Goal: Transaction & Acquisition: Register for event/course

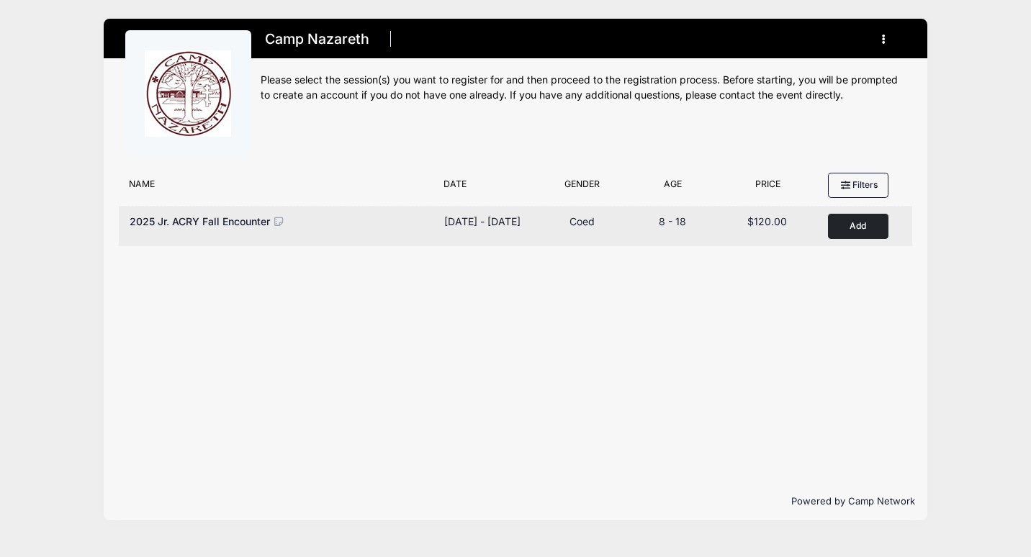
click at [866, 229] on button "Add to Cart" at bounding box center [858, 226] width 60 height 25
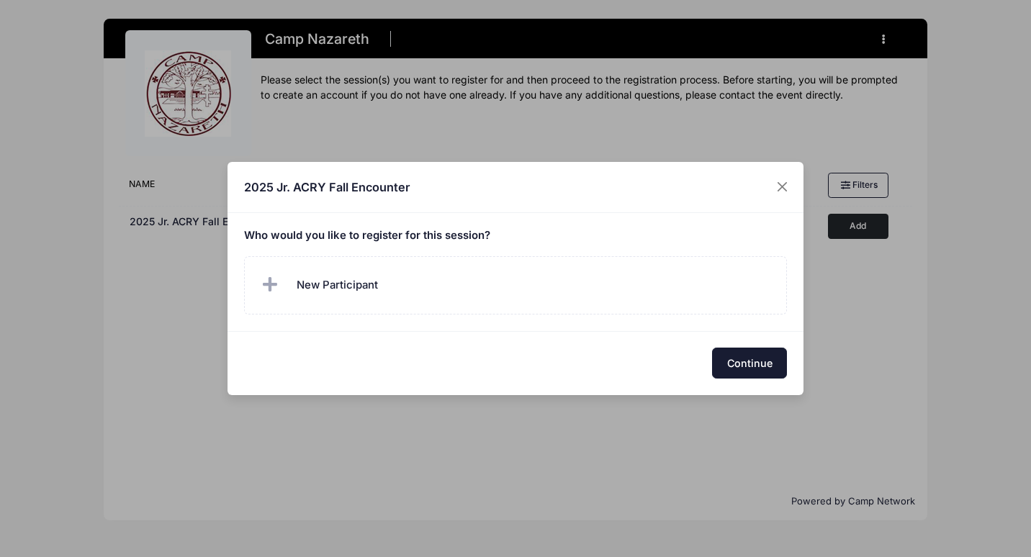
click at [748, 361] on button "Continue" at bounding box center [749, 363] width 75 height 31
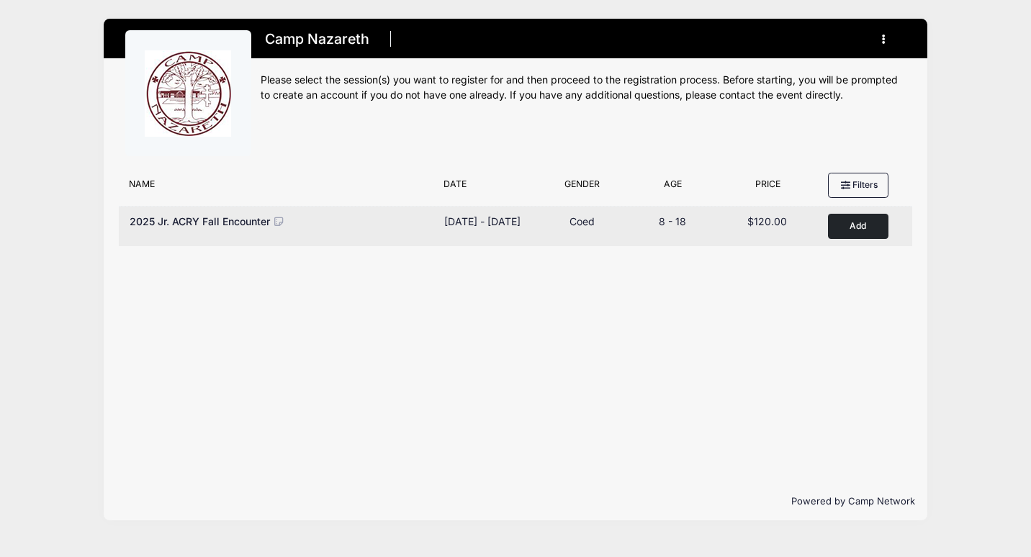
click at [877, 220] on button "Add to Cart" at bounding box center [858, 226] width 60 height 25
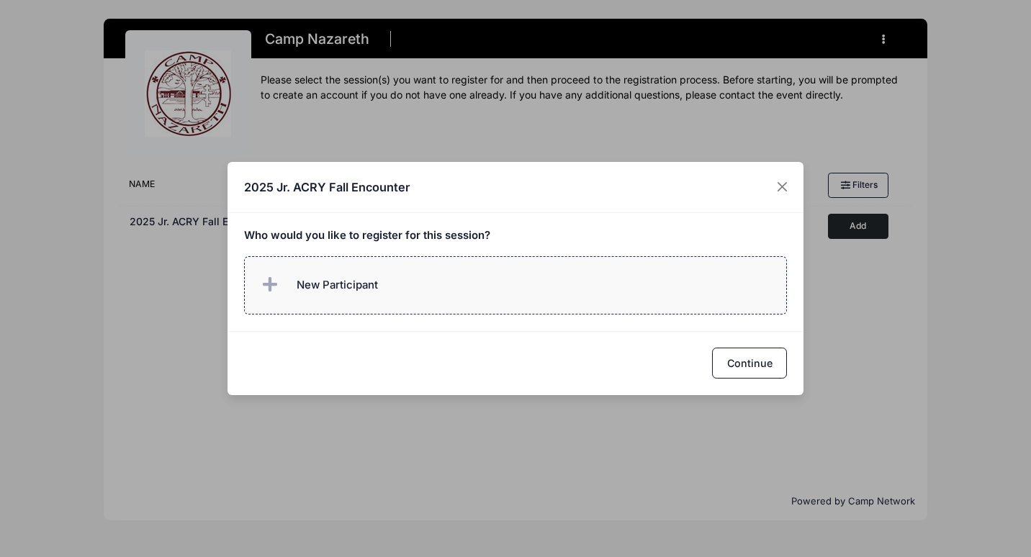
click at [344, 281] on span "New Participant" at bounding box center [336, 285] width 81 height 16
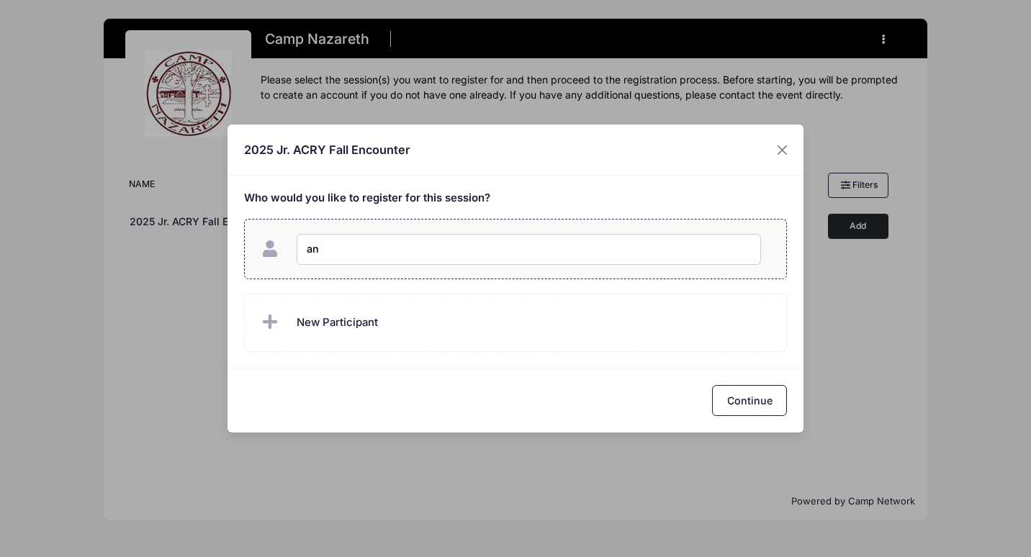
type input "[PERSON_NAME]"
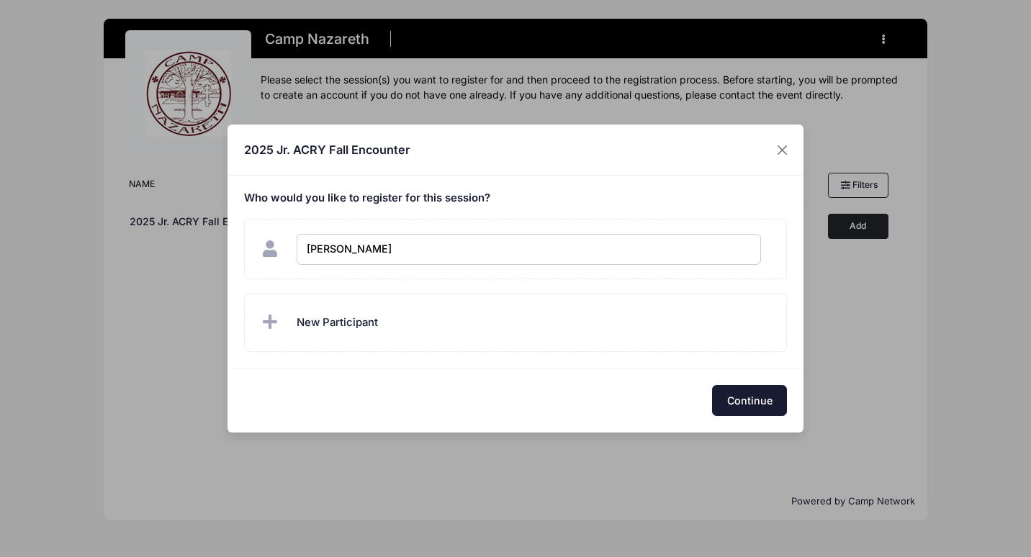
checkbox input "true"
click at [751, 394] on button "Continue" at bounding box center [749, 400] width 75 height 31
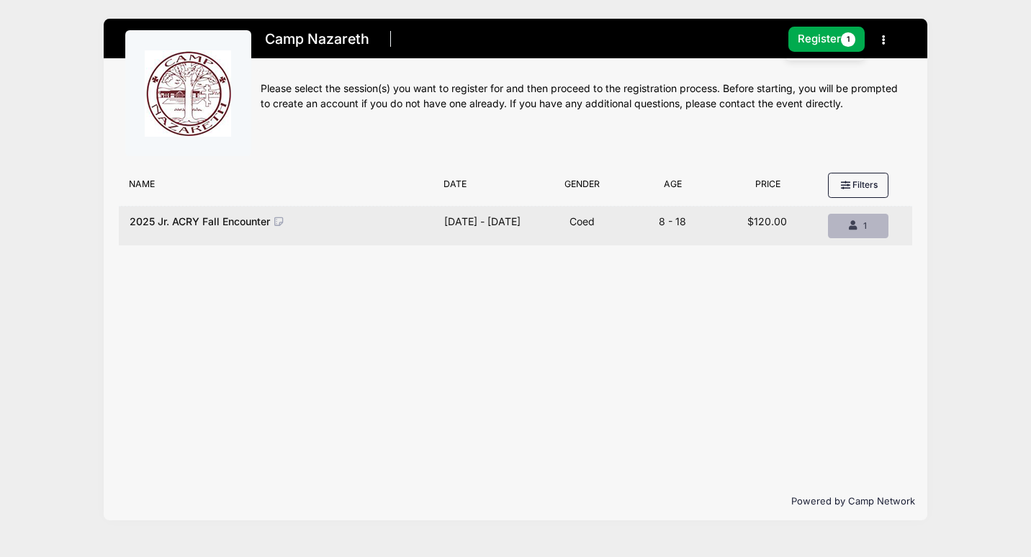
click at [851, 226] on icon "button" at bounding box center [854, 226] width 12 height 0
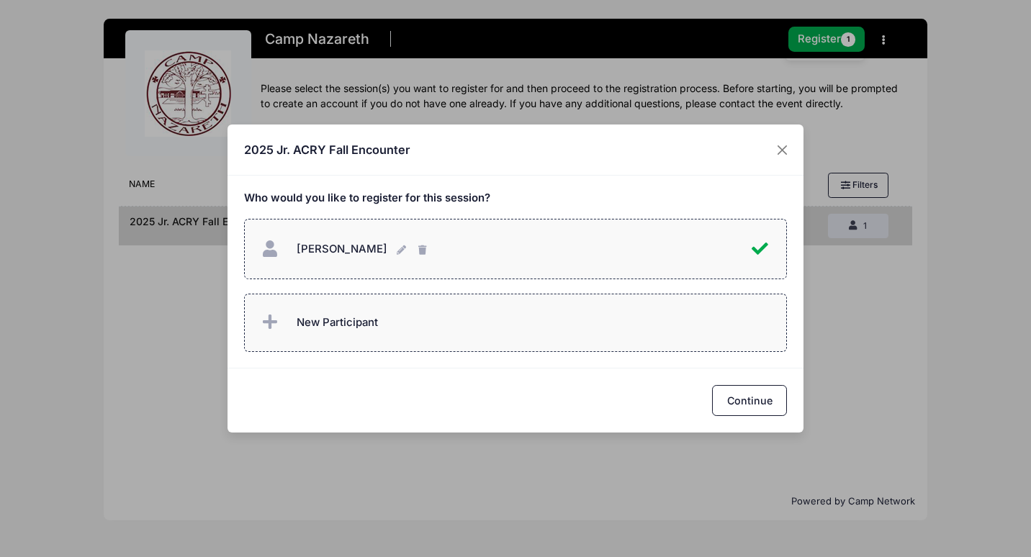
click at [492, 316] on label "New Participant" at bounding box center [515, 323] width 543 height 58
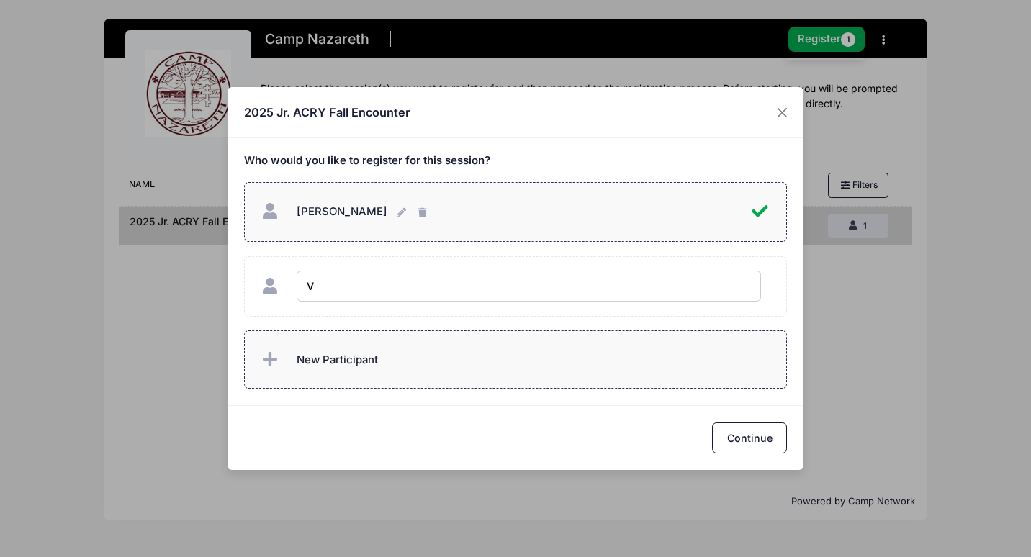
type input "Victor van Duin"
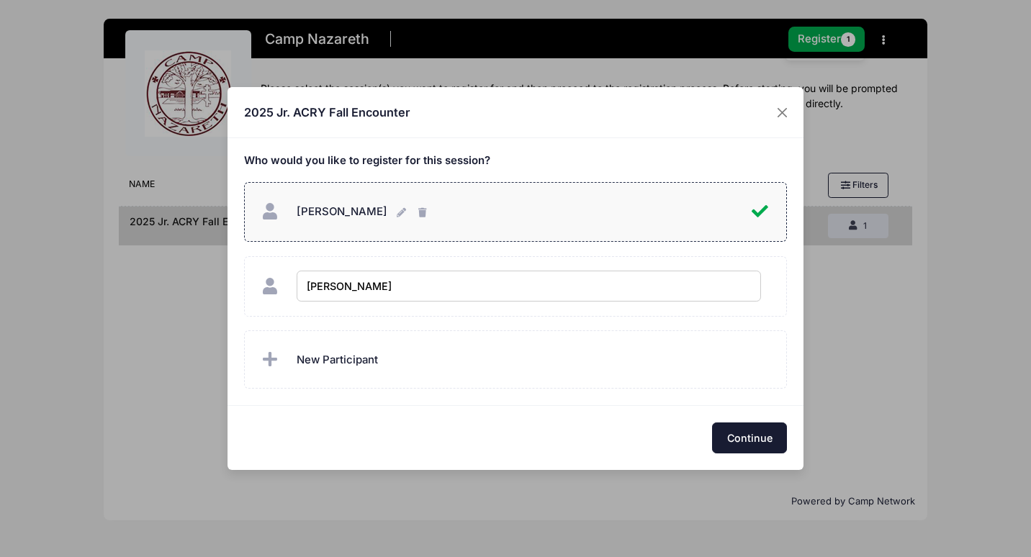
checkbox input "true"
click at [758, 440] on button "Continue" at bounding box center [749, 437] width 75 height 31
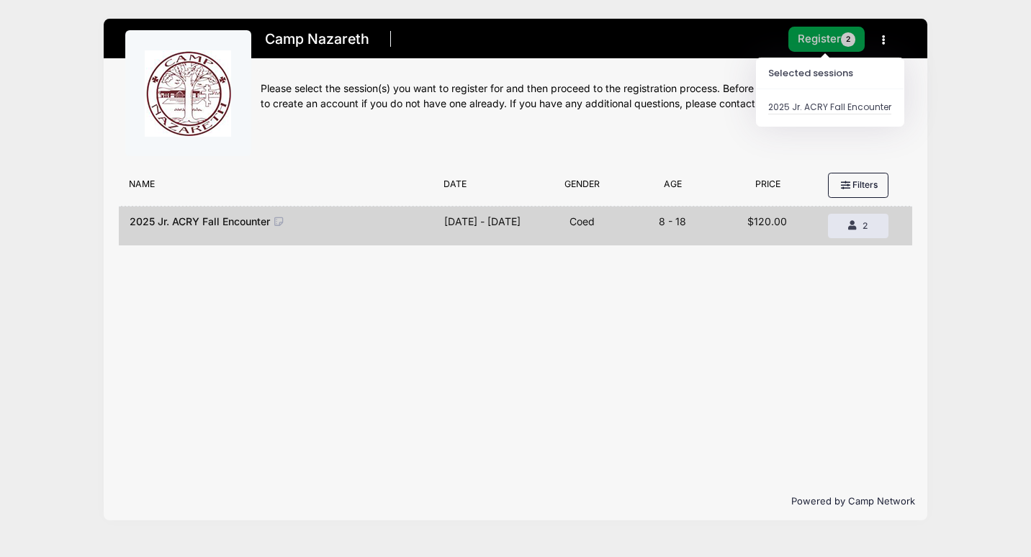
click at [826, 41] on button "Register 2" at bounding box center [826, 39] width 76 height 25
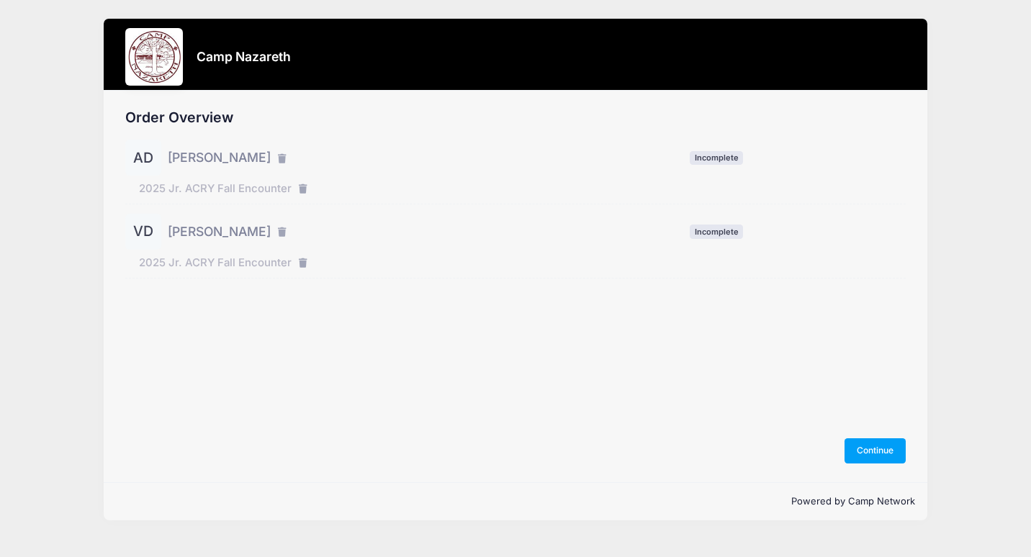
click at [215, 156] on span "Anna Duin" at bounding box center [219, 157] width 103 height 19
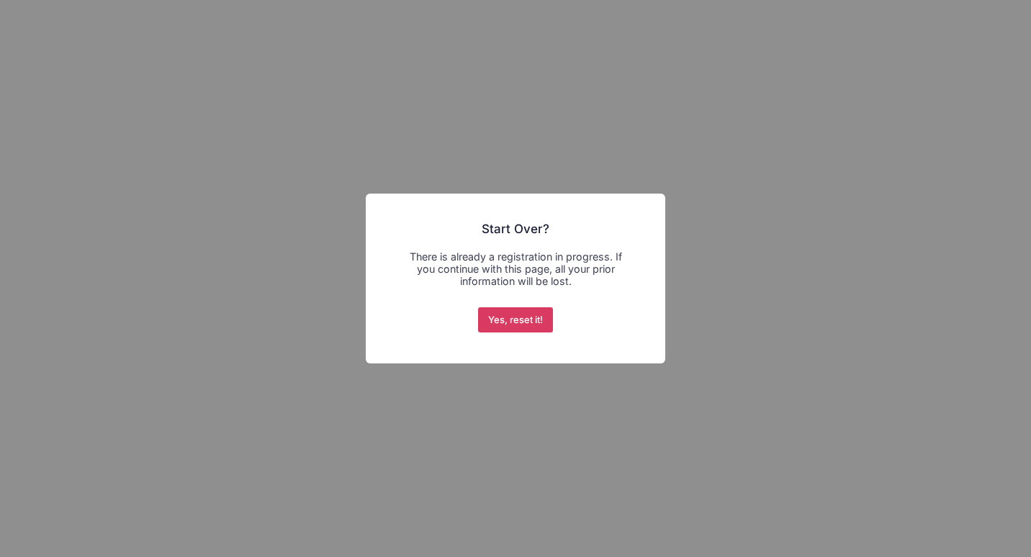
click at [510, 318] on button "Yes, reset it!" at bounding box center [516, 320] width 76 height 26
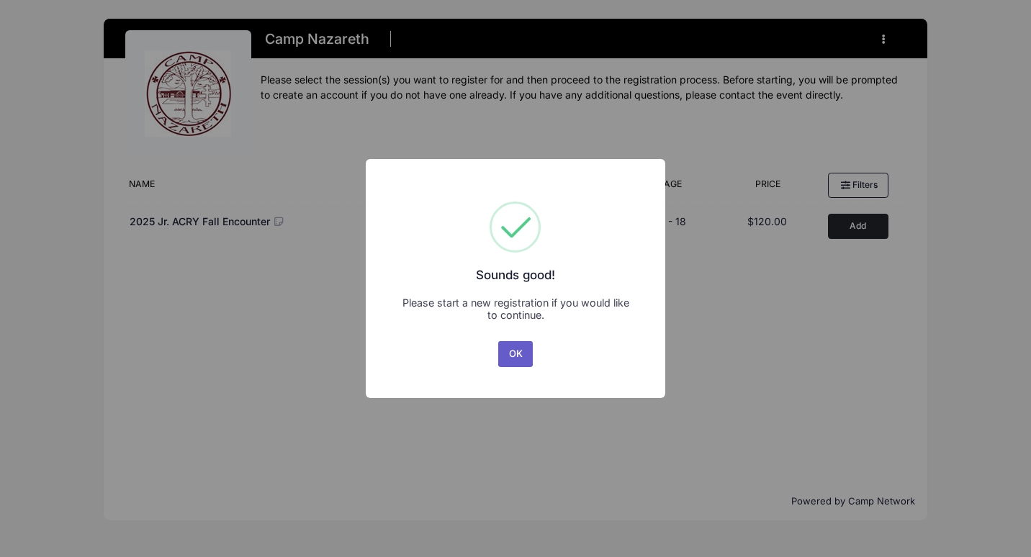
click at [517, 353] on button "OK" at bounding box center [515, 354] width 35 height 26
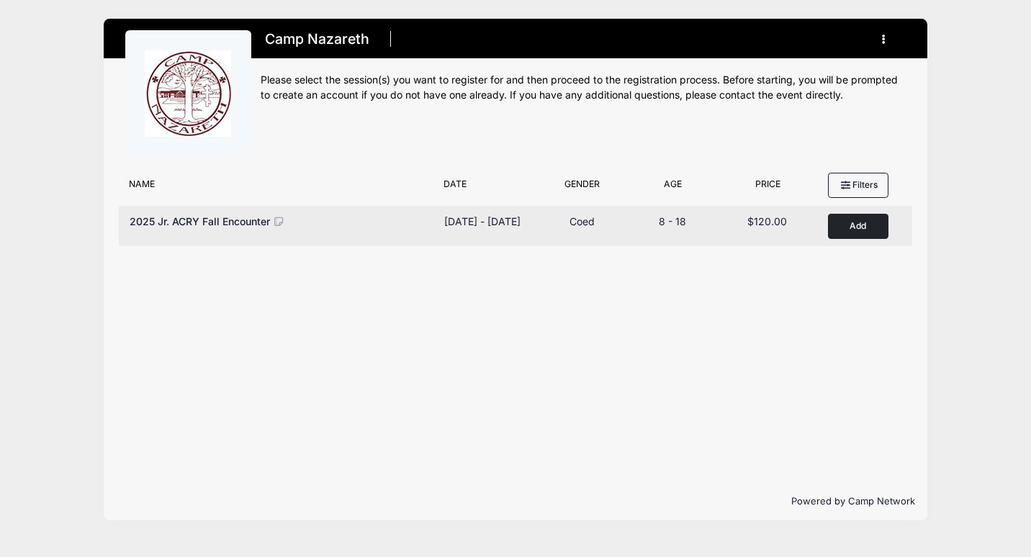
click at [848, 224] on button "Add to Cart" at bounding box center [858, 226] width 60 height 25
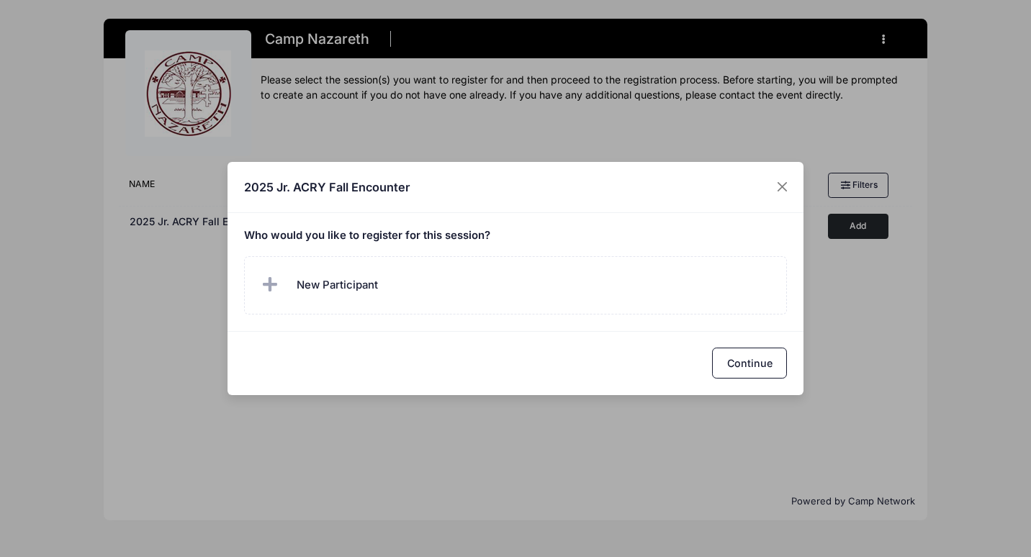
click at [345, 188] on h4 "2025 Jr. ACRY Fall Encounter" at bounding box center [327, 186] width 166 height 17
click at [760, 365] on button "Continue" at bounding box center [749, 363] width 75 height 31
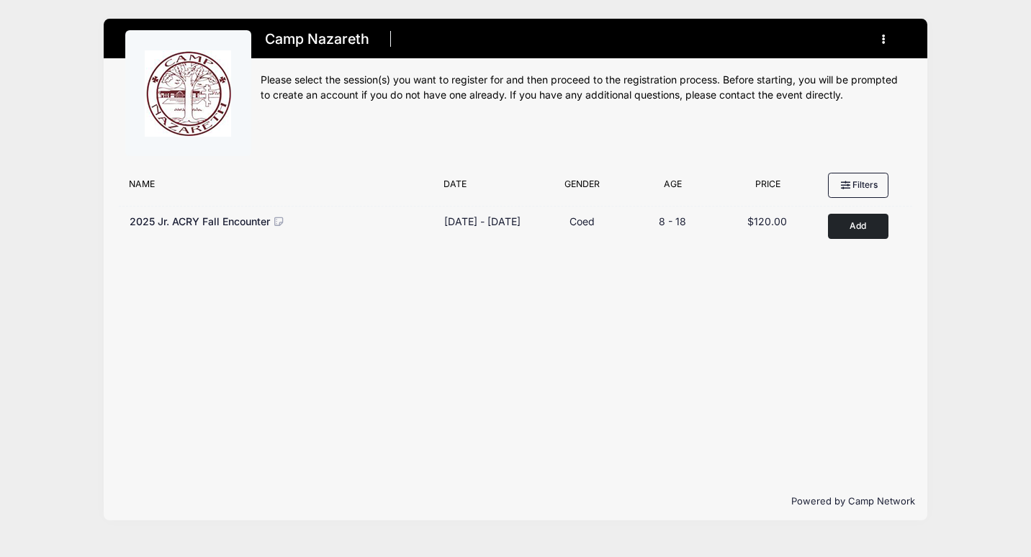
click at [878, 43] on button "button" at bounding box center [886, 39] width 39 height 25
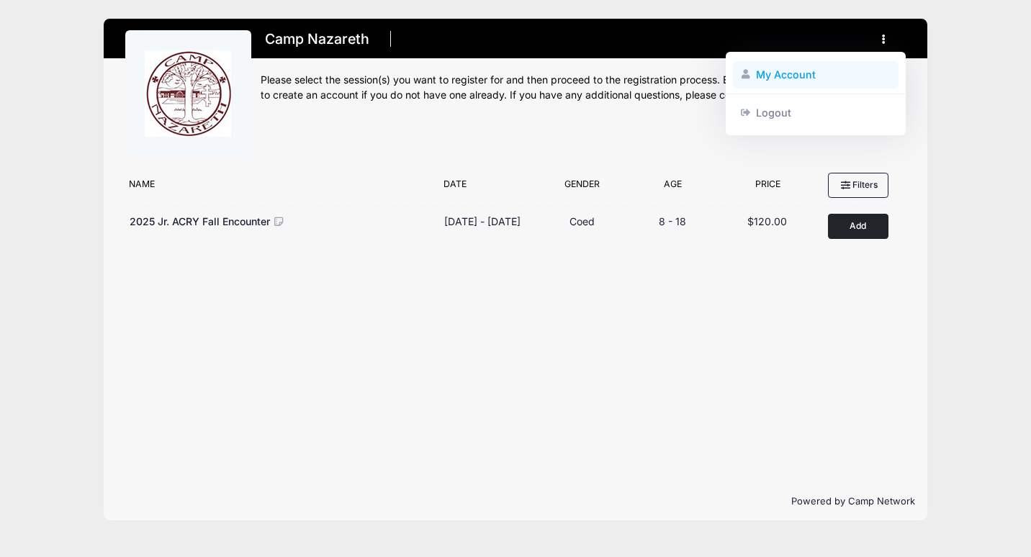
click at [796, 78] on link "My Account" at bounding box center [816, 74] width 166 height 27
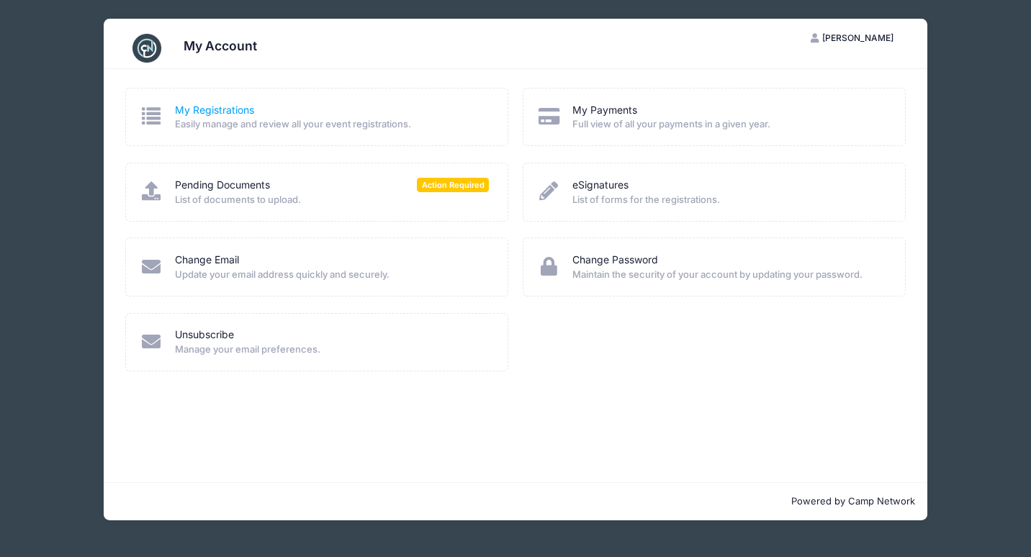
click at [225, 105] on link "My Registrations" at bounding box center [214, 110] width 79 height 15
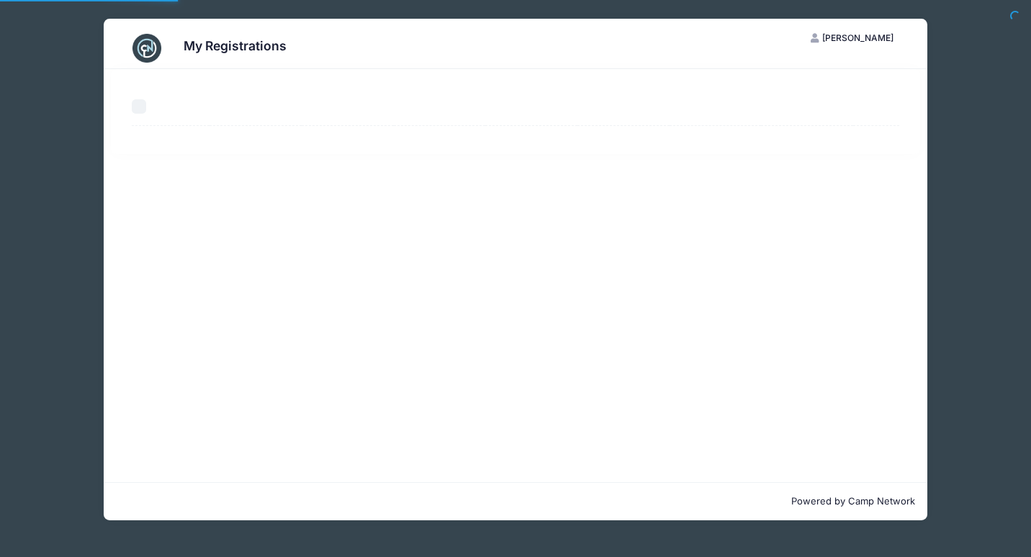
select select "50"
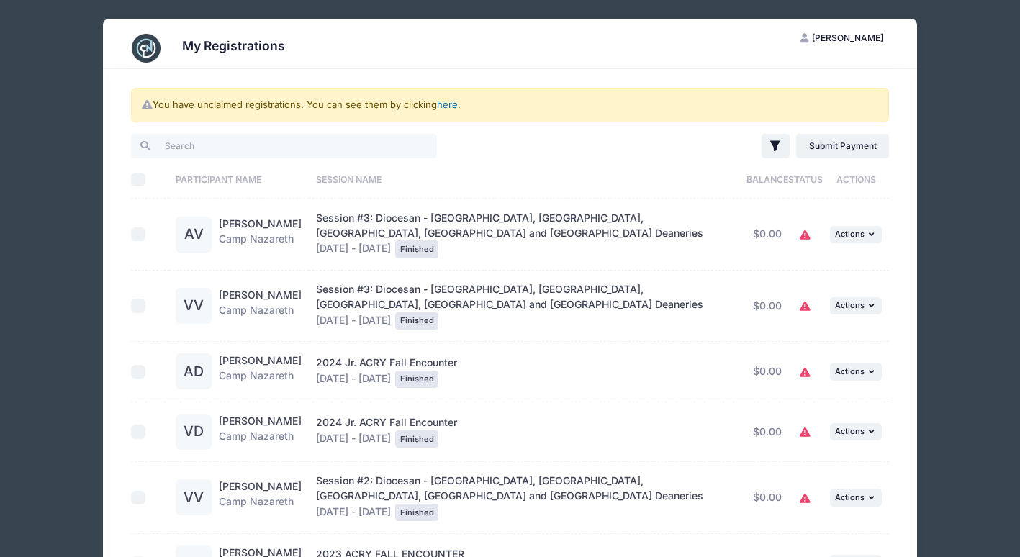
click at [451, 106] on link "here" at bounding box center [447, 105] width 21 height 12
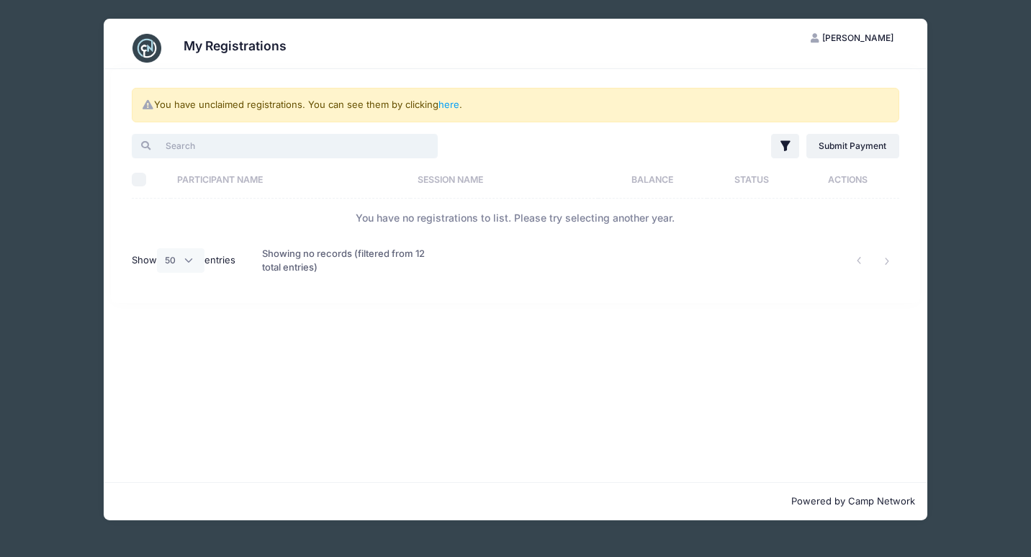
click at [332, 145] on input "search" at bounding box center [285, 146] width 306 height 24
click at [209, 145] on input "Anna van Duin" at bounding box center [285, 146] width 306 height 24
type input "Anna vanDuin"
click at [453, 104] on link "here" at bounding box center [448, 105] width 21 height 12
click at [453, 105] on link "here" at bounding box center [448, 105] width 21 height 12
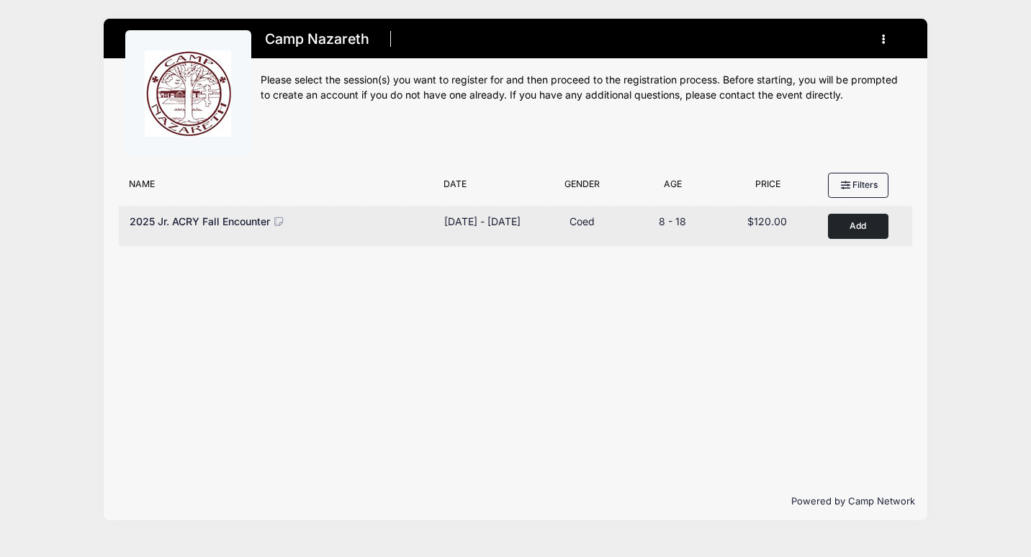
click at [852, 225] on button "Add to Cart" at bounding box center [858, 226] width 60 height 25
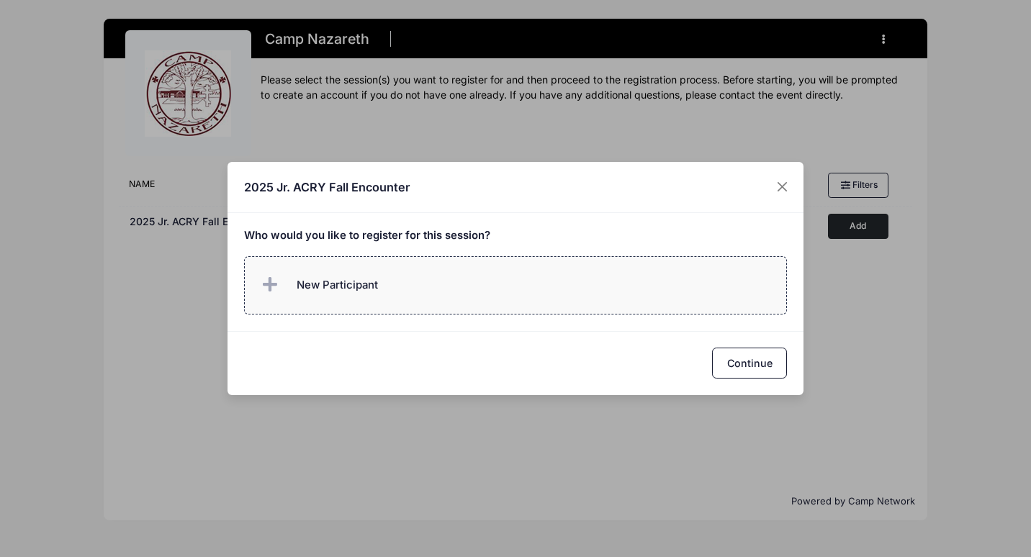
click at [353, 279] on span "New Participant" at bounding box center [336, 285] width 81 height 16
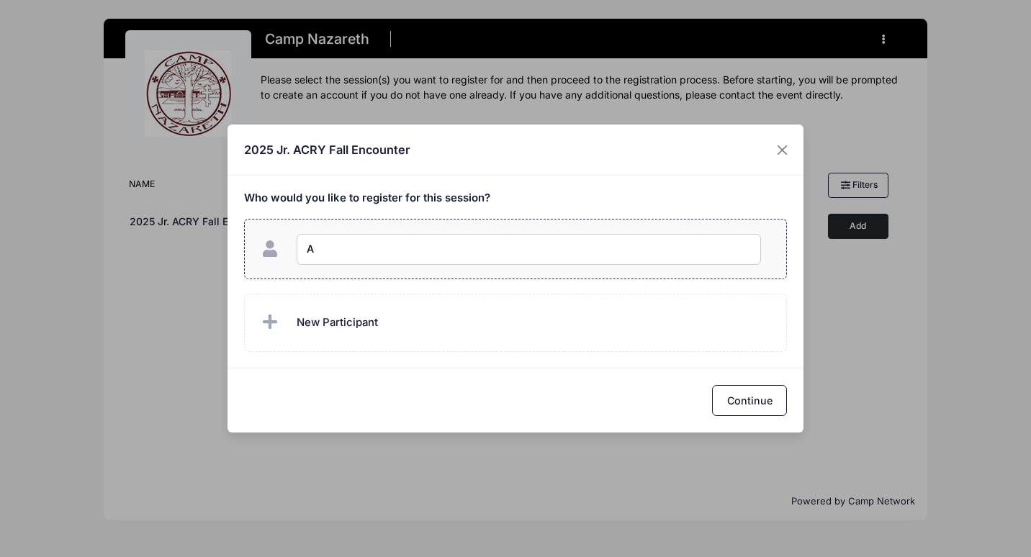
type input "[PERSON_NAME]"
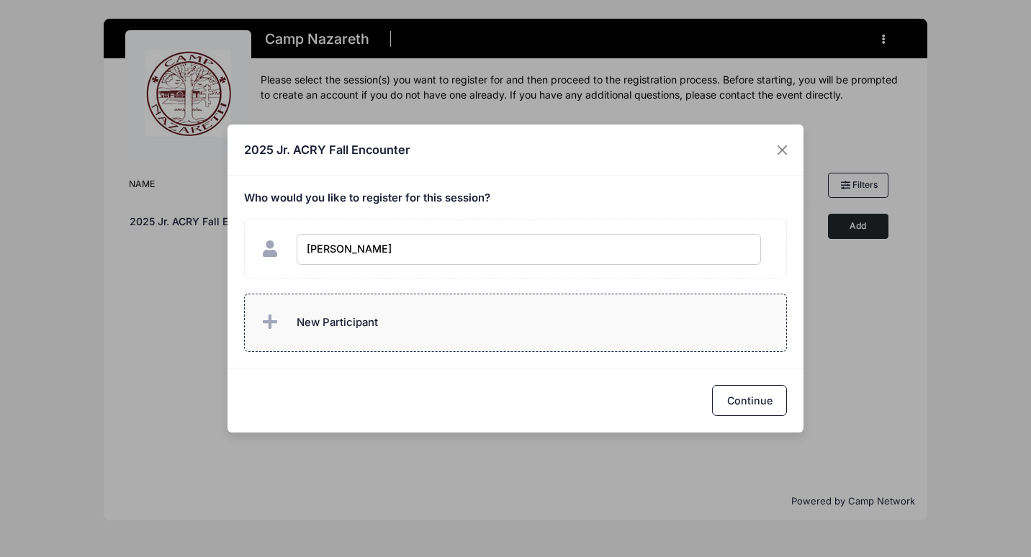
checkbox input "true"
click at [364, 327] on span "New Participant" at bounding box center [336, 322] width 81 height 16
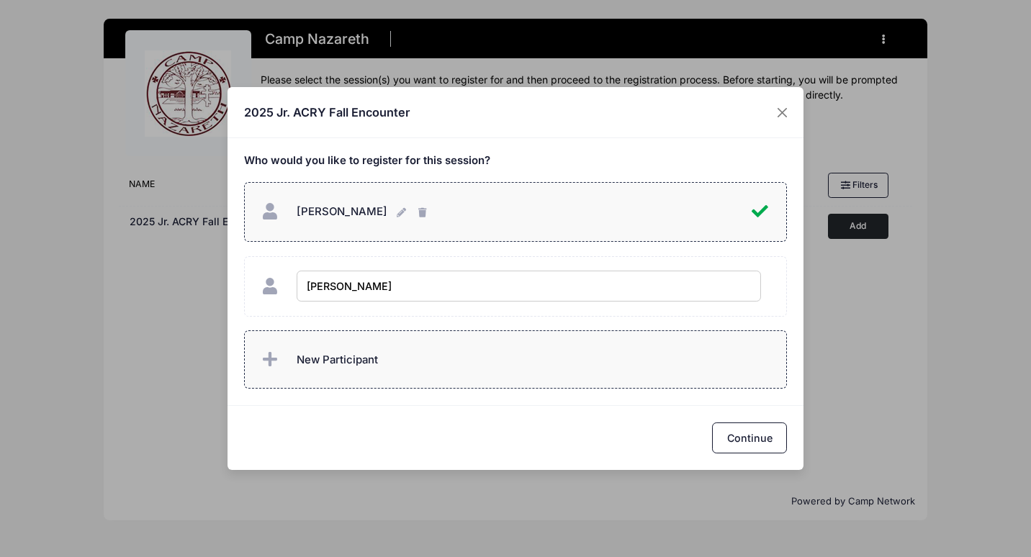
type input "[PERSON_NAME]"
checkbox input "true"
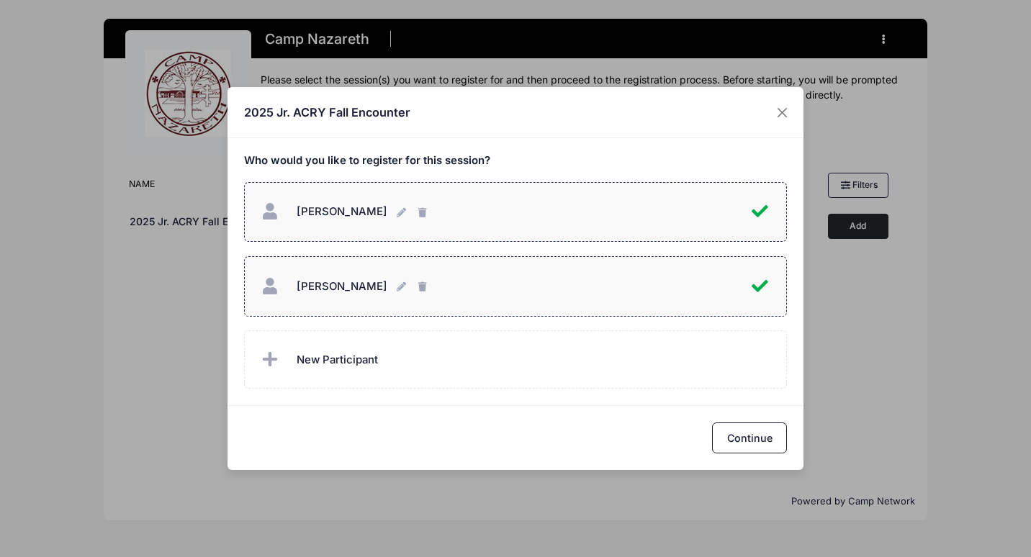
click at [348, 209] on span "[PERSON_NAME]" at bounding box center [341, 211] width 91 height 13
click at [321, 210] on span "[PERSON_NAME]" at bounding box center [341, 211] width 91 height 13
checkbox input "true"
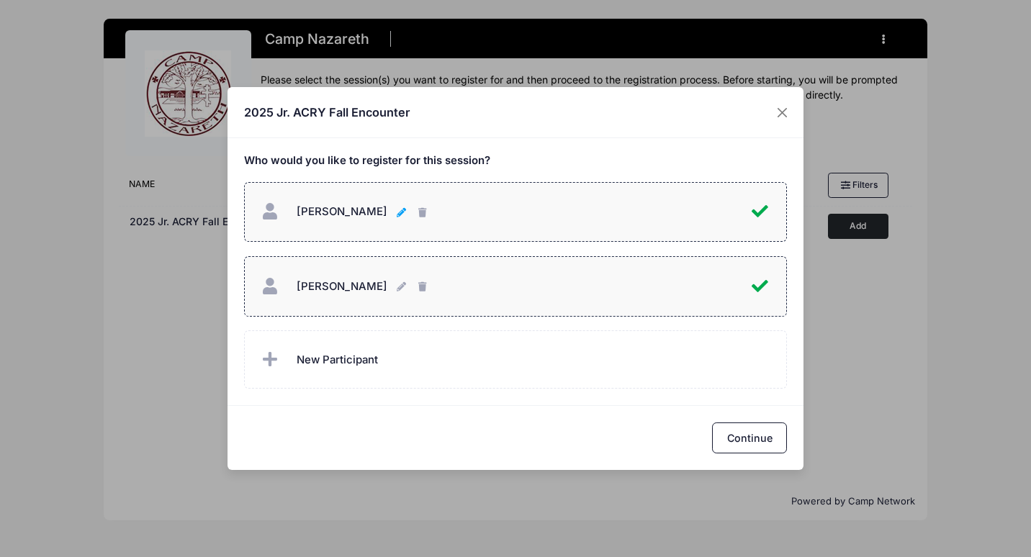
click at [397, 213] on icon "button" at bounding box center [403, 213] width 12 height 0
click at [358, 214] on input "[PERSON_NAME]" at bounding box center [517, 211] width 443 height 31
type input "Anna vanDuin"
click at [637, 397] on div "Who would you like to register for this session?" at bounding box center [515, 271] width 576 height 267
click at [753, 443] on button "Continue" at bounding box center [749, 437] width 75 height 31
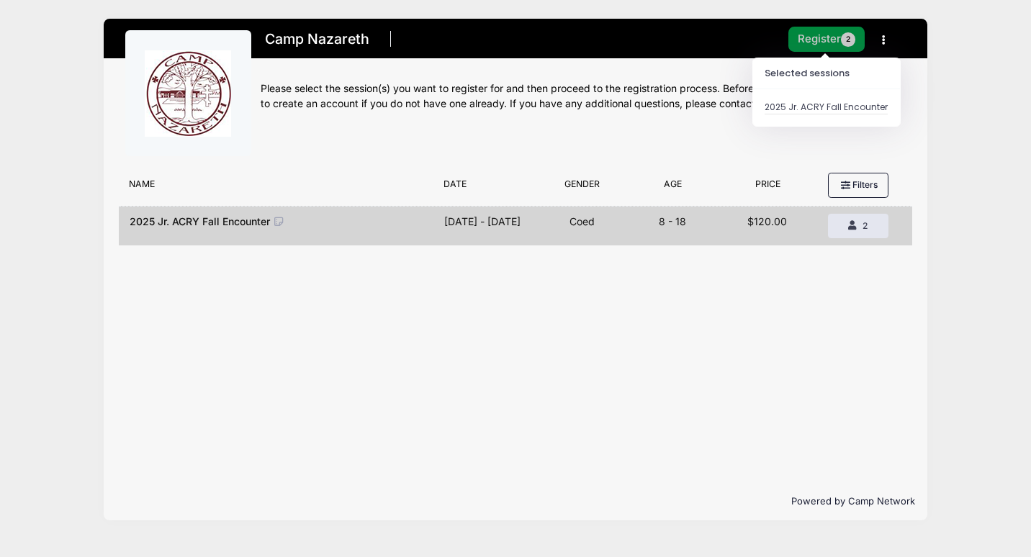
click at [820, 45] on button "Register 2" at bounding box center [826, 39] width 76 height 25
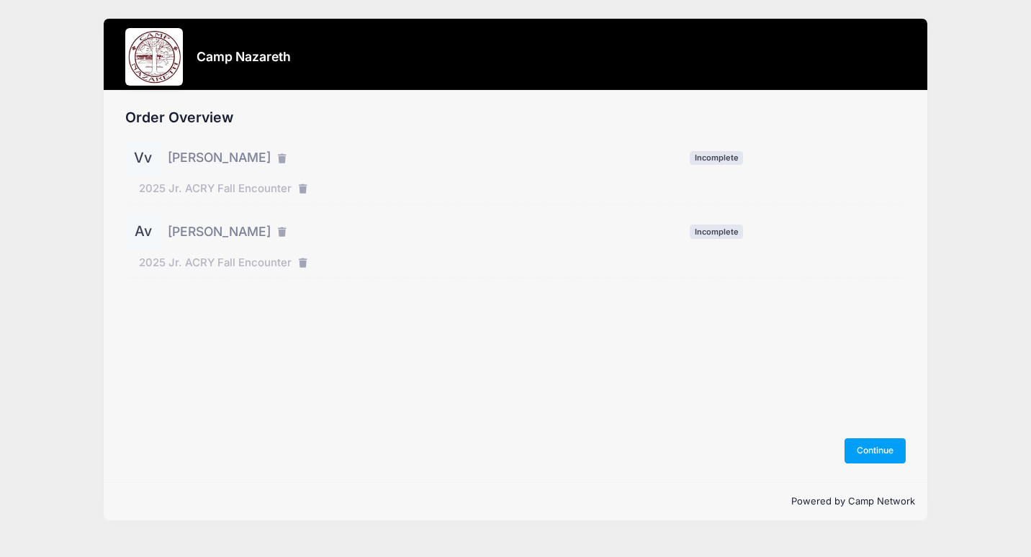
click at [229, 159] on span "Victor vanDuin" at bounding box center [219, 157] width 103 height 19
click at [868, 443] on button "Continue" at bounding box center [875, 450] width 62 height 24
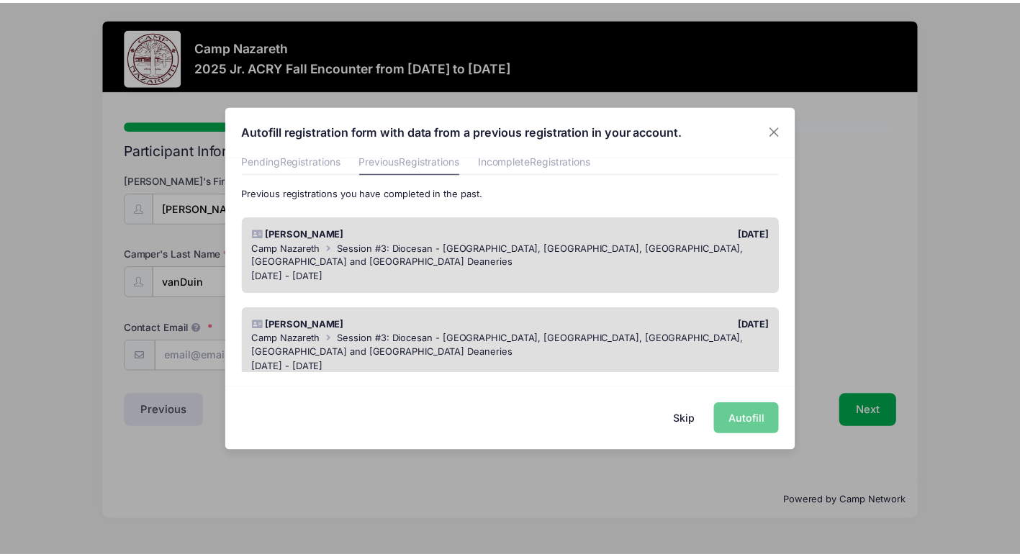
scroll to position [68, 0]
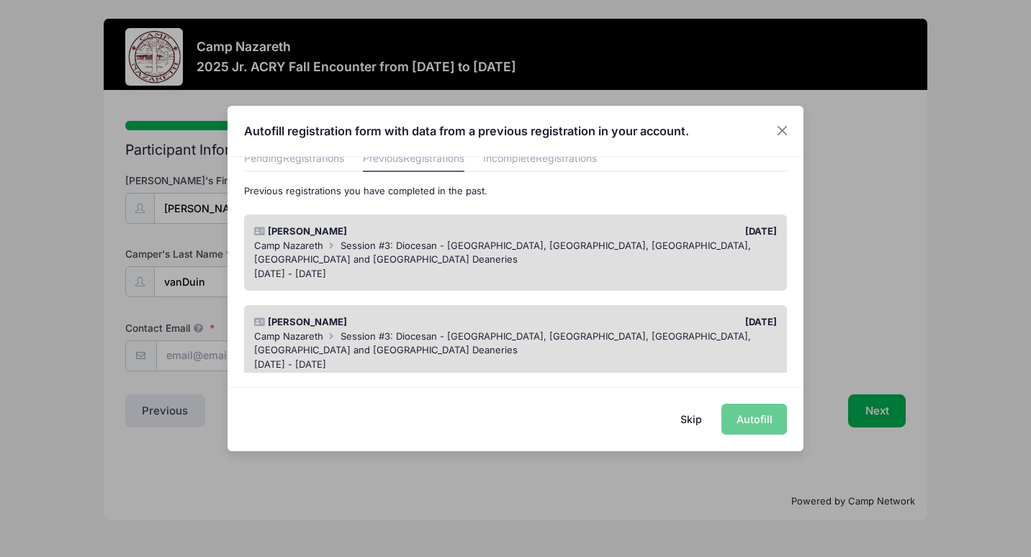
click at [609, 330] on span "Session #3: Diocesan - [GEOGRAPHIC_DATA], [GEOGRAPHIC_DATA], [GEOGRAPHIC_DATA],…" at bounding box center [502, 343] width 497 height 26
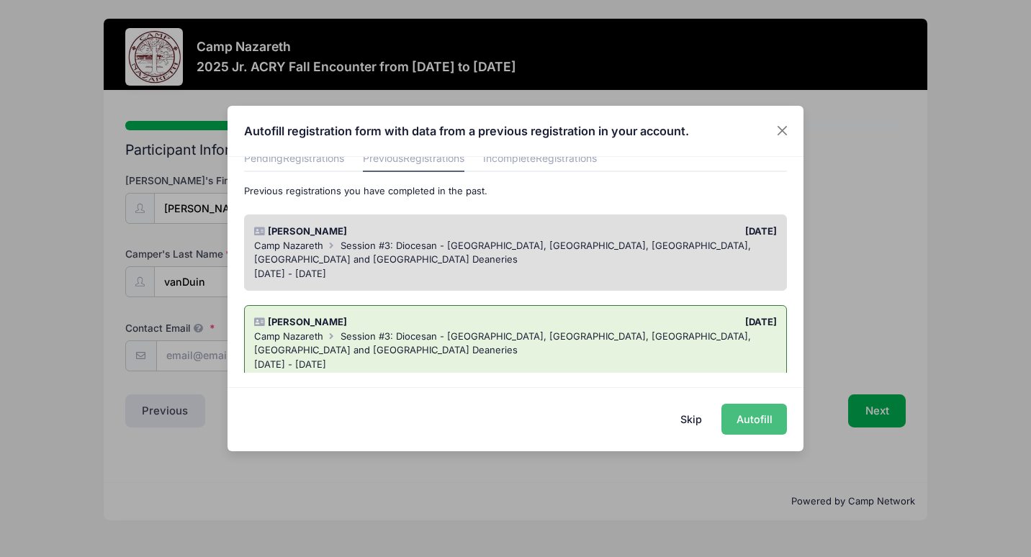
click at [745, 418] on button "Autofill" at bounding box center [753, 419] width 65 height 31
type input "[EMAIL_ADDRESS][DOMAIN_NAME]"
select select "[DEMOGRAPHIC_DATA]"
type input "2398 Charleston Dr"
type input "STATE COLLEGE"
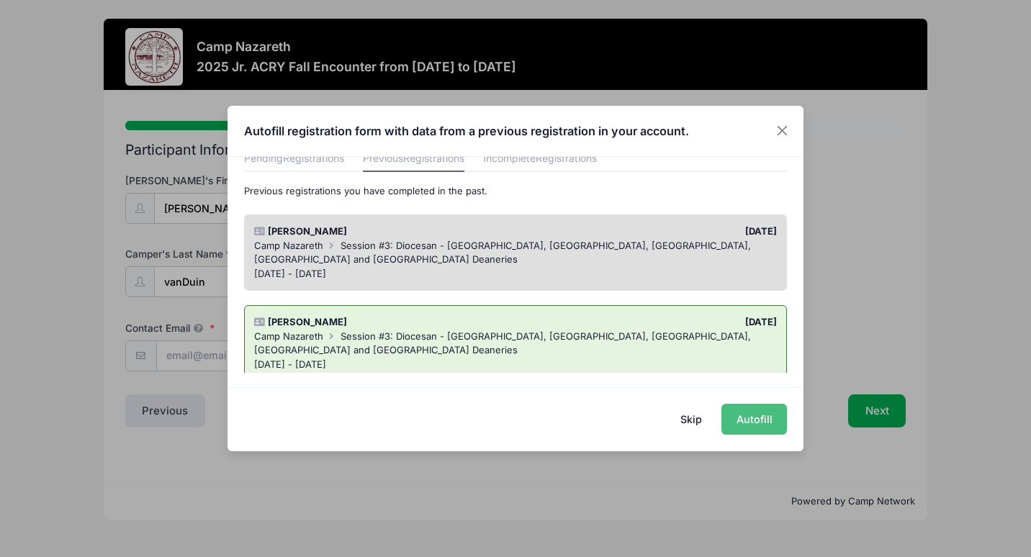
select select "PA"
type input "16801"
select select "Youth XL"
type input "Diana van Duin"
type input "8148613627"
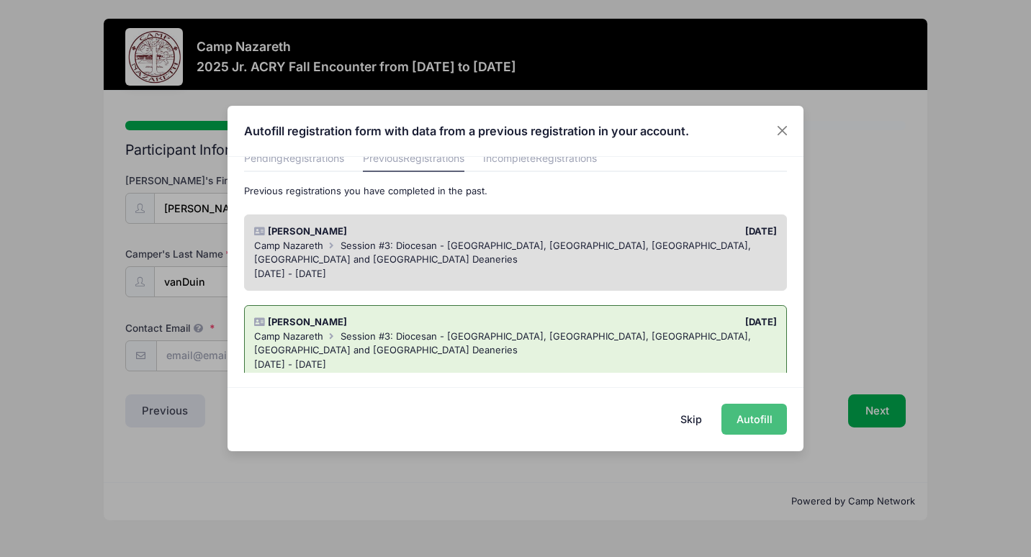
type input "8149542945"
type input "[PERSON_NAME]"
type input "8148613627"
type input "8149542946"
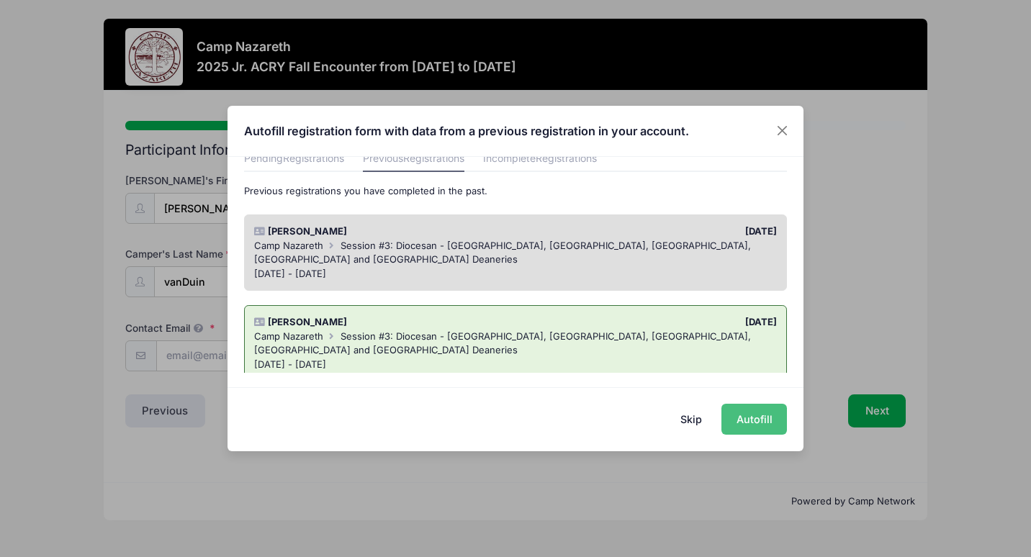
type input "8149542946"
type input "Griselda Lopez"
type input "friends/neighbors"
type input "4043077343"
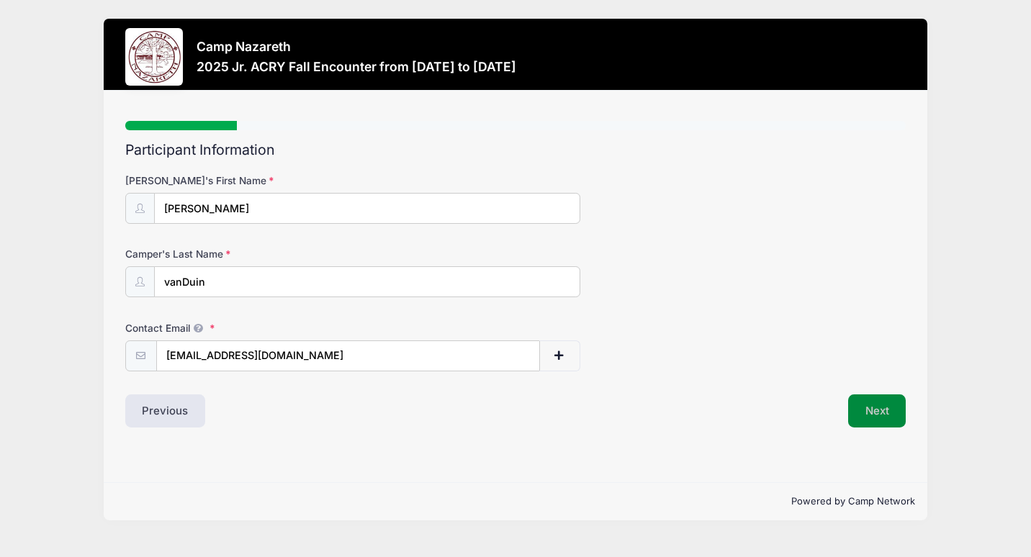
click at [879, 412] on button "Next" at bounding box center [877, 410] width 58 height 33
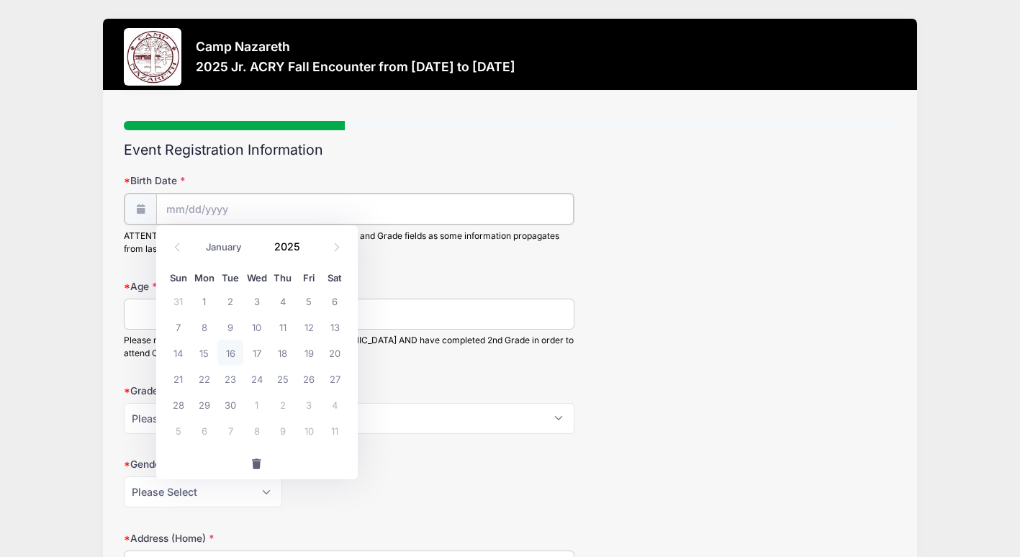
click at [256, 214] on input "Birth Date" at bounding box center [364, 209] width 417 height 31
click at [258, 196] on input "Birth Date" at bounding box center [364, 209] width 417 height 31
click at [185, 248] on span at bounding box center [178, 247] width 24 height 24
select select "7"
click at [304, 251] on span at bounding box center [309, 251] width 10 height 11
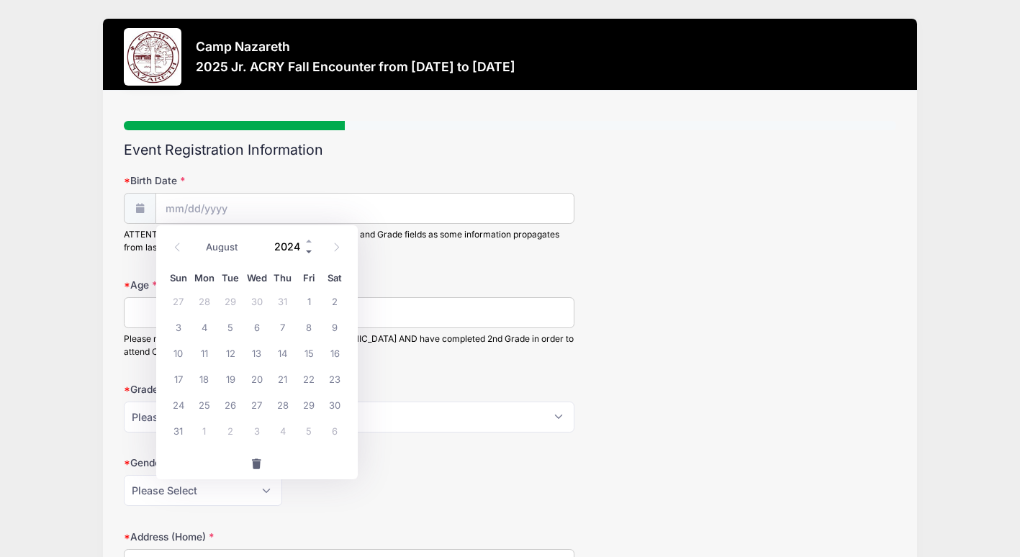
click at [304, 251] on span at bounding box center [309, 251] width 10 height 11
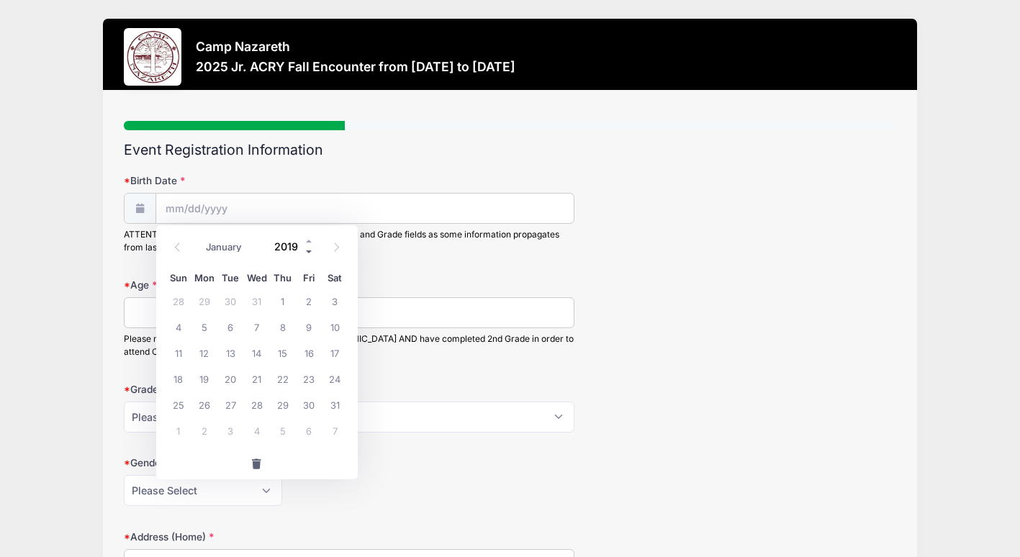
click at [304, 251] on span at bounding box center [309, 251] width 10 height 11
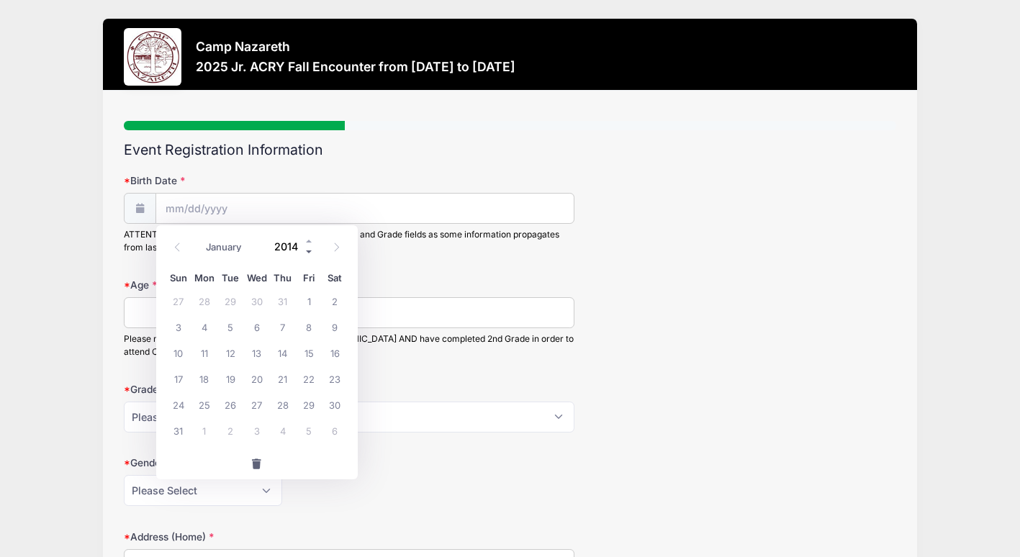
click at [304, 251] on span at bounding box center [309, 251] width 10 height 11
type input "2012"
click at [227, 243] on select "January February March April May June July August September October November De…" at bounding box center [231, 246] width 64 height 19
select select "11"
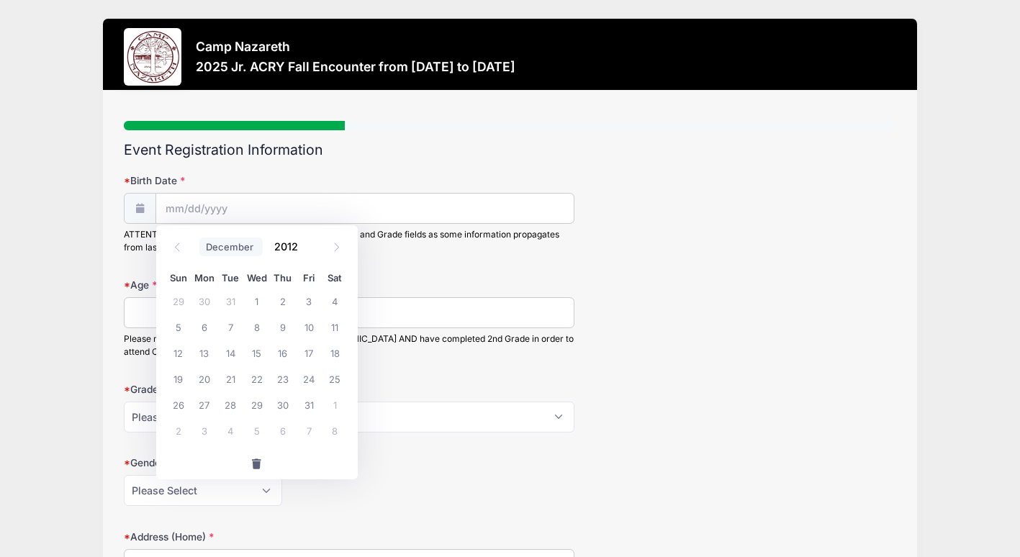
click at [199, 237] on select "January February March April May June July August September October November De…" at bounding box center [231, 246] width 64 height 19
click at [176, 434] on span "30" at bounding box center [179, 430] width 26 height 26
type input "12/30/2012"
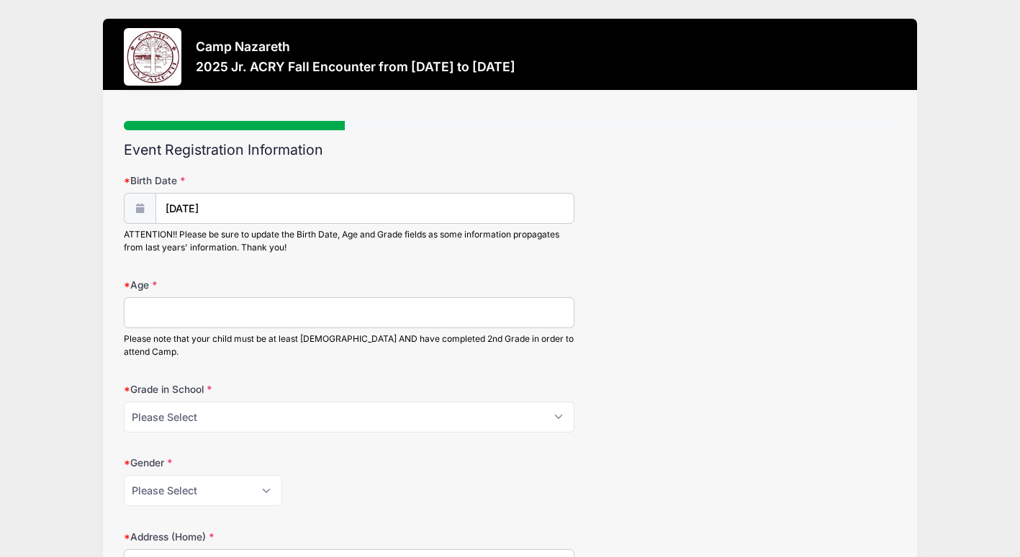
click at [217, 302] on input "Age" at bounding box center [349, 312] width 451 height 31
type input "12"
click at [213, 418] on select "Please Select 1st Grade 2nd Grade 3rd Grade 4th Grade 5th Grade 6th Grade 7th G…" at bounding box center [349, 417] width 451 height 31
select select "7th Grade"
click at [124, 402] on select "Please Select 1st Grade 2nd Grade 3rd Grade 4th Grade 5th Grade 6th Grade 7th G…" at bounding box center [349, 417] width 451 height 31
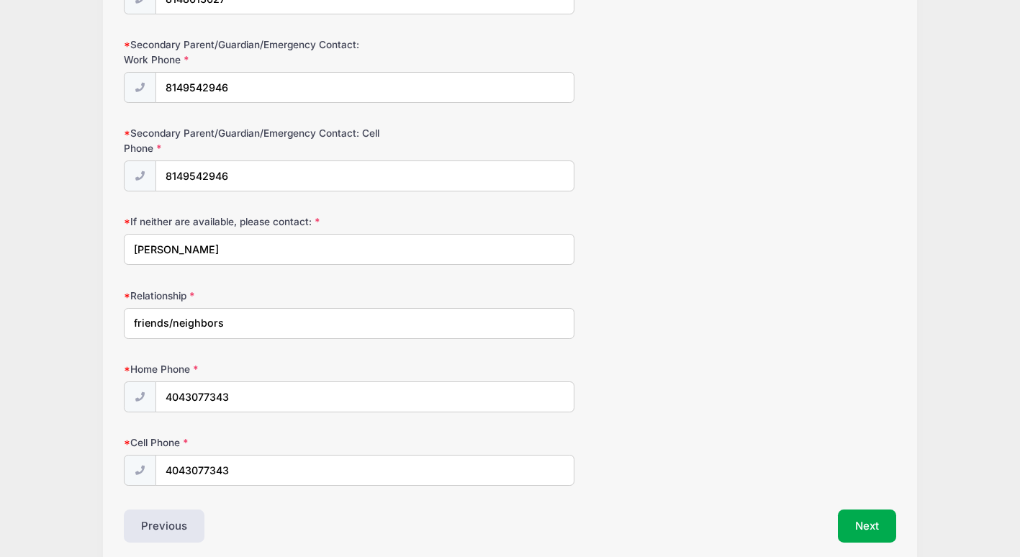
scroll to position [1393, 0]
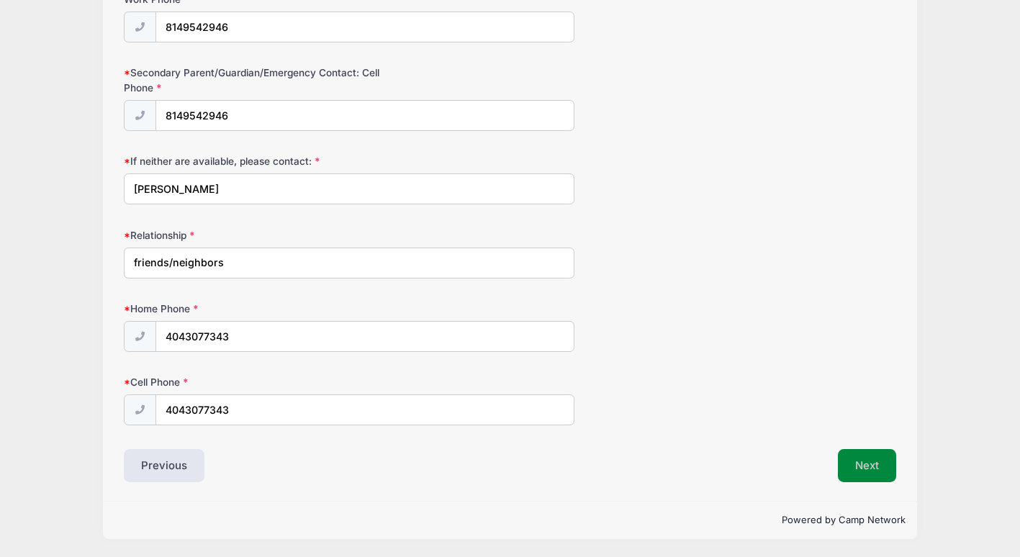
click at [859, 463] on button "Next" at bounding box center [867, 465] width 58 height 33
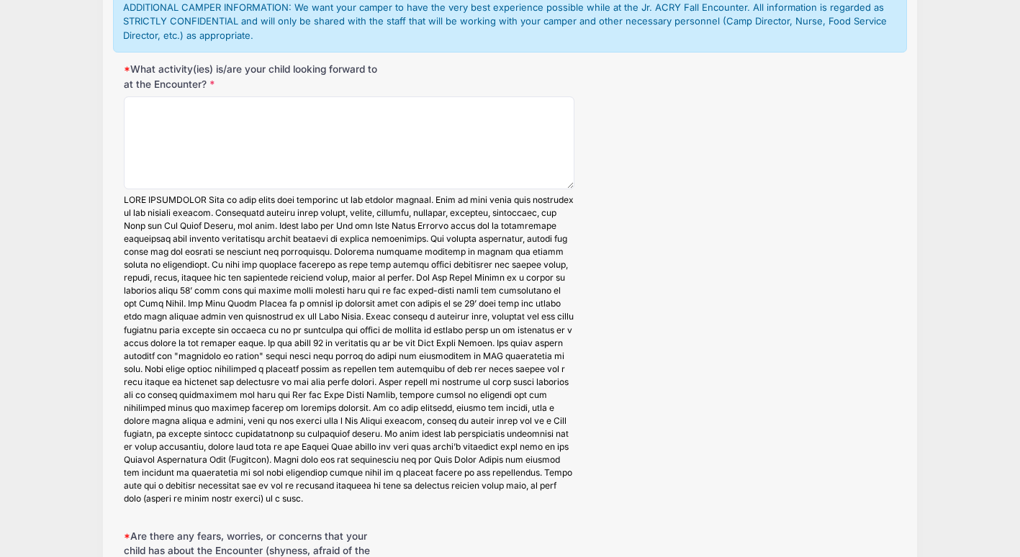
scroll to position [0, 0]
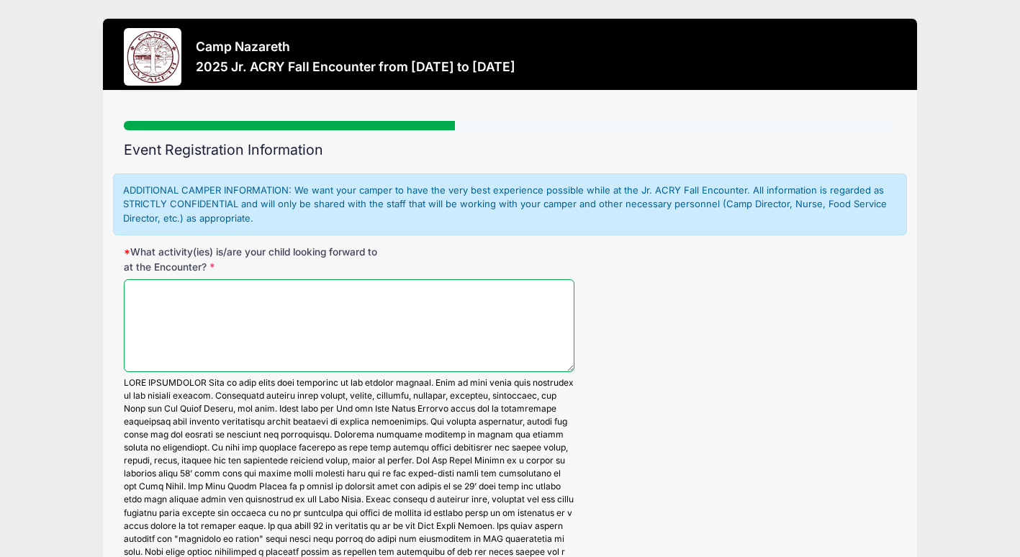
click at [486, 291] on textarea "What activity(ies) is/are your child looking forward to at the Encounter?" at bounding box center [349, 325] width 451 height 93
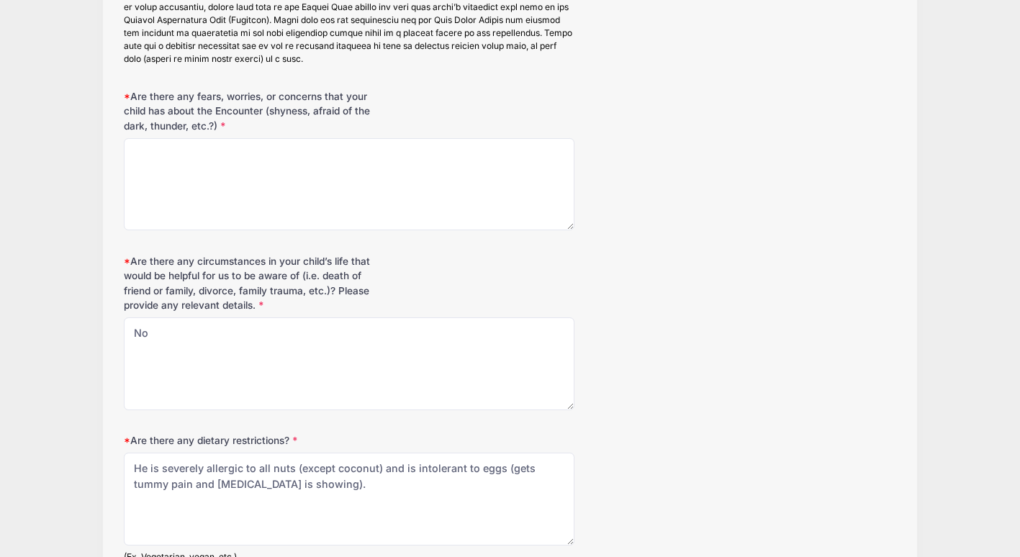
scroll to position [624, 0]
type textarea "Sports activities and meeting friends that he made there since he started comin…"
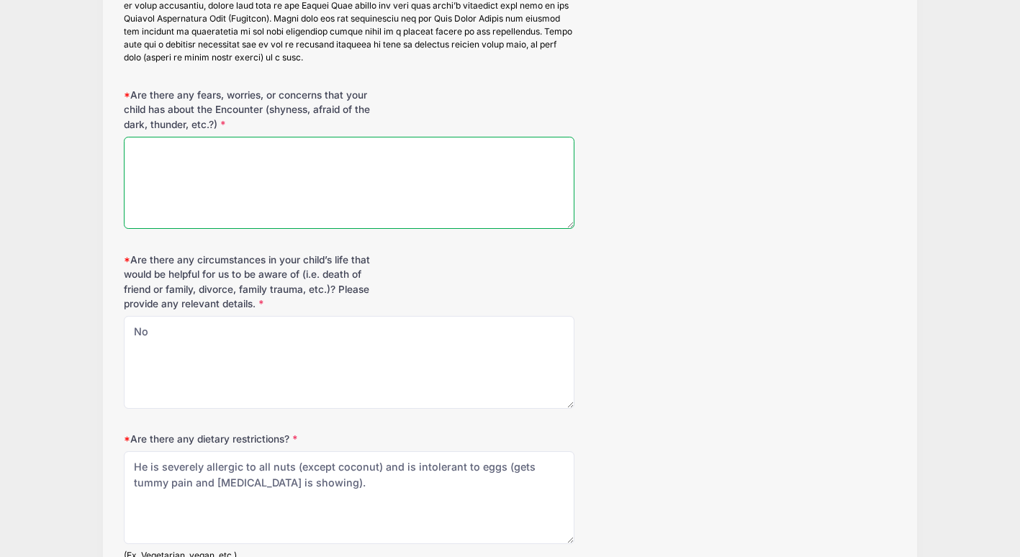
click at [420, 154] on textarea "Are there any fears, worries, or concerns that your child has about the Encount…" at bounding box center [349, 183] width 451 height 93
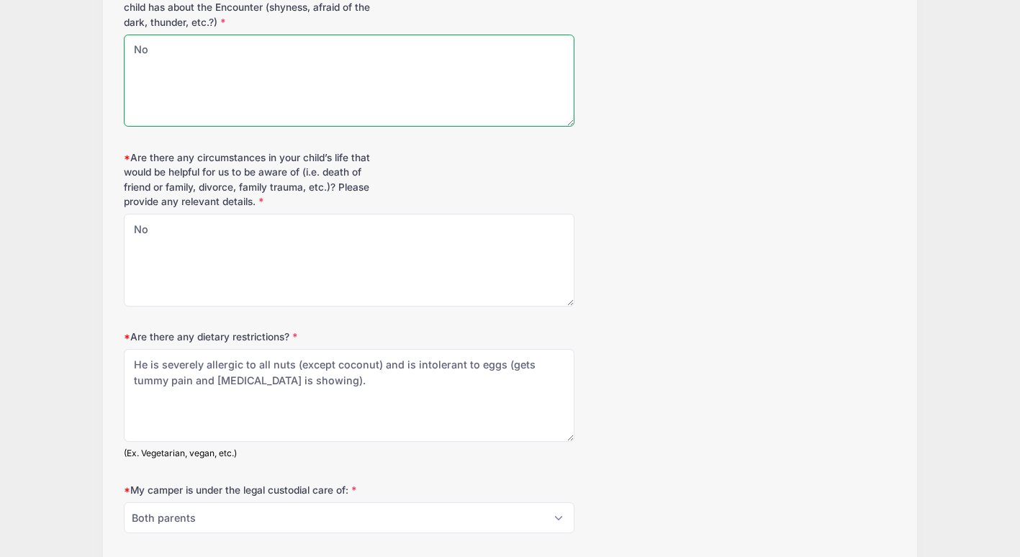
scroll to position [730, 0]
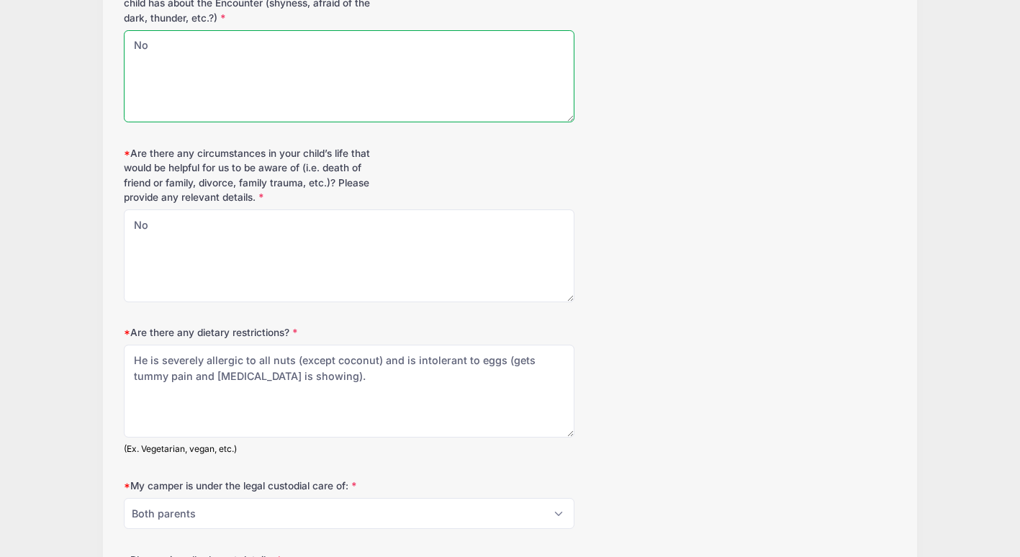
type textarea "No"
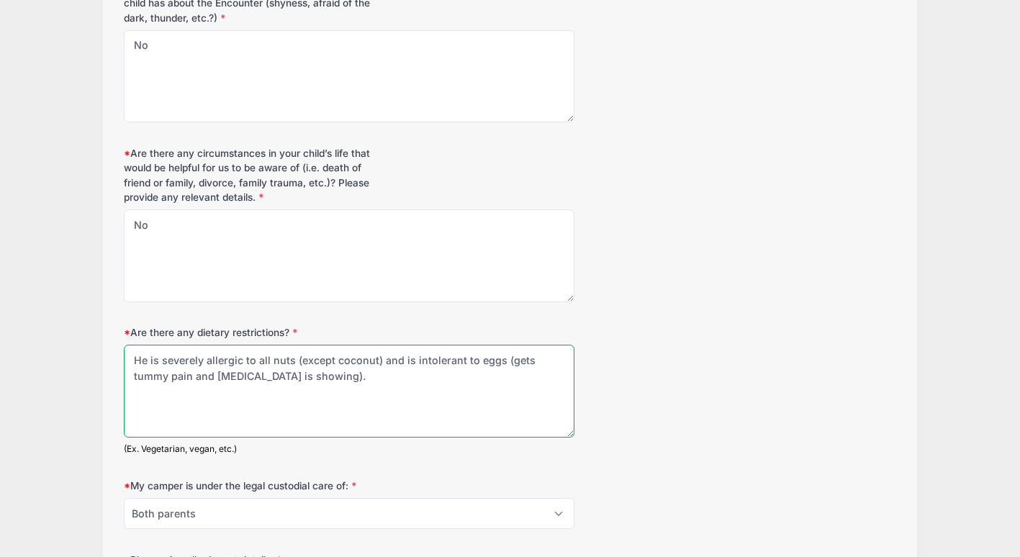
drag, startPoint x: 384, startPoint y: 358, endPoint x: 401, endPoint y: 399, distance: 43.8
click at [401, 399] on textarea "He is severely allergic to all nuts (except coconut) and is intolerant to eggs …" at bounding box center [349, 391] width 451 height 93
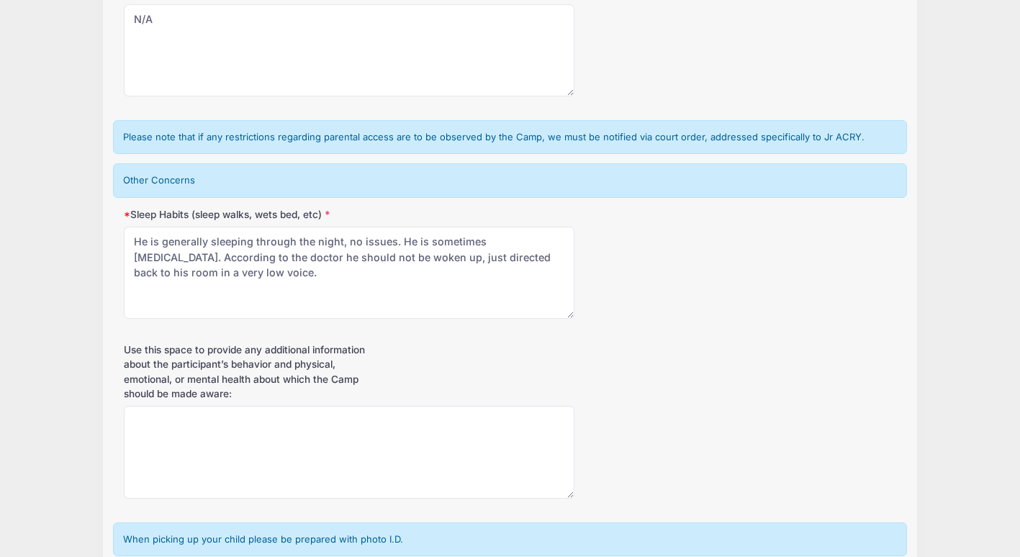
scroll to position [1334, 0]
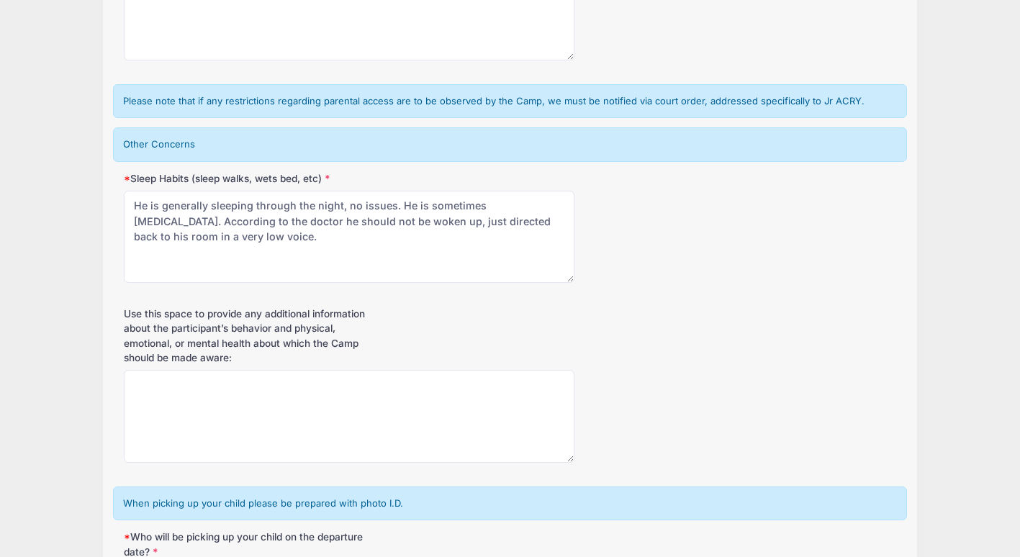
type textarea "He is severely allergic to all nuts (except coconut)"
click at [371, 402] on textarea "Use this space to provide any additional information about the participant’s be…" at bounding box center [349, 416] width 451 height 93
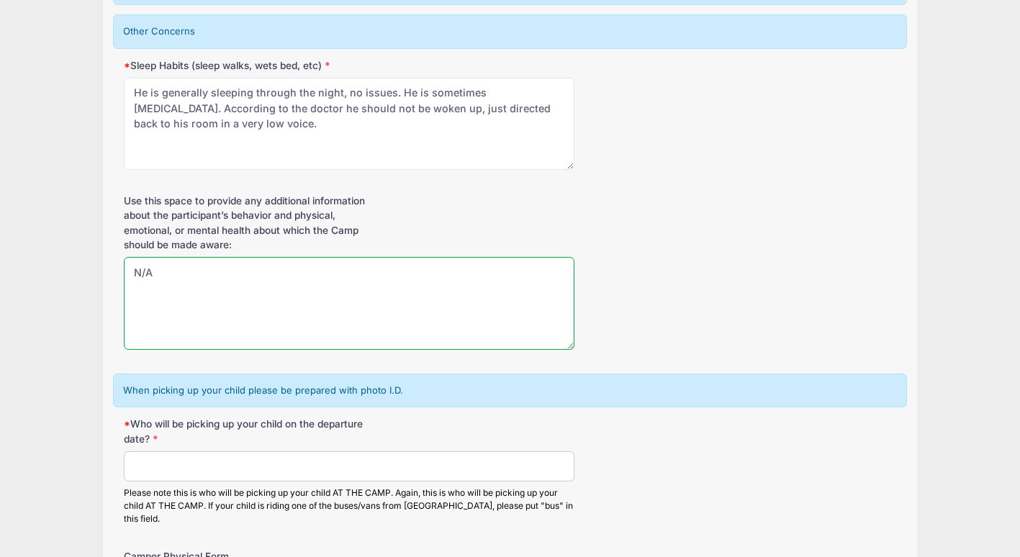
scroll to position [1489, 0]
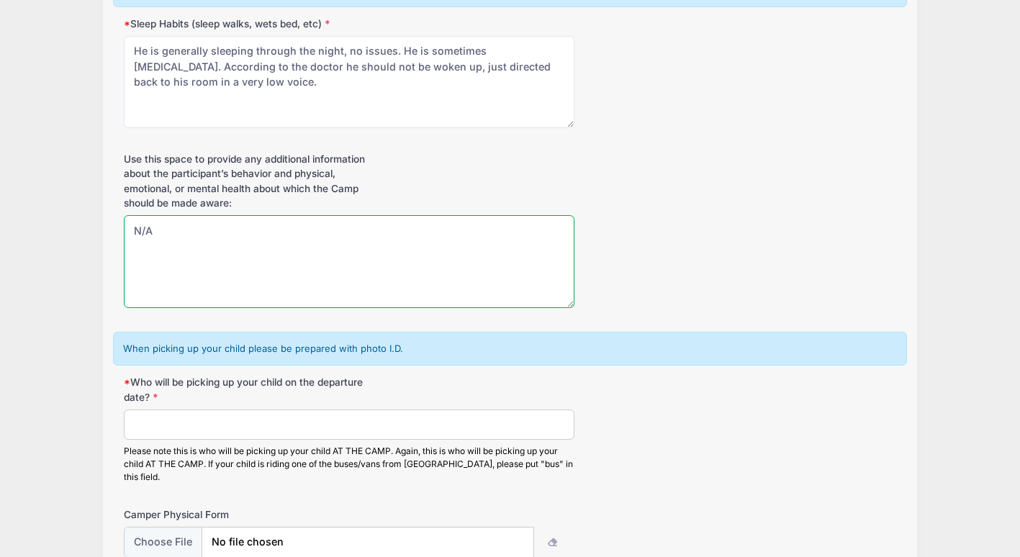
type textarea "N/A"
click at [361, 409] on input "Who will be picking up your child on the departure date?" at bounding box center [349, 424] width 451 height 31
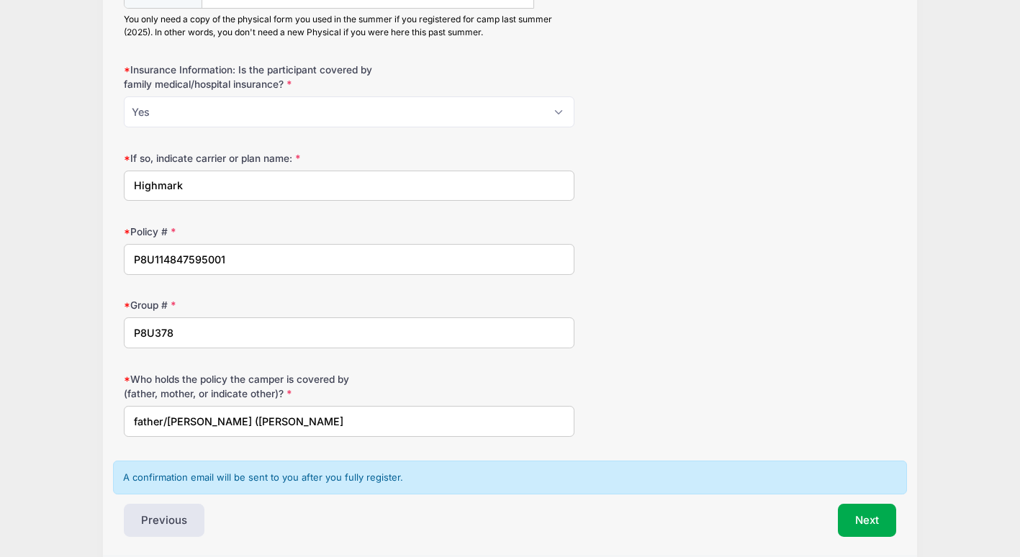
scroll to position [2080, 0]
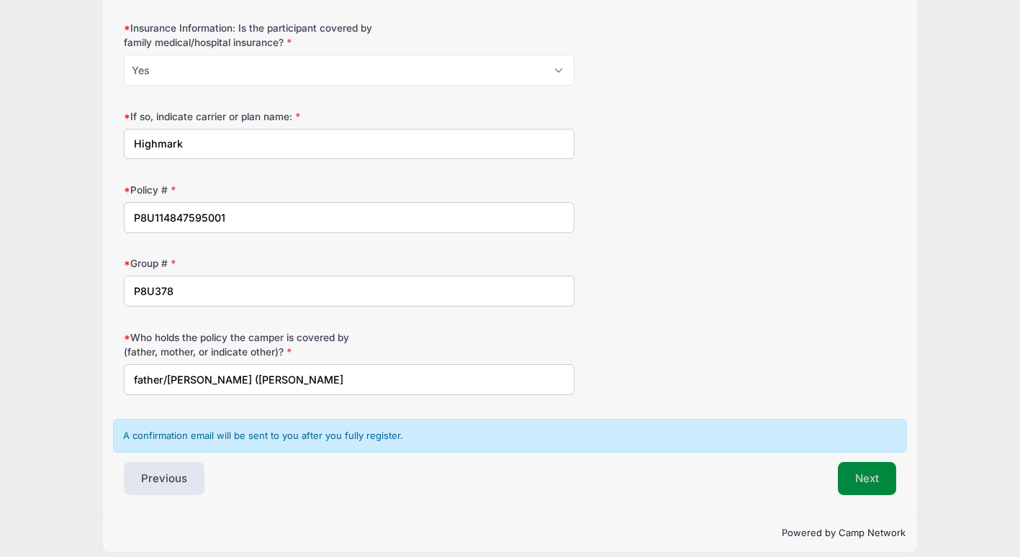
type input "Diana or Adri van Duin"
click at [872, 468] on button "Next" at bounding box center [867, 478] width 58 height 33
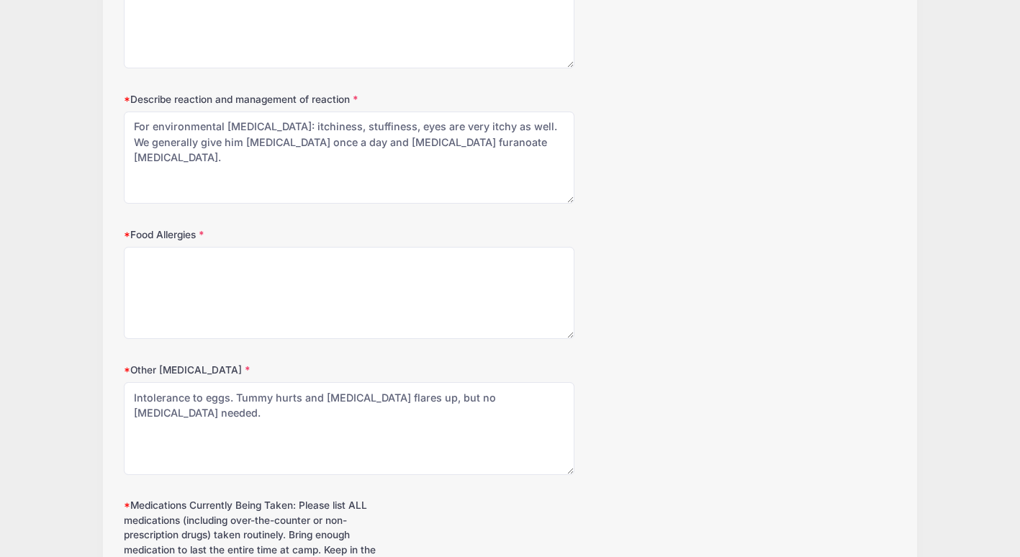
scroll to position [432, 0]
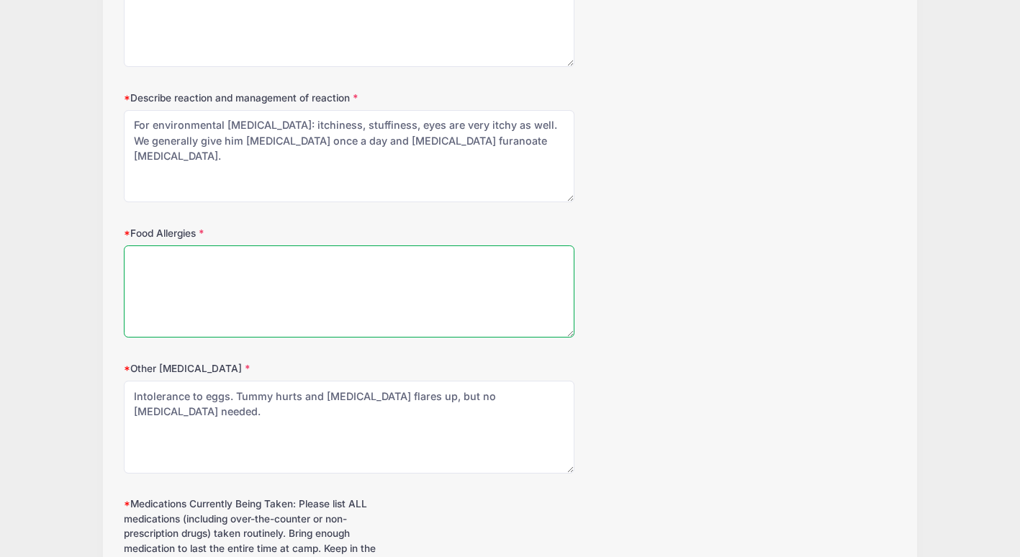
click at [395, 289] on textarea "Food Allergies" at bounding box center [349, 291] width 451 height 93
type textarea "N"
type textarea "All nuts (except coconut)"
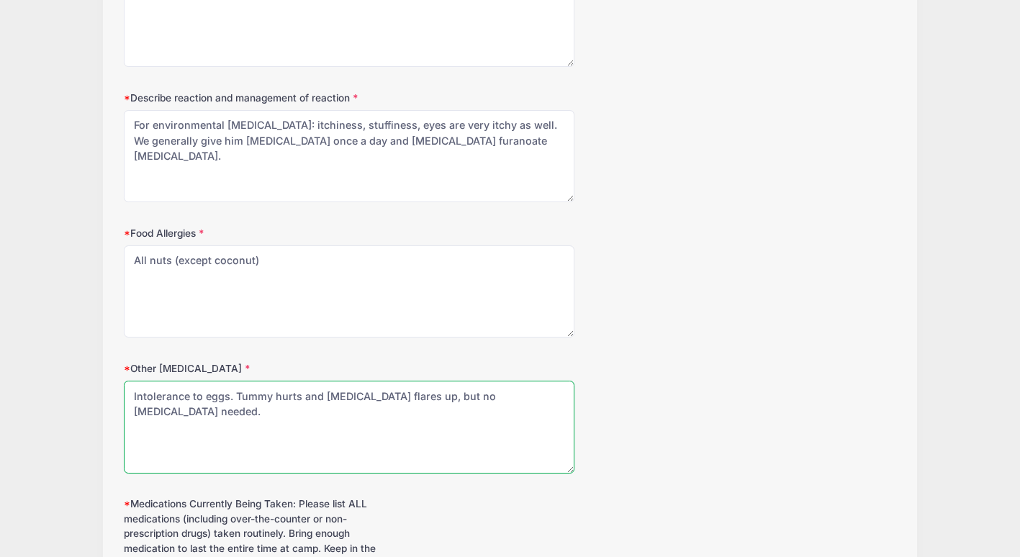
drag, startPoint x: 135, startPoint y: 396, endPoint x: 605, endPoint y: 343, distance: 472.9
type textarea "Intolerance to eggs. Tummy hurts and eczema flares up, but no epipen needed."
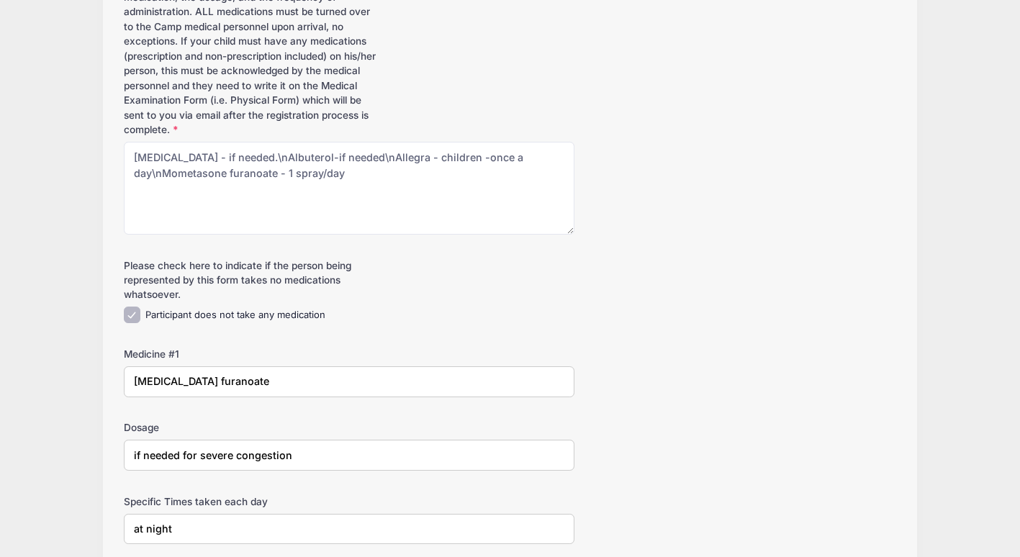
scroll to position [1041, 0]
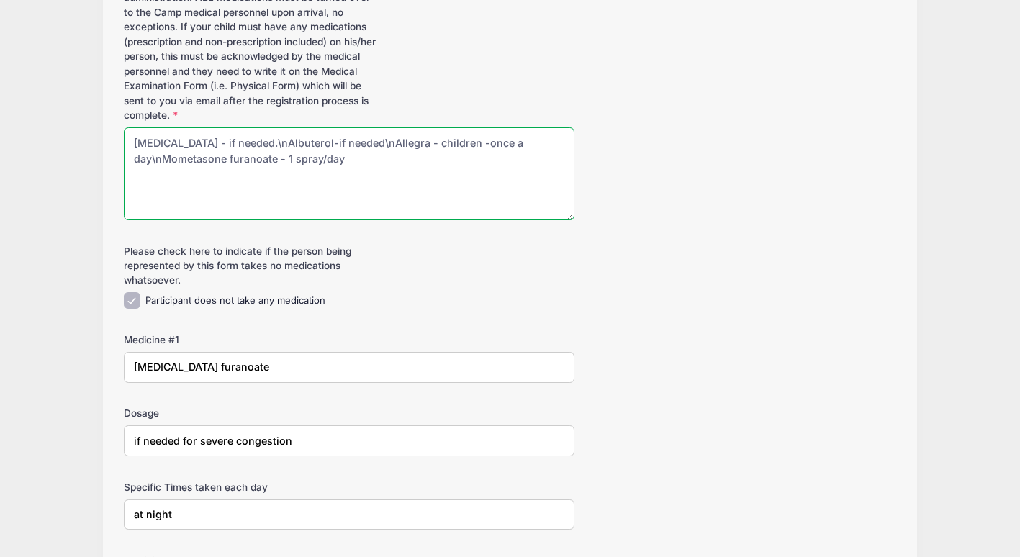
drag, startPoint x: 347, startPoint y: 145, endPoint x: 383, endPoint y: 176, distance: 47.0
click at [383, 176] on textarea "Epipen - if needed.\nAlbuterol-if needed\nAllegra - children -once a day\nMomet…" at bounding box center [349, 173] width 451 height 93
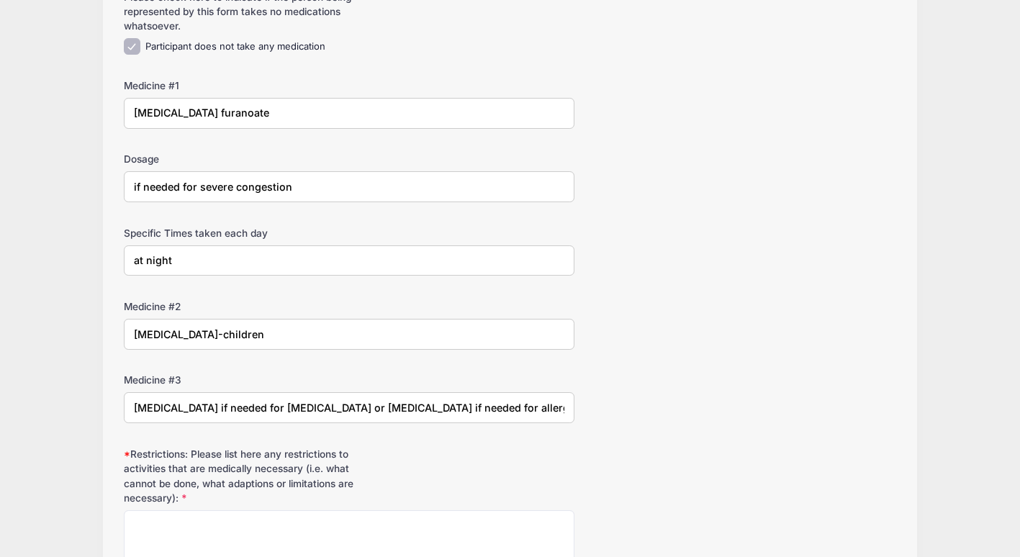
scroll to position [1296, 0]
type textarea "Epipen - if needed.\nAlbuterol-if needed"
click at [291, 329] on input "Allegra-children" at bounding box center [349, 333] width 451 height 31
type input "A"
click at [530, 406] on input "Albuterol if needed for asthma or epipen if needed for allergic reaction to nut…" at bounding box center [349, 406] width 451 height 31
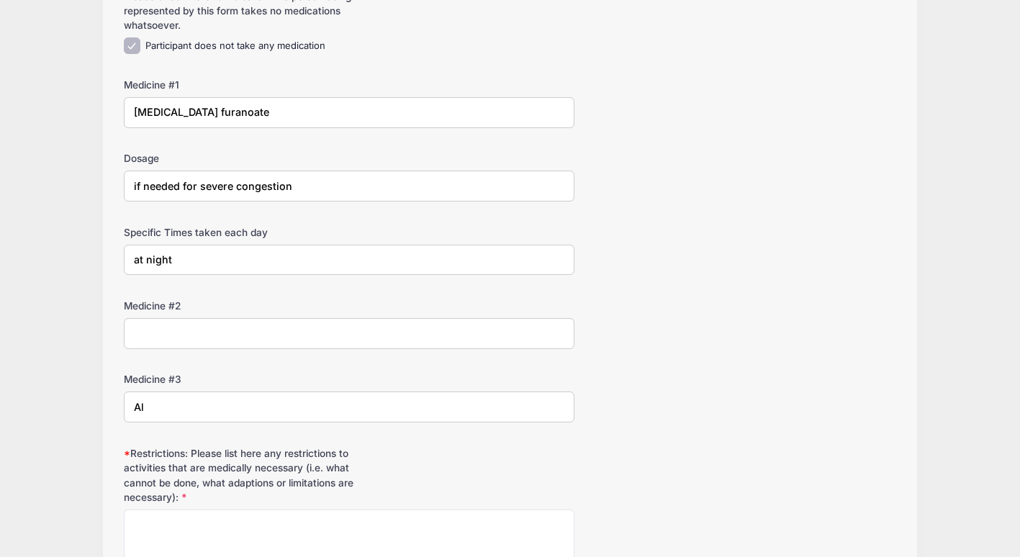
type input "A"
click at [189, 255] on input "at night" at bounding box center [349, 260] width 451 height 31
type input "a"
type input "d"
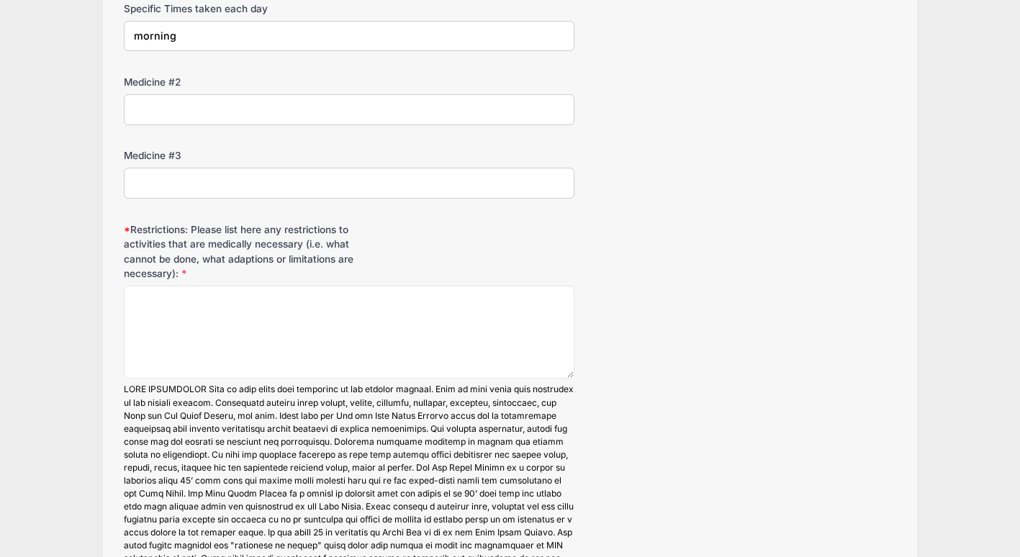
scroll to position [1521, 0]
type input "morning"
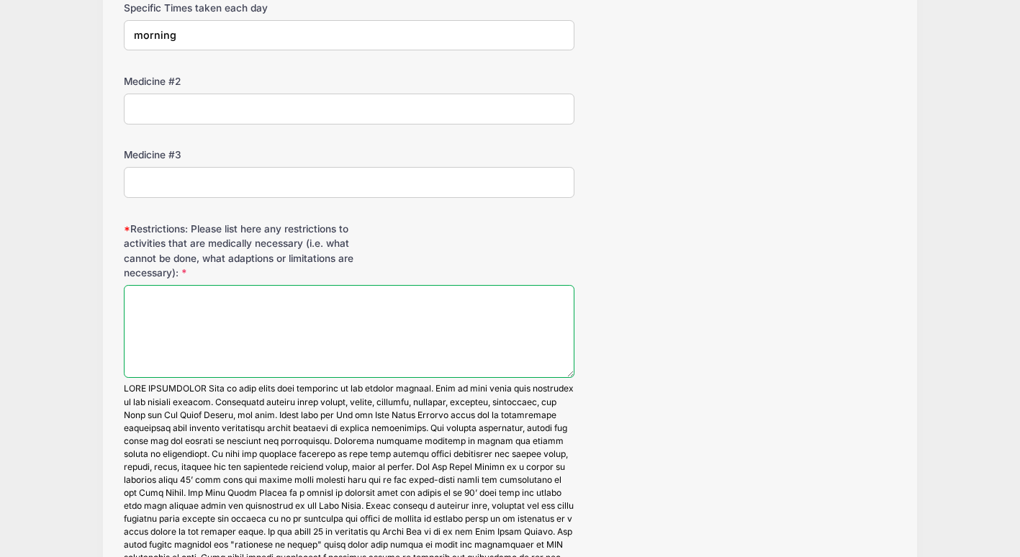
click at [188, 312] on textarea "Restrictions: Please list here any restrictions to activities that are medicall…" at bounding box center [349, 331] width 451 height 93
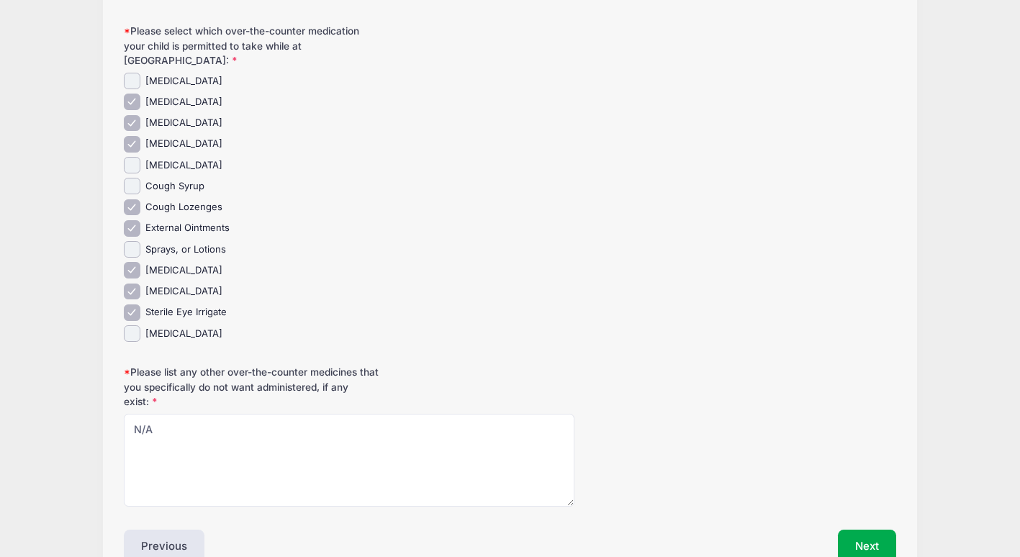
scroll to position [2295, 0]
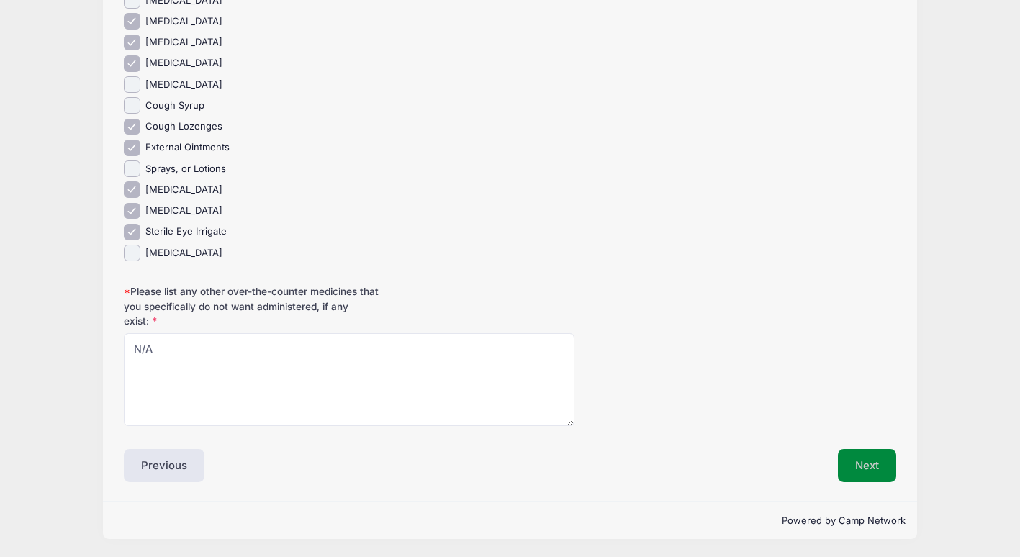
type textarea "None"
click at [881, 464] on button "Next" at bounding box center [867, 465] width 58 height 33
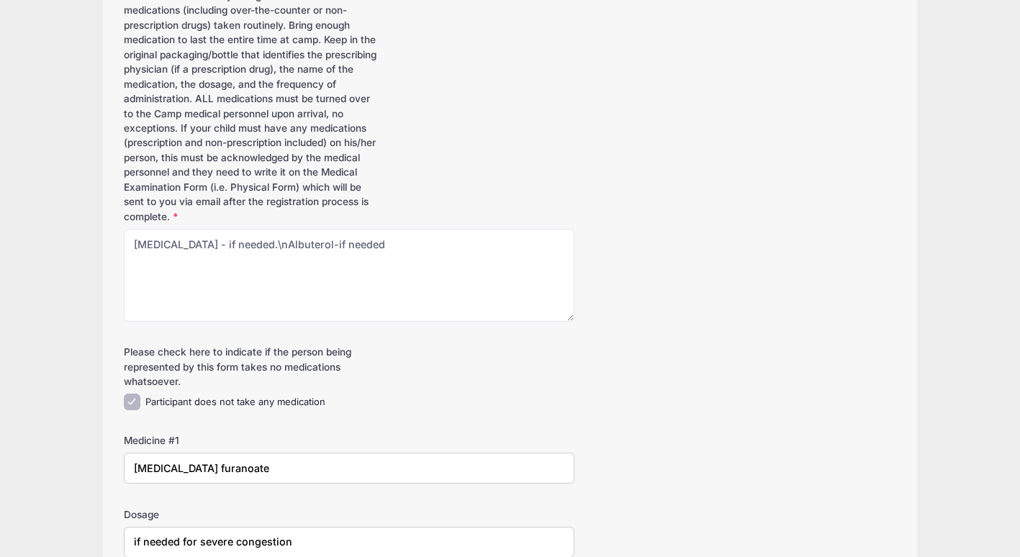
scroll to position [718, 0]
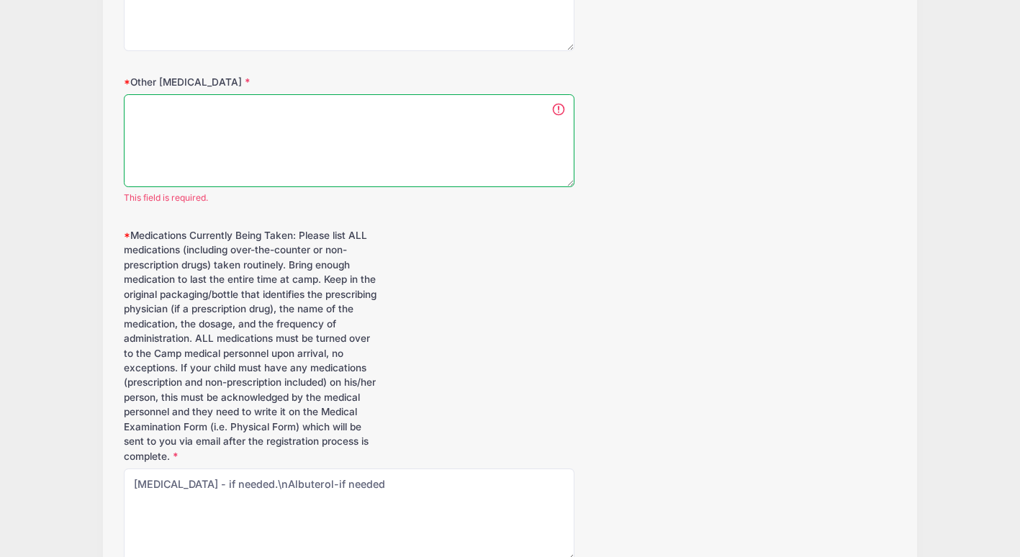
click at [275, 135] on textarea "Intolerance to eggs. Tummy hurts and eczema flares up, but no epipen needed." at bounding box center [349, 140] width 451 height 93
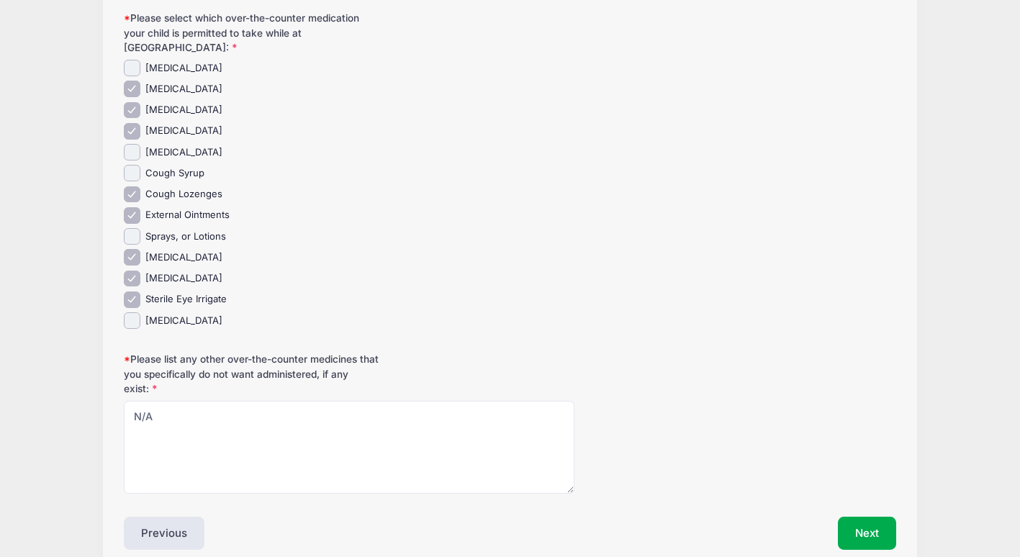
scroll to position [2295, 0]
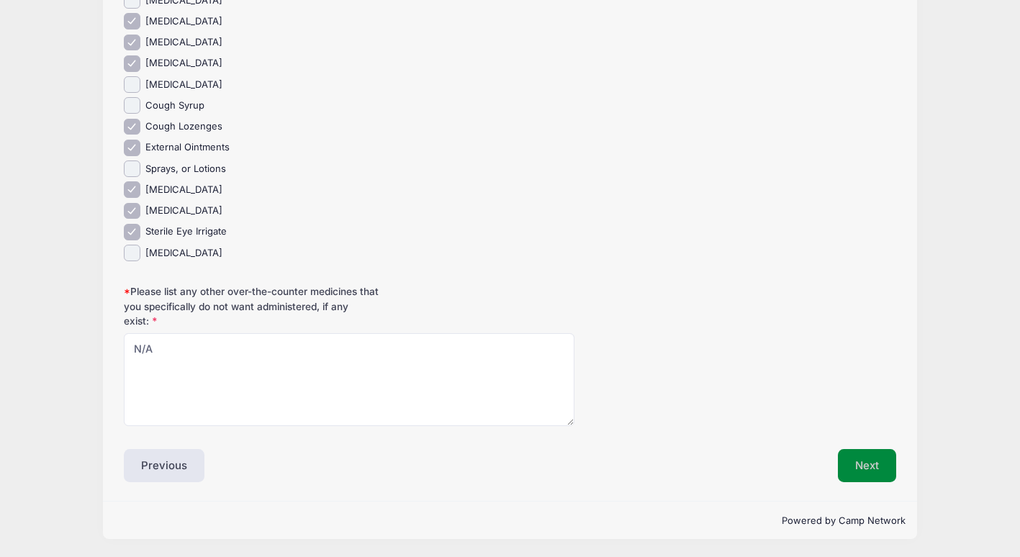
type textarea "None"
click at [870, 461] on button "Next" at bounding box center [867, 465] width 58 height 33
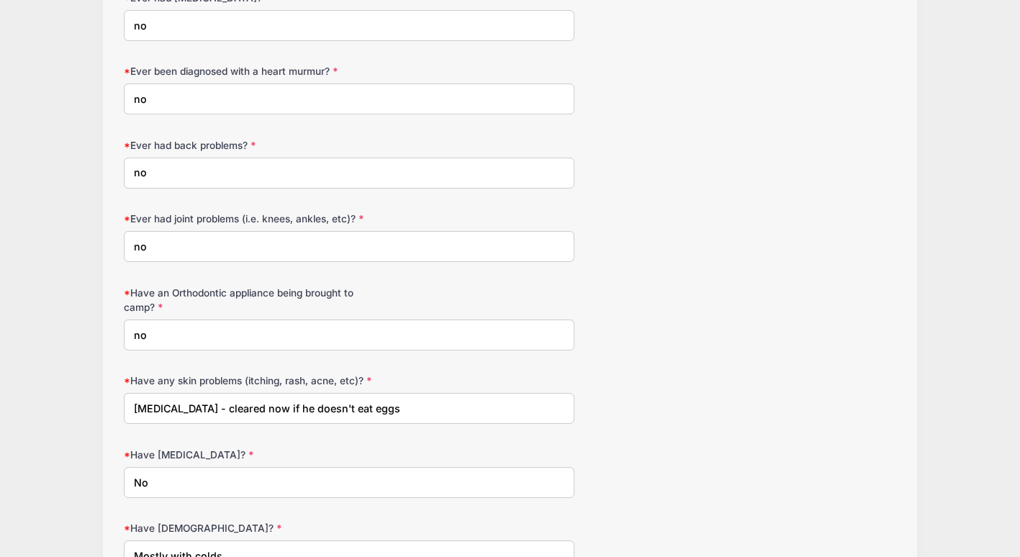
scroll to position [1285, 0]
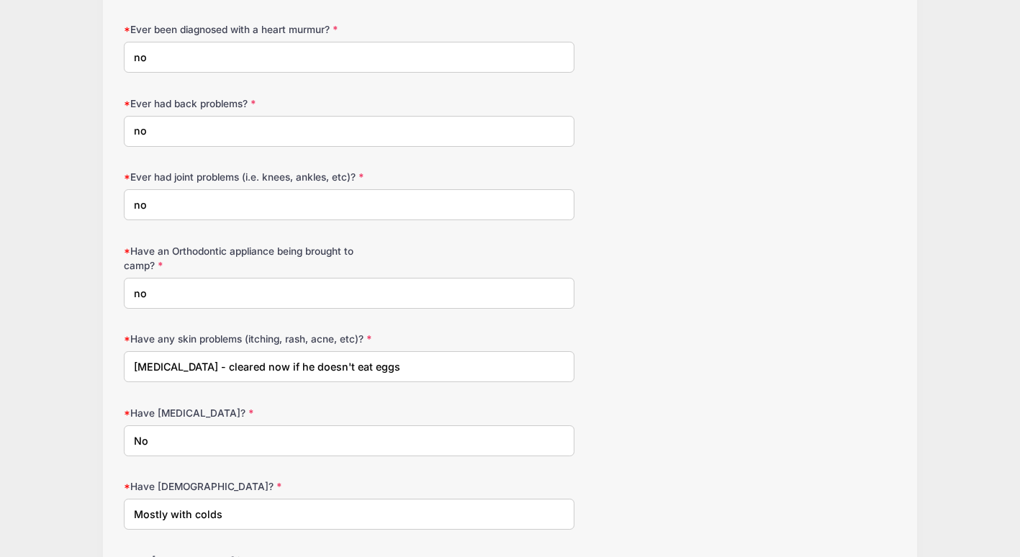
drag, startPoint x: 361, startPoint y: 343, endPoint x: 117, endPoint y: 364, distance: 244.9
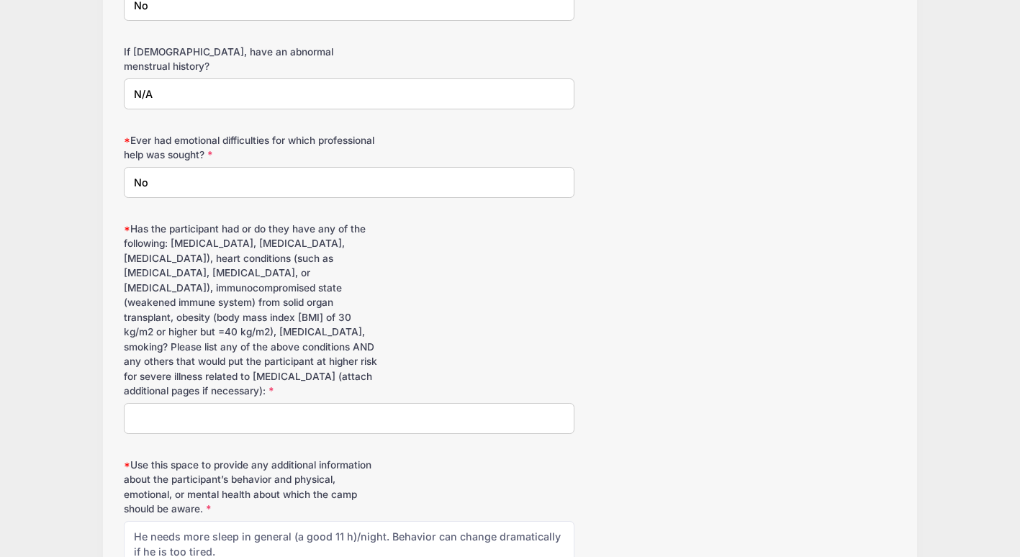
scroll to position [2015, 0]
type input "No"
click at [173, 402] on input "Has the participant had or do they have any of the following: cancer, chronic k…" at bounding box center [349, 417] width 451 height 31
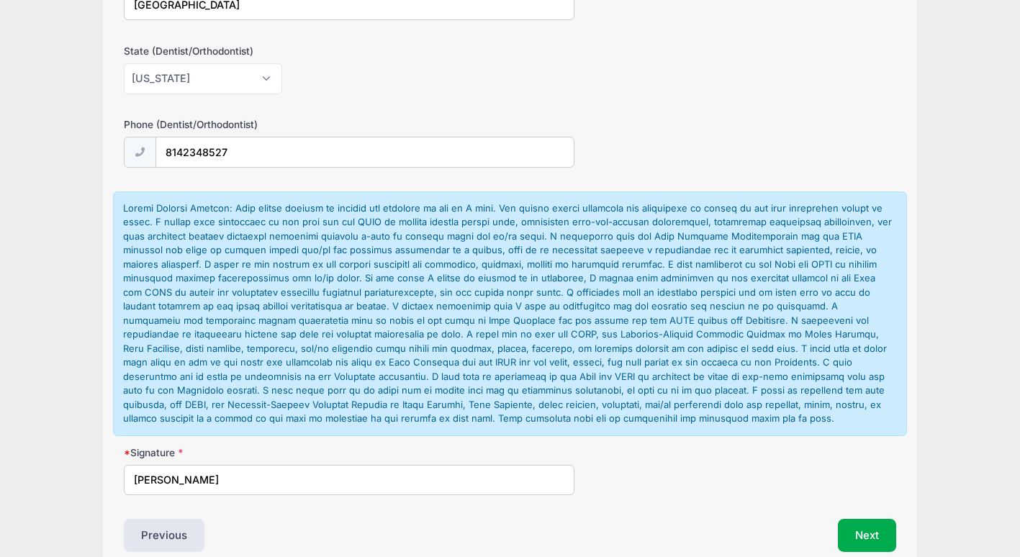
scroll to position [3090, 0]
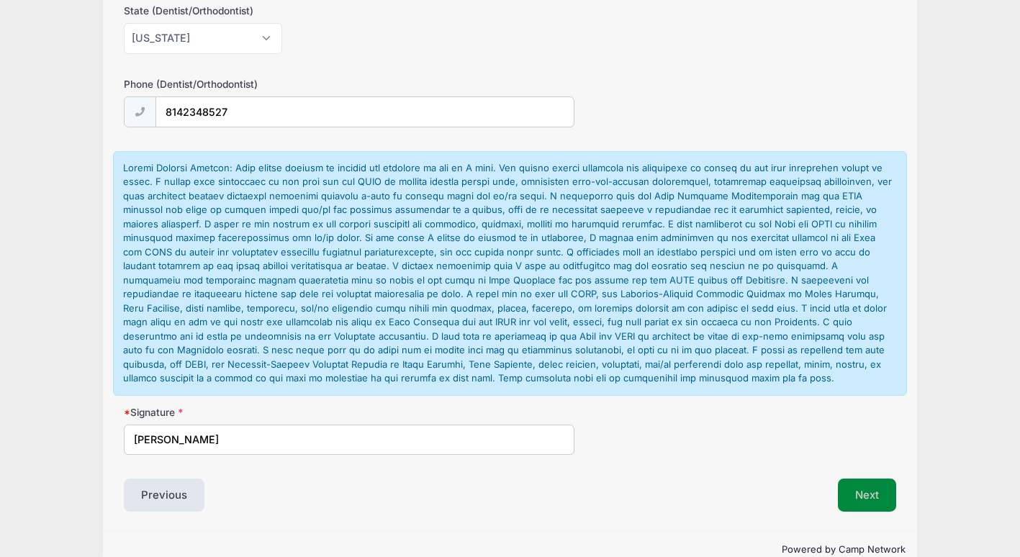
type input "No"
click at [869, 479] on button "Next" at bounding box center [867, 495] width 58 height 33
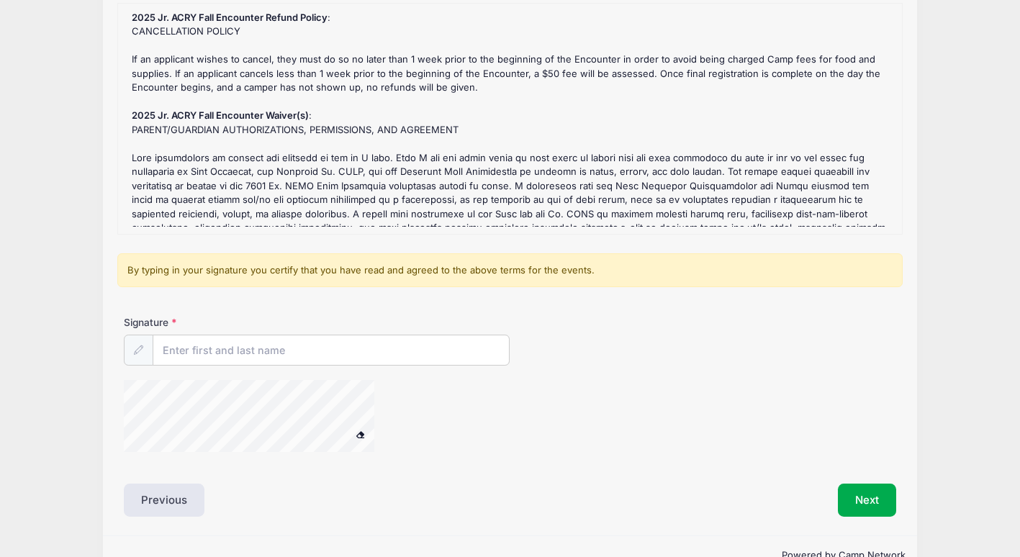
scroll to position [195, 0]
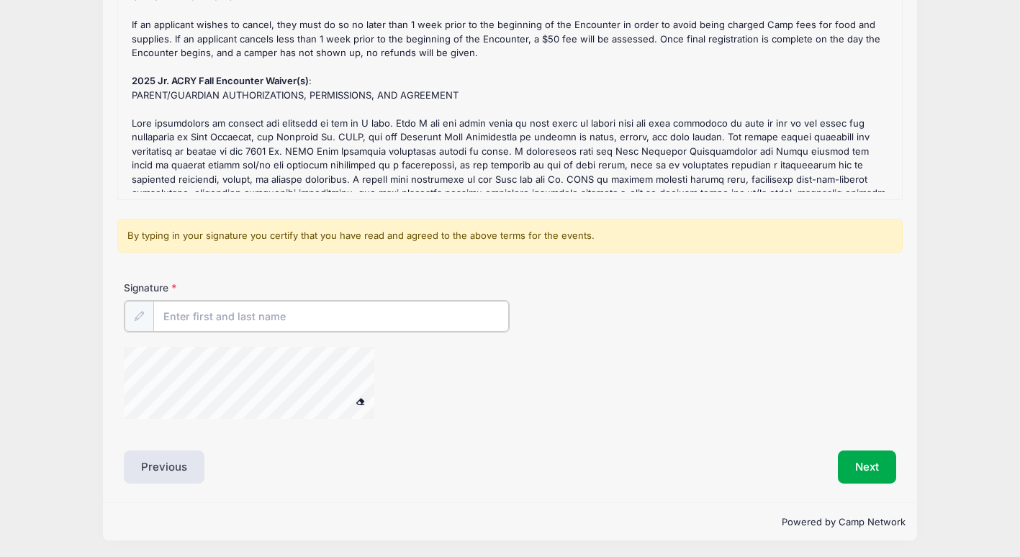
click at [440, 317] on input "Signature" at bounding box center [331, 316] width 356 height 31
type input "DIANA M VAN DUIN"
click at [859, 463] on button "Next" at bounding box center [867, 465] width 58 height 33
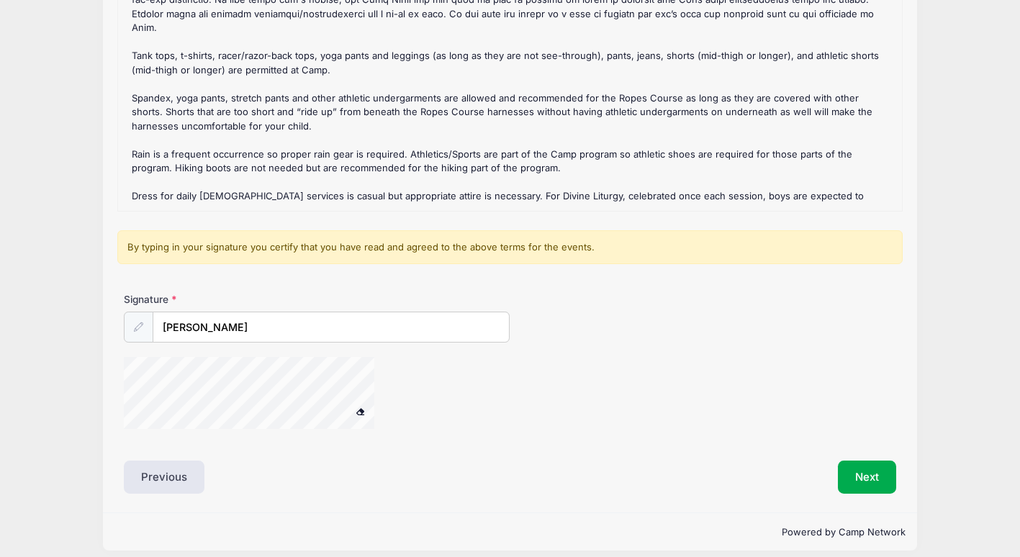
scroll to position [184, 0]
click at [864, 471] on button "Next" at bounding box center [867, 477] width 58 height 33
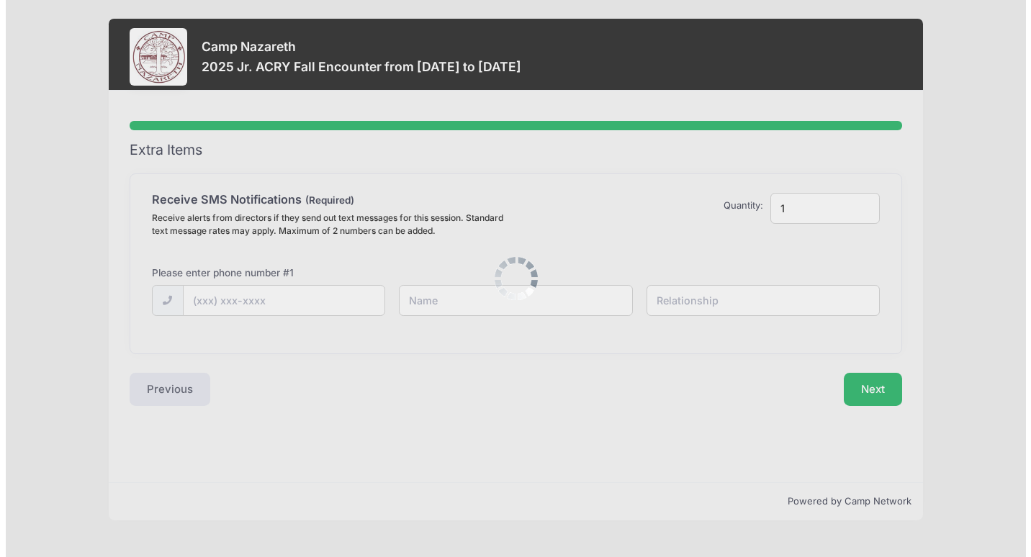
scroll to position [0, 0]
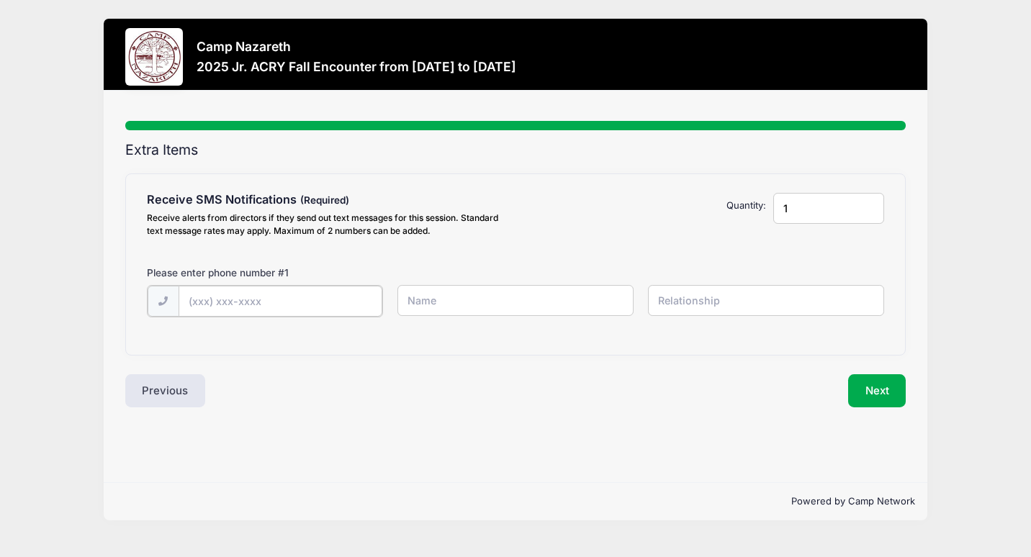
click at [307, 299] on input "text" at bounding box center [280, 301] width 204 height 31
type input "(814) 954-2945"
type input "Diana van Duin"
type input "mother"
click at [876, 384] on button "Next" at bounding box center [877, 389] width 58 height 33
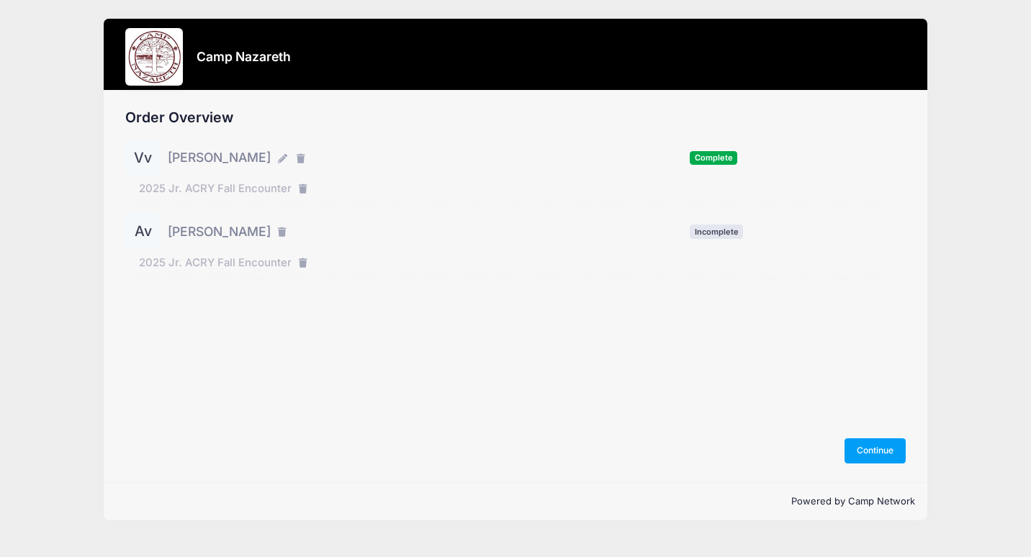
click at [184, 223] on span "Anna vanDuin" at bounding box center [219, 231] width 103 height 19
click at [888, 449] on button "Continue" at bounding box center [875, 450] width 62 height 24
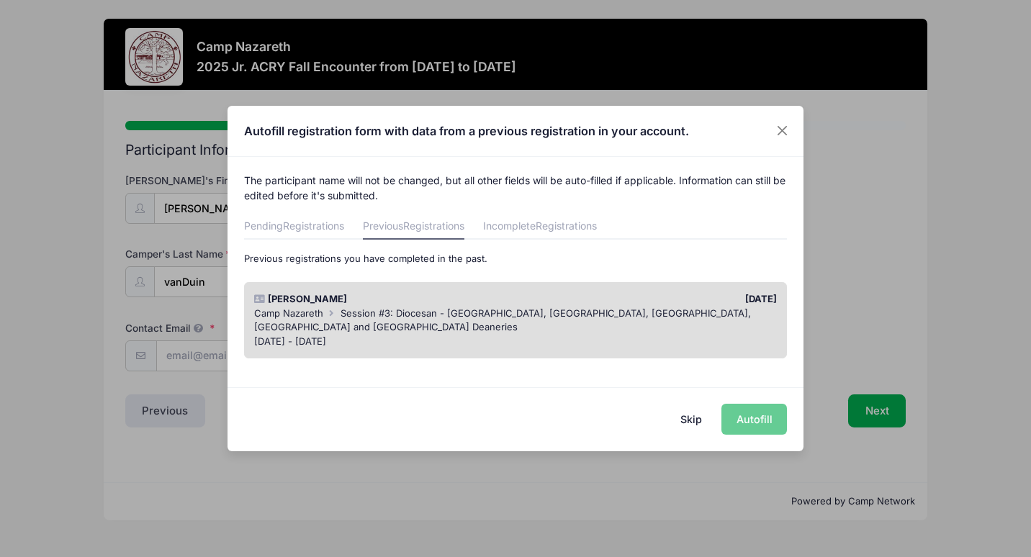
click at [507, 335] on div "Aug 3 - Aug 9, 2025" at bounding box center [515, 342] width 523 height 14
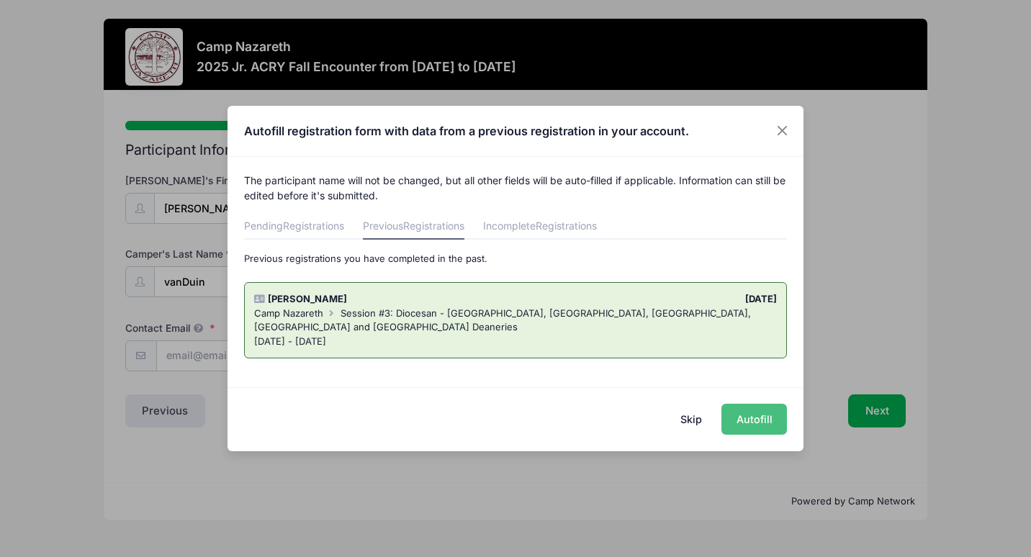
click at [757, 414] on button "Autofill" at bounding box center [753, 419] width 65 height 31
type input "[EMAIL_ADDRESS][DOMAIN_NAME]"
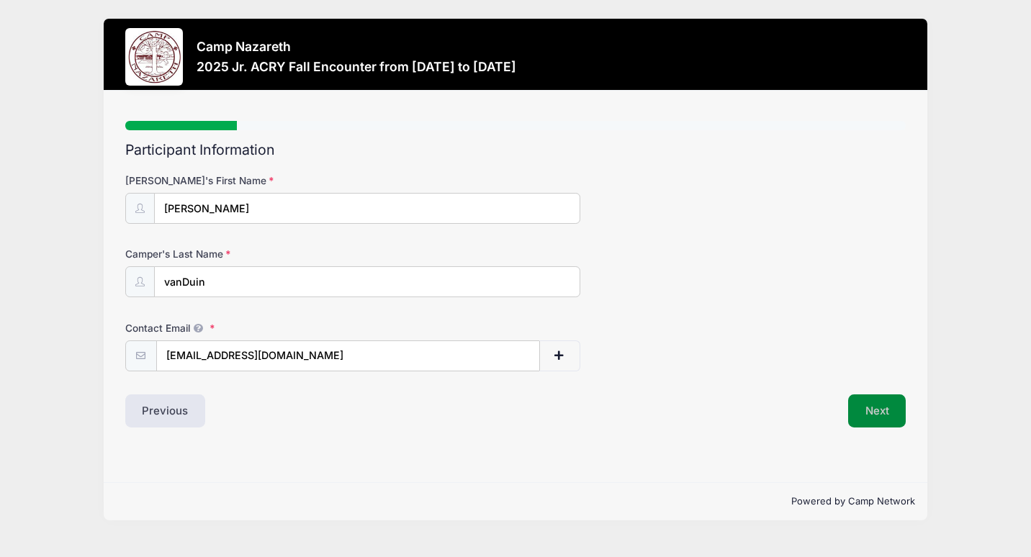
click at [888, 402] on button "Next" at bounding box center [877, 410] width 58 height 33
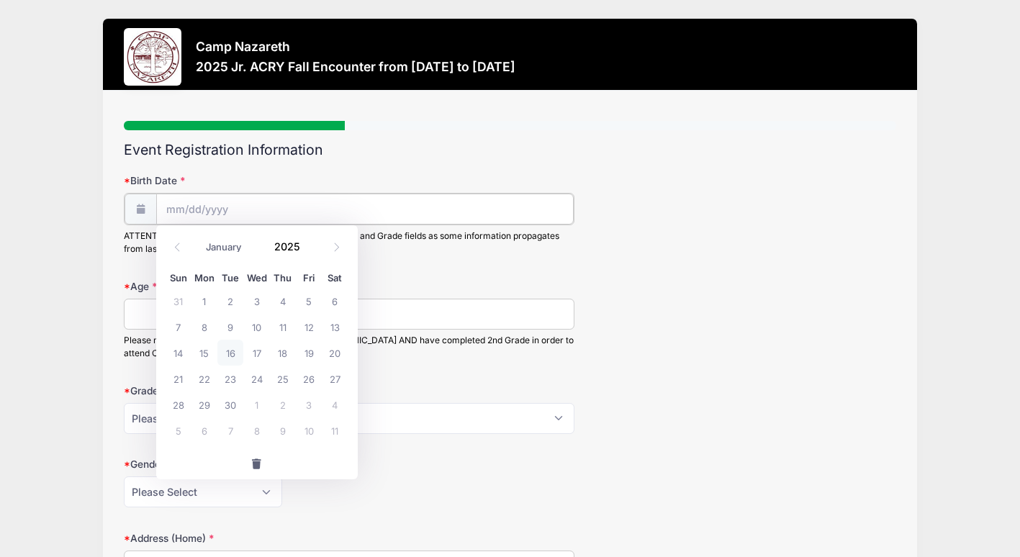
click at [286, 217] on input "Birth Date" at bounding box center [364, 209] width 417 height 31
click at [267, 199] on input "Birth Date" at bounding box center [364, 209] width 417 height 31
click at [312, 255] on span at bounding box center [309, 251] width 10 height 11
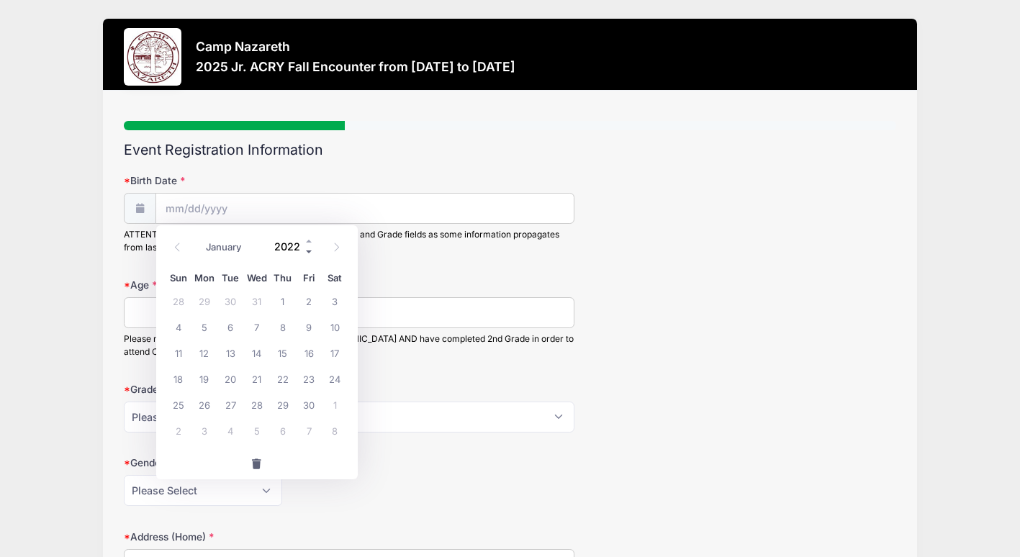
click at [312, 255] on span at bounding box center [309, 251] width 10 height 11
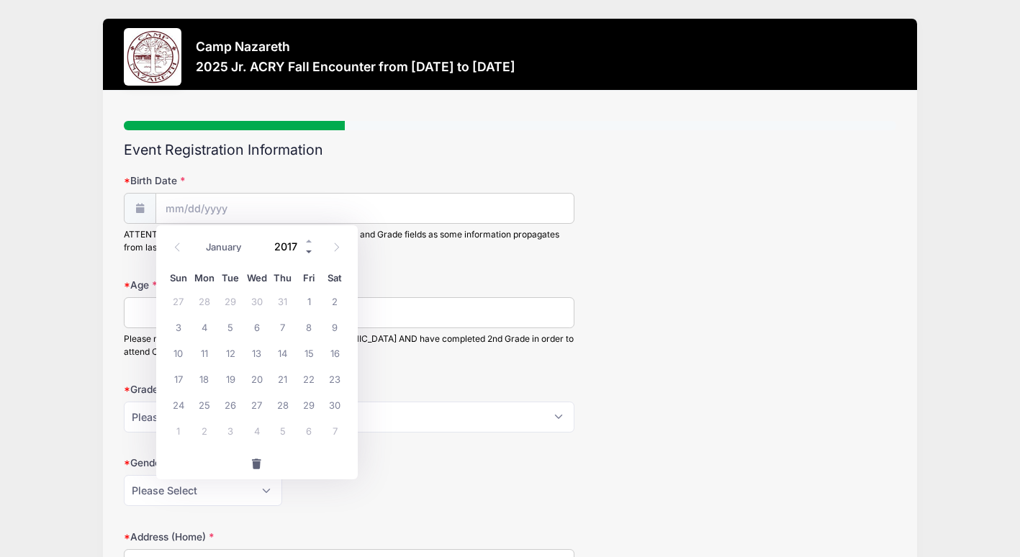
click at [312, 255] on span at bounding box center [309, 251] width 10 height 11
type input "2016"
click at [249, 251] on select "January February March April May June July August September October November De…" at bounding box center [231, 246] width 64 height 19
select select "9"
click at [199, 237] on select "January February March April May June July August September October November De…" at bounding box center [231, 246] width 64 height 19
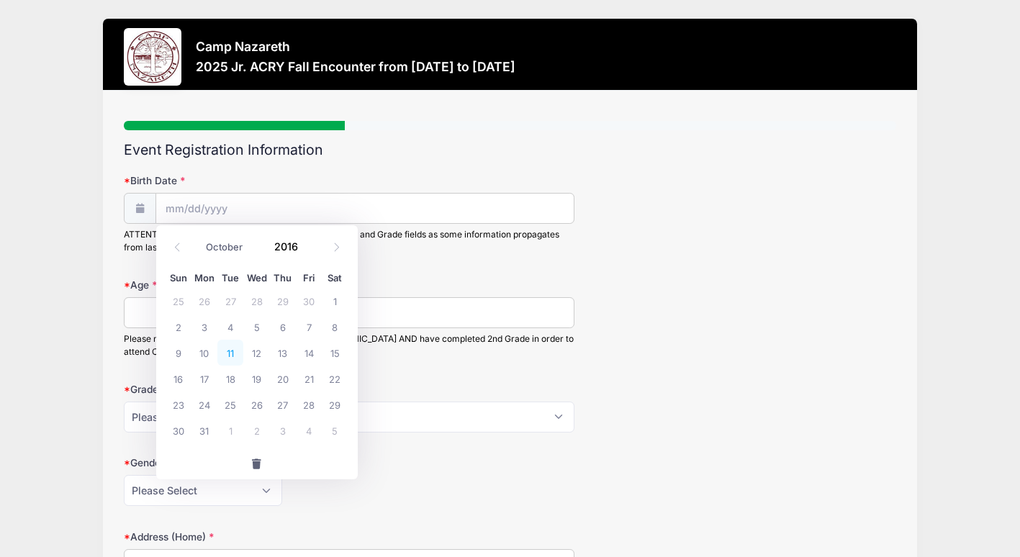
click at [233, 352] on span "11" at bounding box center [230, 353] width 26 height 26
type input "10/11/2016"
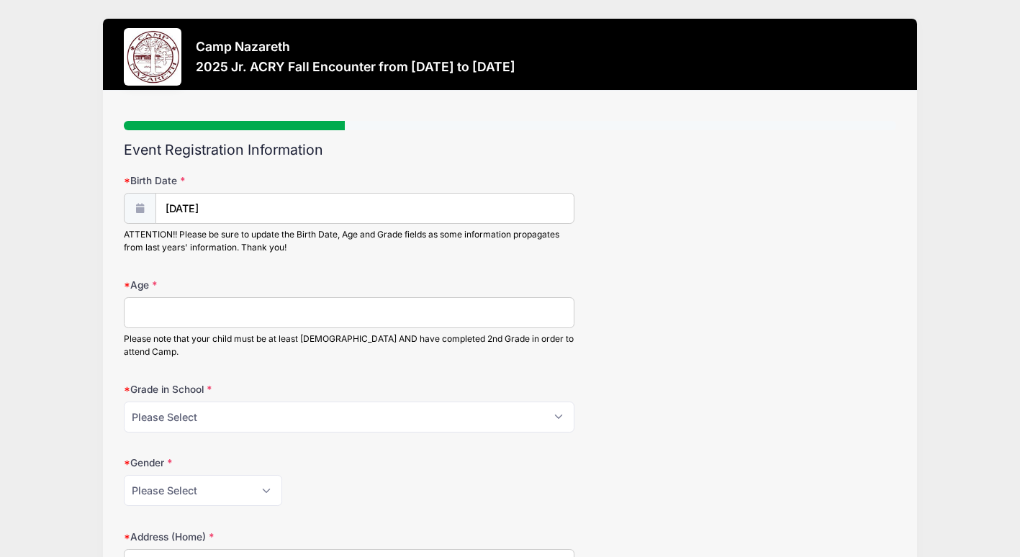
click at [225, 320] on input "Age" at bounding box center [349, 312] width 451 height 31
type input "9"
click at [194, 408] on select "Please Select 1st Grade 2nd Grade 3rd Grade 4th Grade 5th Grade 6th Grade 7th G…" at bounding box center [349, 417] width 451 height 31
select select "4th Grade"
click at [124, 402] on select "Please Select 1st Grade 2nd Grade 3rd Grade 4th Grade 5th Grade 6th Grade 7th G…" at bounding box center [349, 417] width 451 height 31
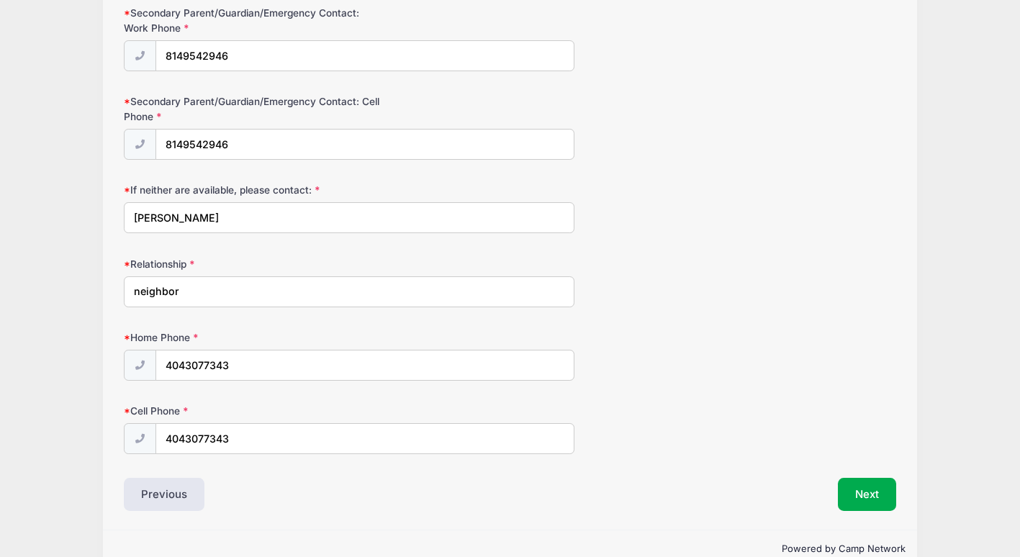
scroll to position [1393, 0]
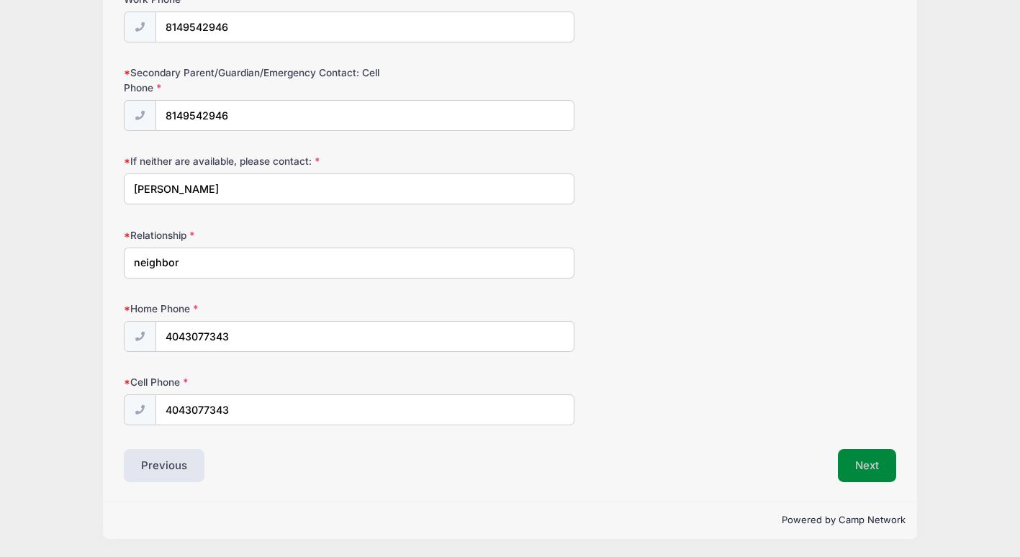
click at [867, 467] on button "Next" at bounding box center [867, 465] width 58 height 33
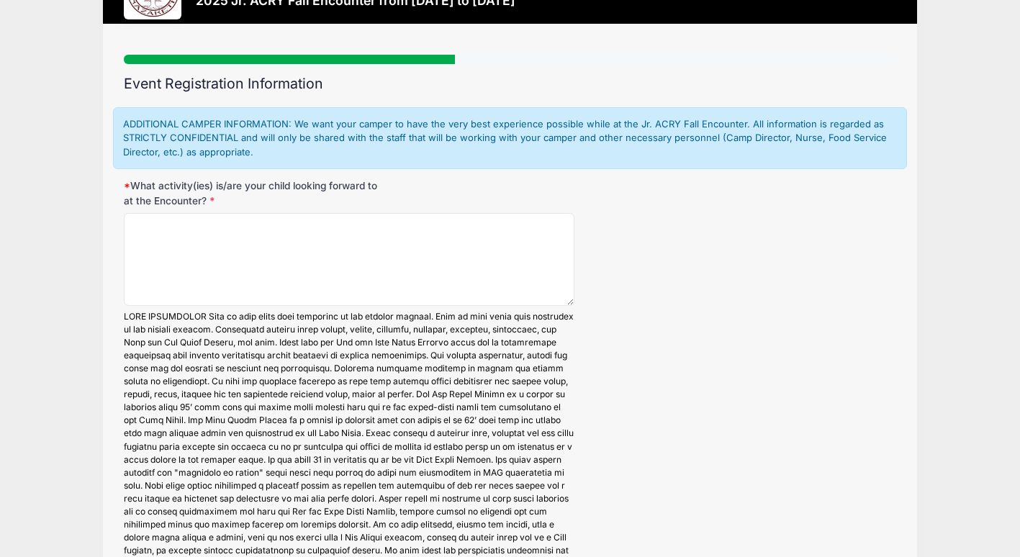
scroll to position [0, 0]
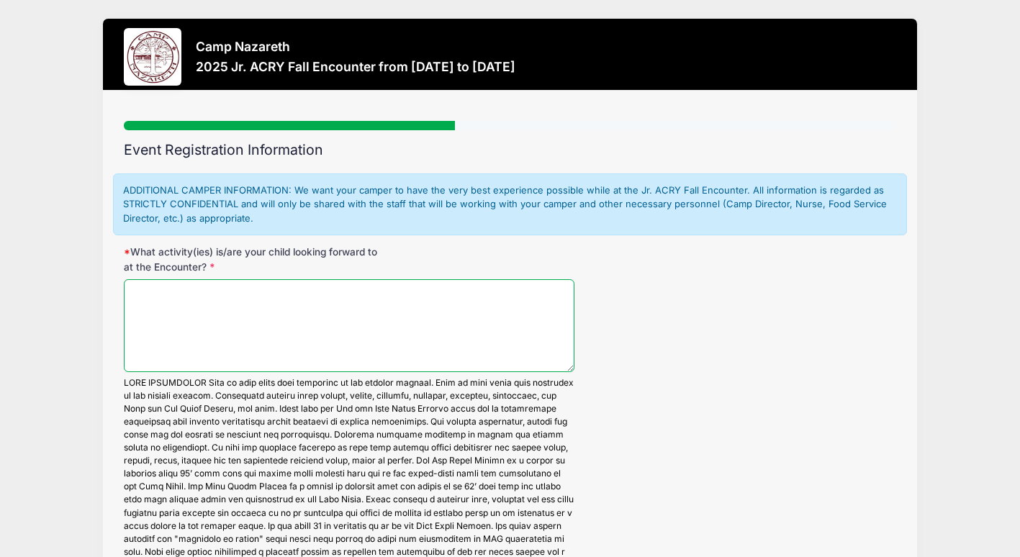
click at [321, 326] on textarea "What activity(ies) is/are your child looking forward to at the Encounter?" at bounding box center [349, 325] width 451 height 93
type textarea "s"
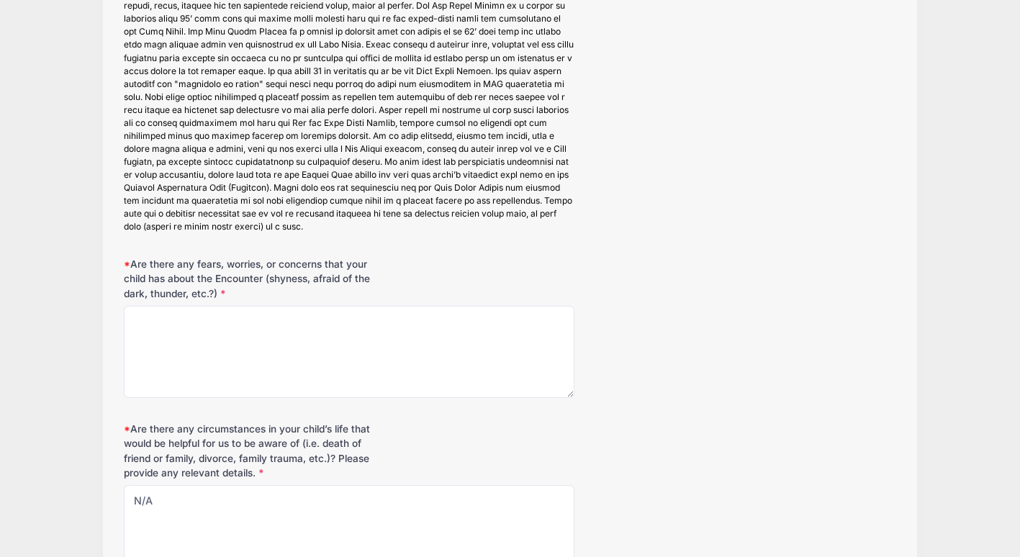
scroll to position [456, 0]
type textarea "meeting with friends, and all sports in general."
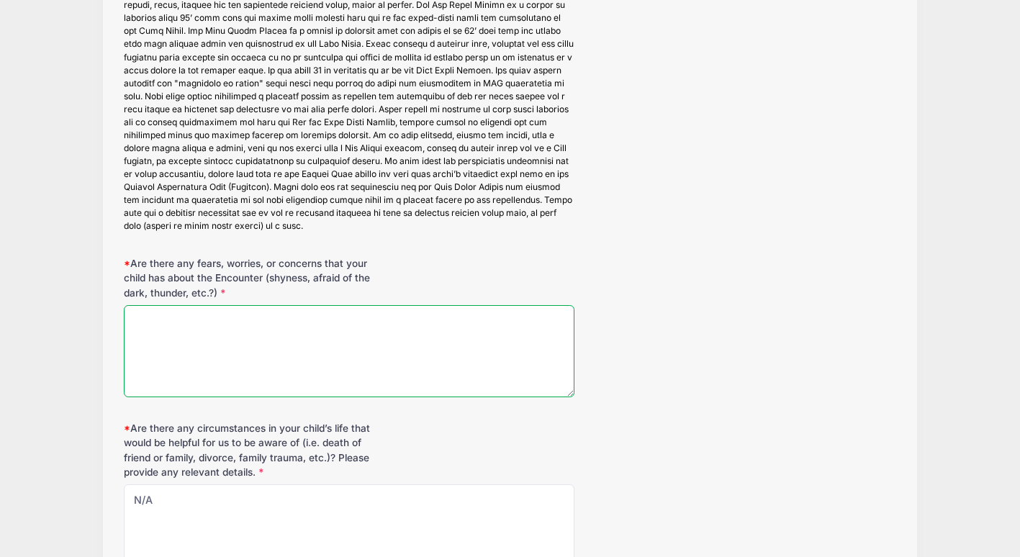
click at [321, 326] on textarea "Are there any fears, worries, or concerns that your child has about the Encount…" at bounding box center [349, 351] width 451 height 93
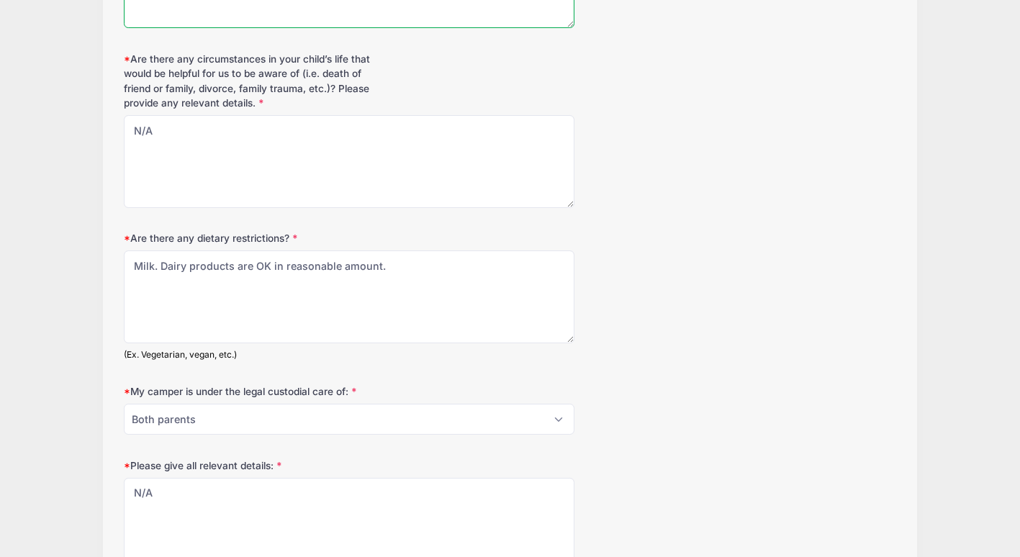
scroll to position [825, 0]
type textarea "Afraid of thunder/lighting. Does not like when lights are flickering, she gets …"
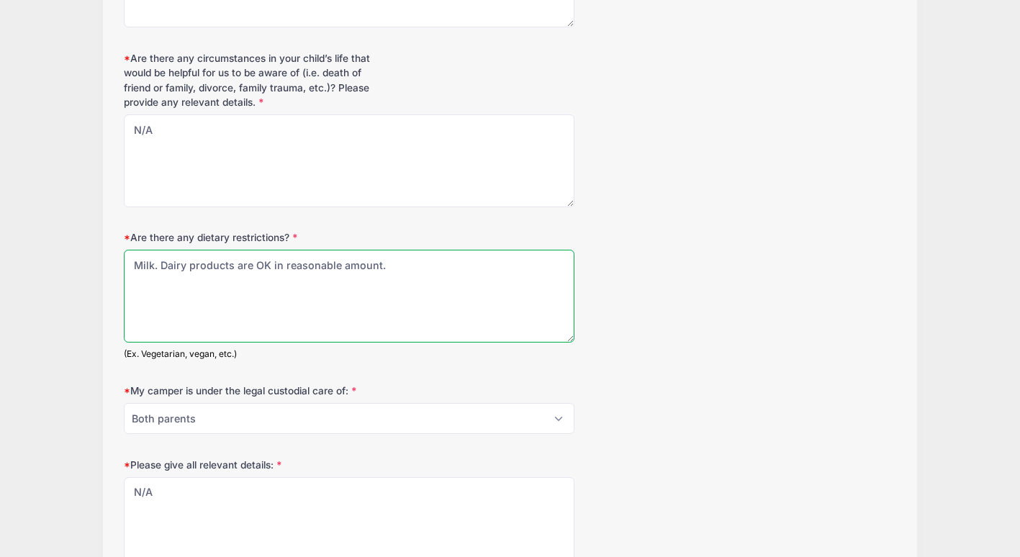
drag, startPoint x: 135, startPoint y: 266, endPoint x: 422, endPoint y: 268, distance: 286.4
click at [422, 268] on textarea "Milk. Dairy products are OK in reasonable amount." at bounding box center [349, 296] width 451 height 93
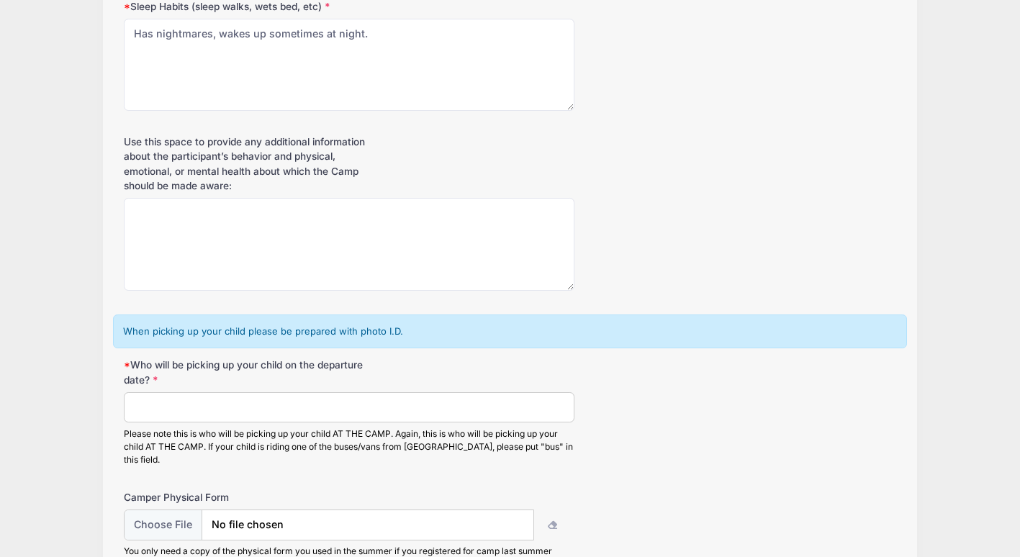
scroll to position [1507, 0]
type textarea "No"
click at [329, 402] on input "Who will be picking up your child on the departure date?" at bounding box center [349, 406] width 451 height 31
type input "Diana or Adri van Duin"
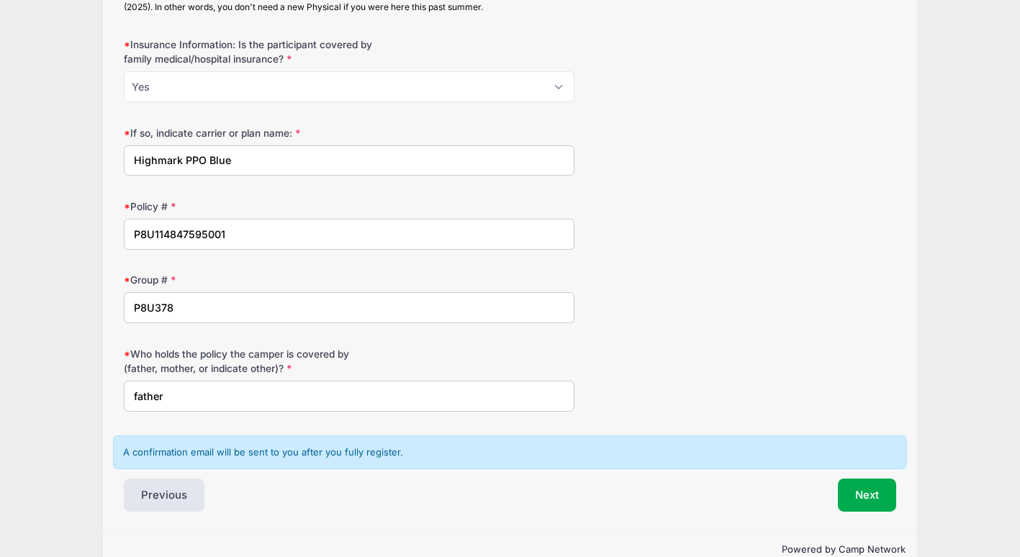
scroll to position [2080, 0]
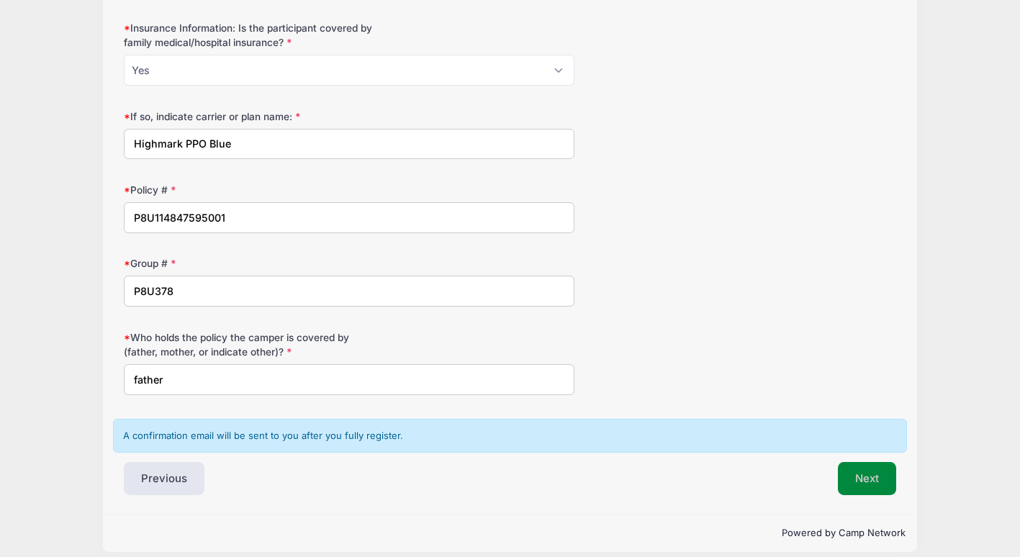
click at [860, 462] on button "Next" at bounding box center [867, 478] width 58 height 33
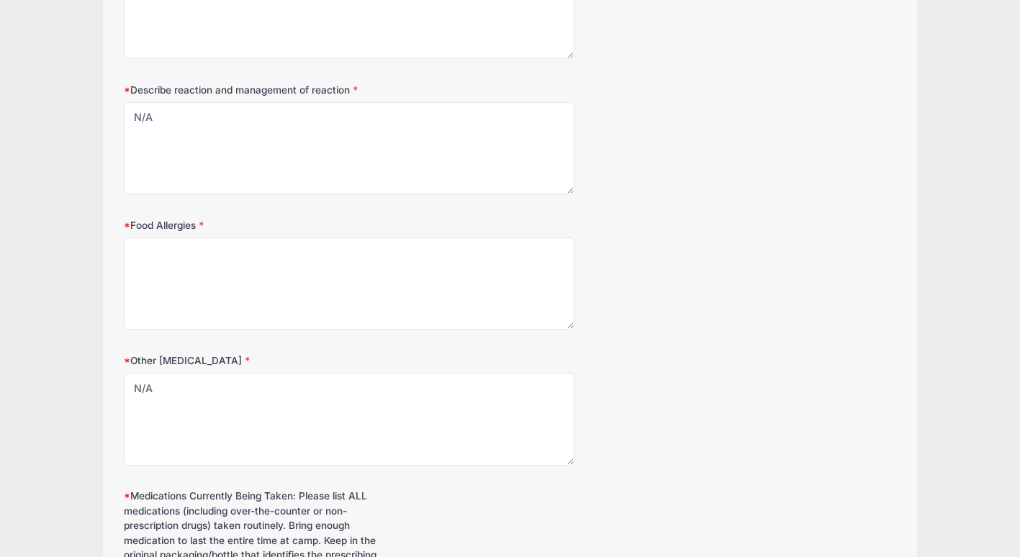
scroll to position [440, 0]
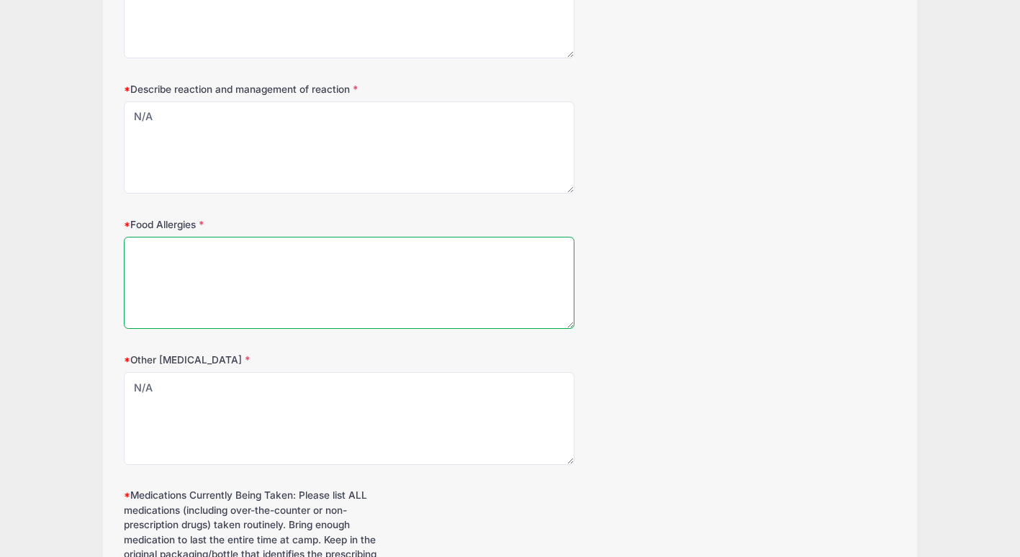
click at [340, 266] on textarea "Food Allergies" at bounding box center [349, 283] width 451 height 93
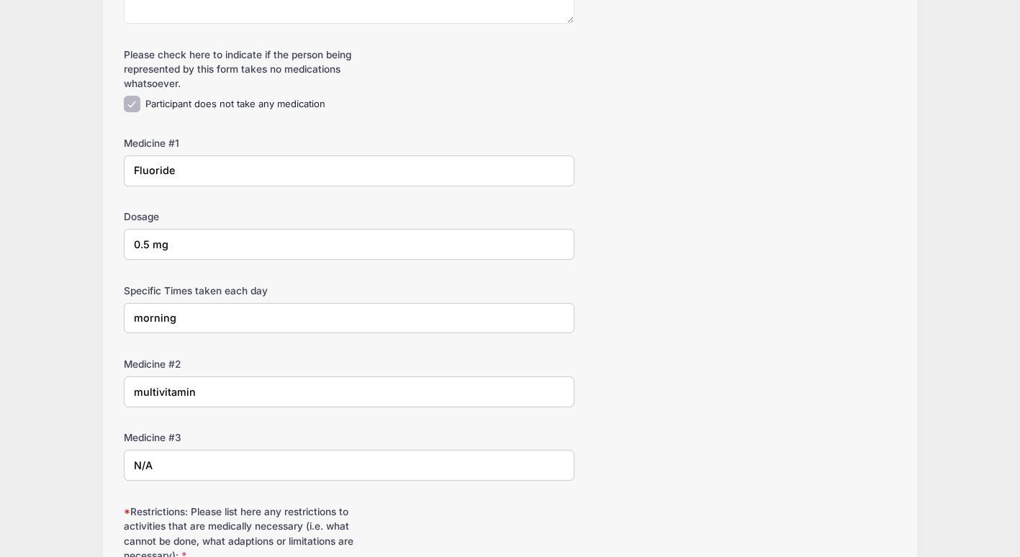
scroll to position [1239, 0]
type textarea "N/A"
click at [207, 387] on input "multivitamin" at bounding box center [349, 391] width 451 height 31
type input "m"
click at [154, 466] on input "N/A" at bounding box center [349, 464] width 451 height 31
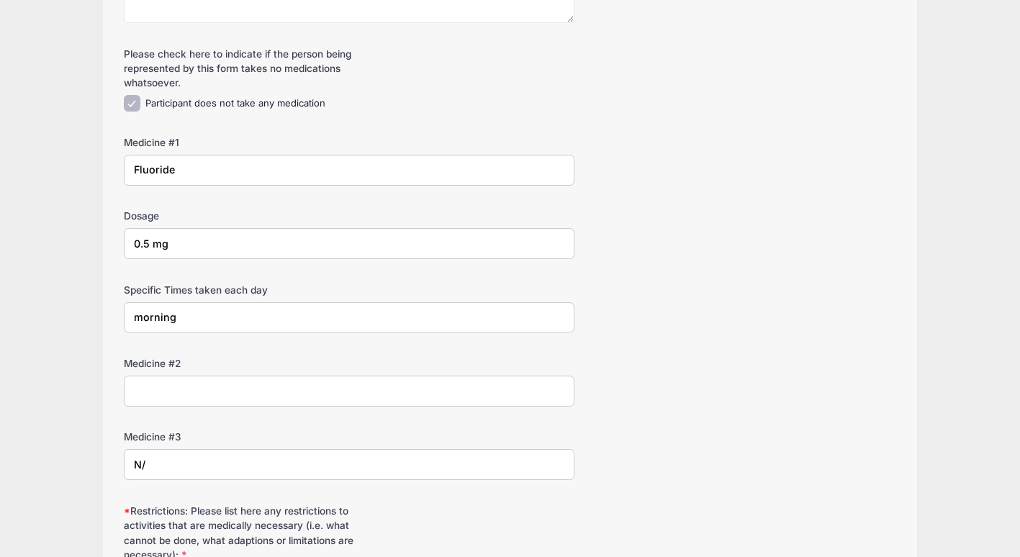
type input "N"
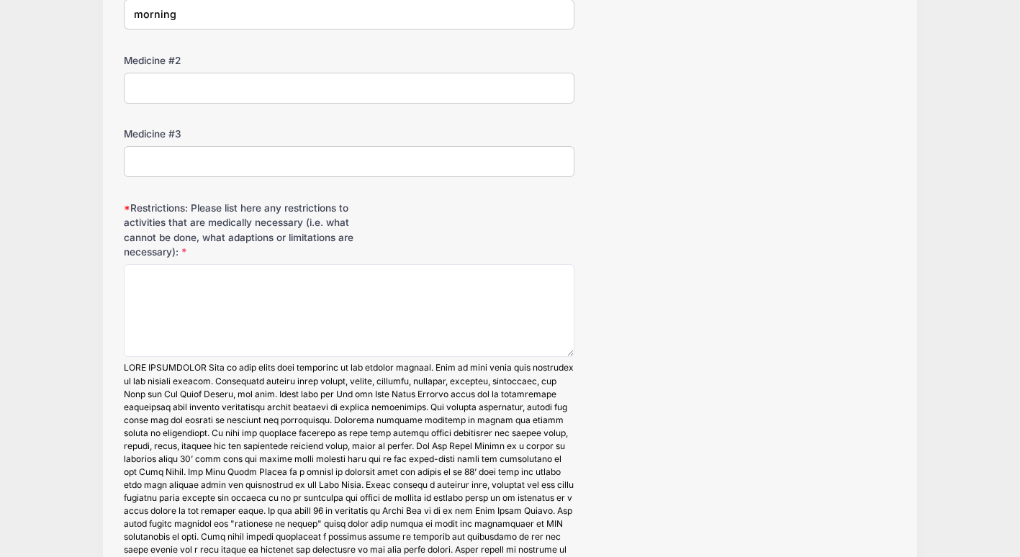
scroll to position [1542, 0]
drag, startPoint x: 205, startPoint y: 261, endPoint x: 204, endPoint y: 280, distance: 19.4
click at [204, 280] on div "Restrictions: Please list here any restrictions to activities that are medicall…" at bounding box center [509, 436] width 771 height 473
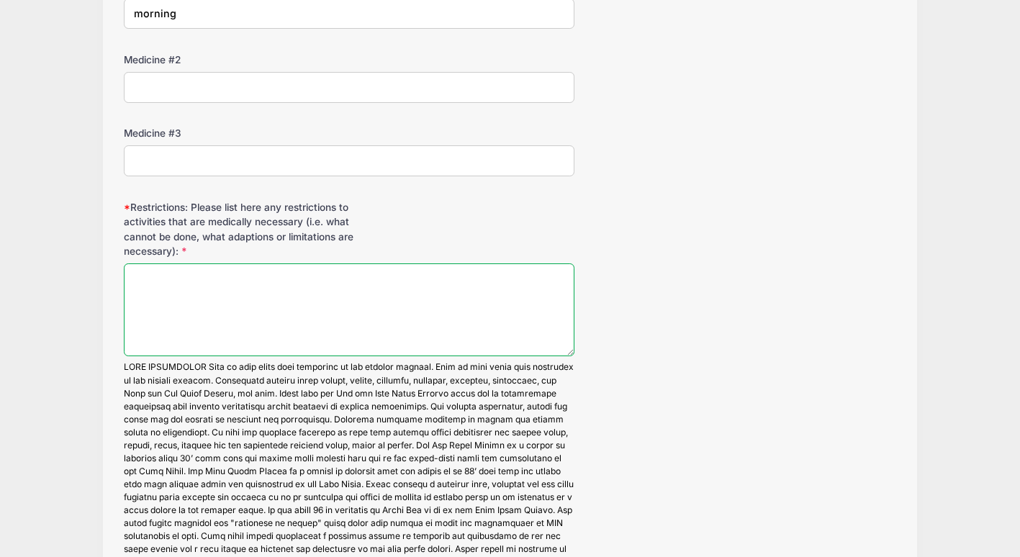
click at [204, 280] on textarea "Restrictions: Please list here any restrictions to activities that are medicall…" at bounding box center [349, 309] width 451 height 93
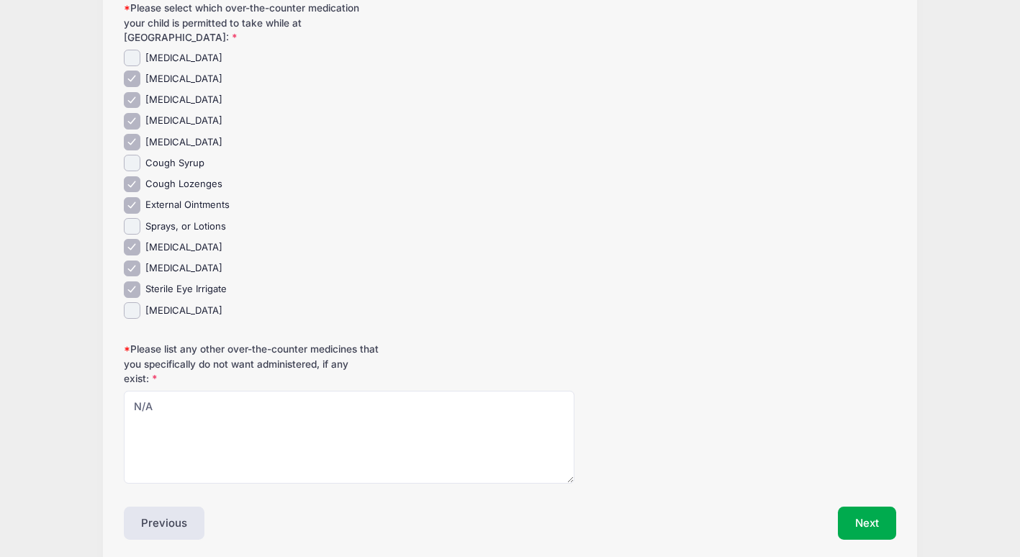
scroll to position [2295, 0]
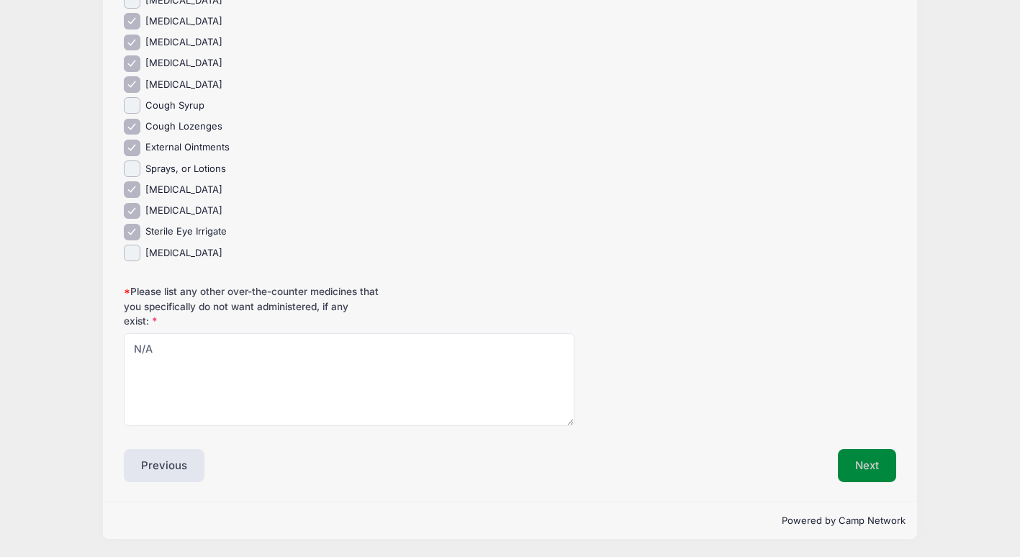
type textarea "N/A"
click at [859, 470] on button "Next" at bounding box center [867, 465] width 58 height 33
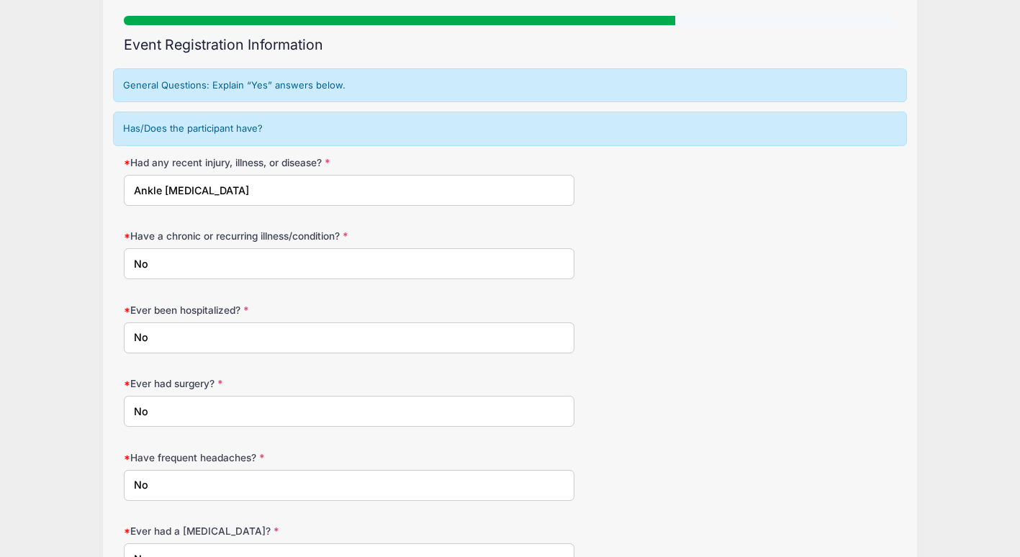
scroll to position [97, 0]
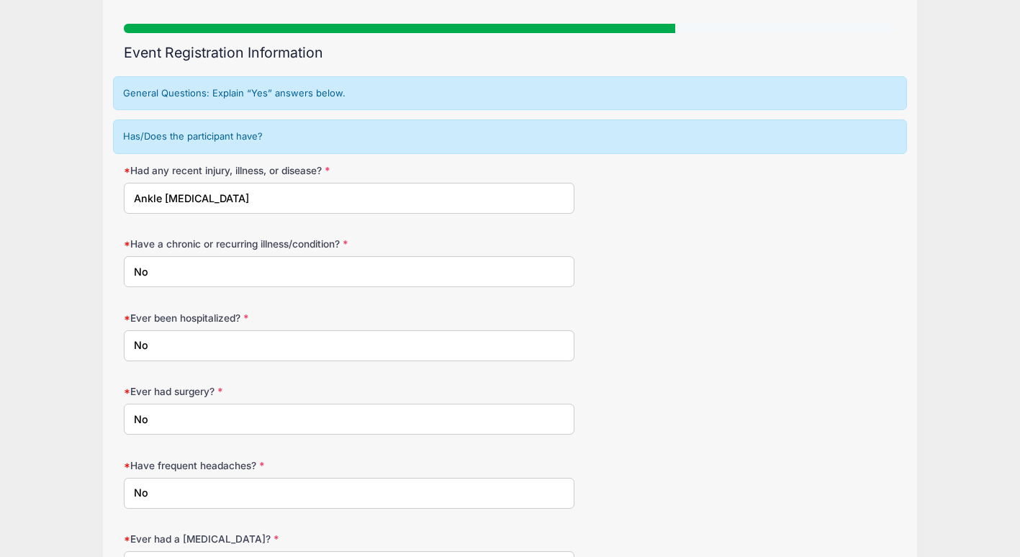
drag, startPoint x: 248, startPoint y: 203, endPoint x: 99, endPoint y: 181, distance: 150.6
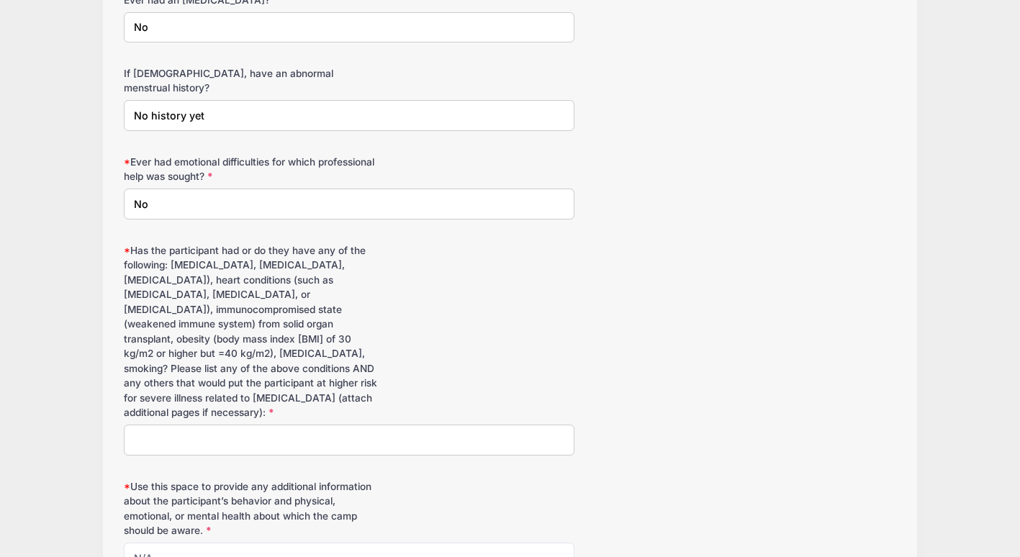
scroll to position [1993, 0]
type input "No"
click at [199, 424] on input "Has the participant had or do they have any of the following: cancer, chronic k…" at bounding box center [349, 439] width 451 height 31
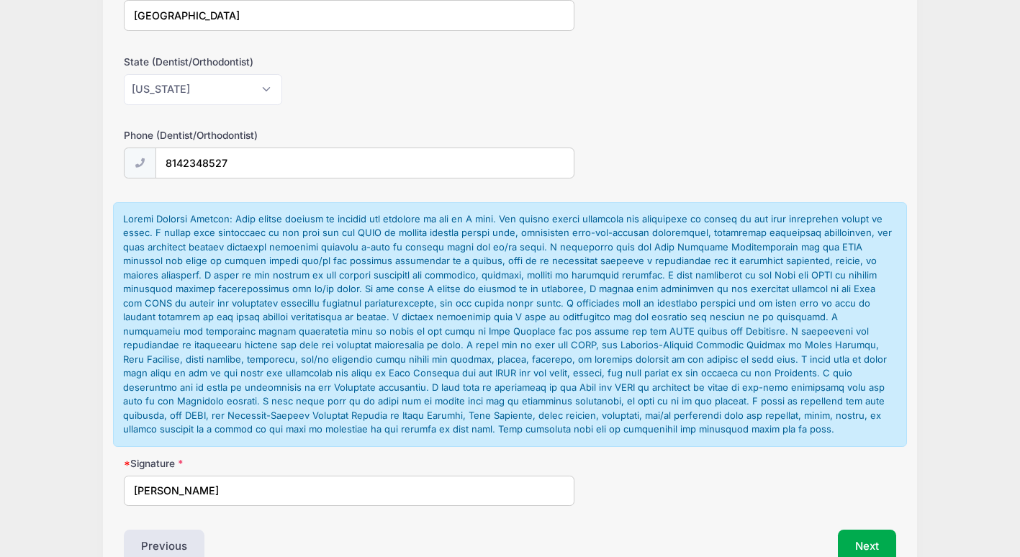
scroll to position [3090, 0]
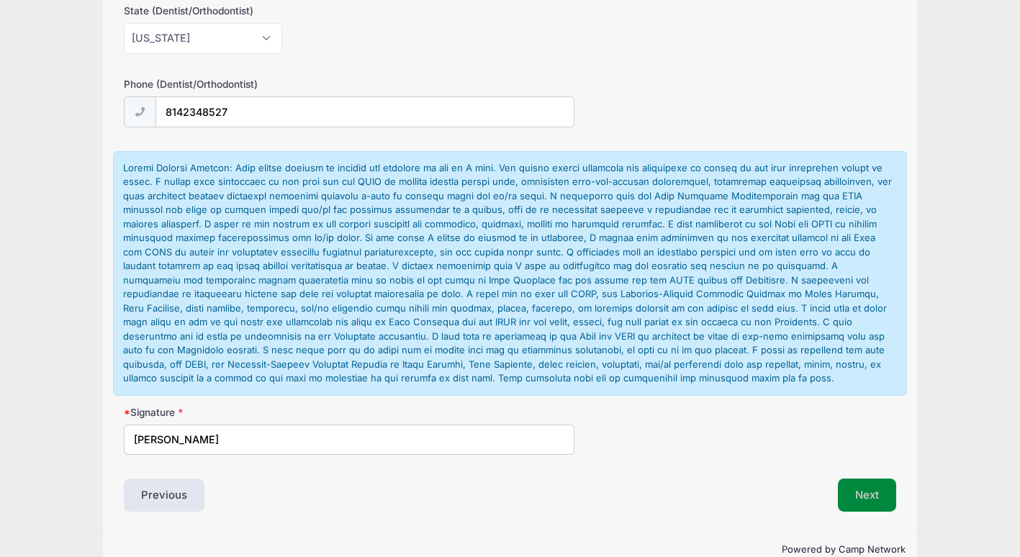
type input "No"
click at [860, 479] on button "Next" at bounding box center [867, 495] width 58 height 33
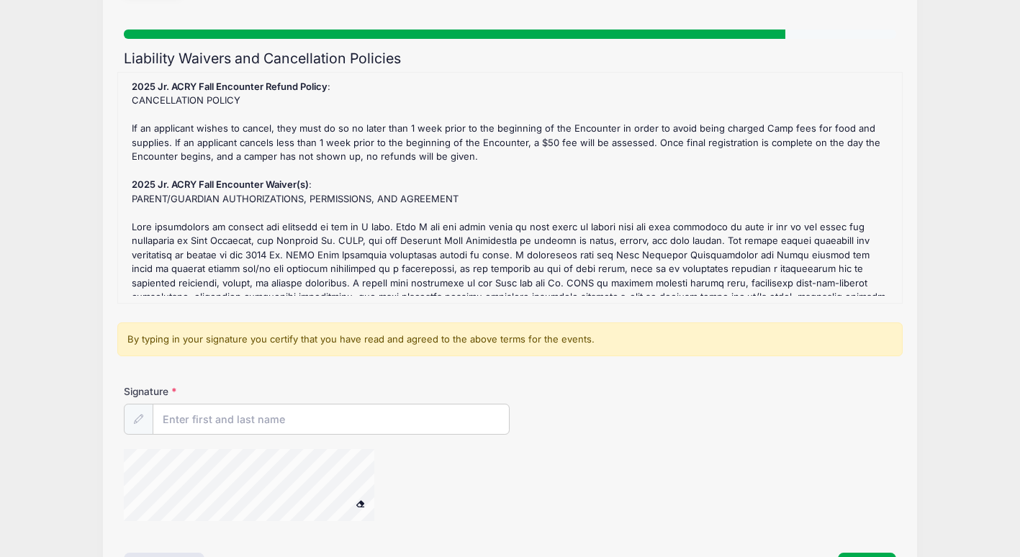
scroll to position [0, 0]
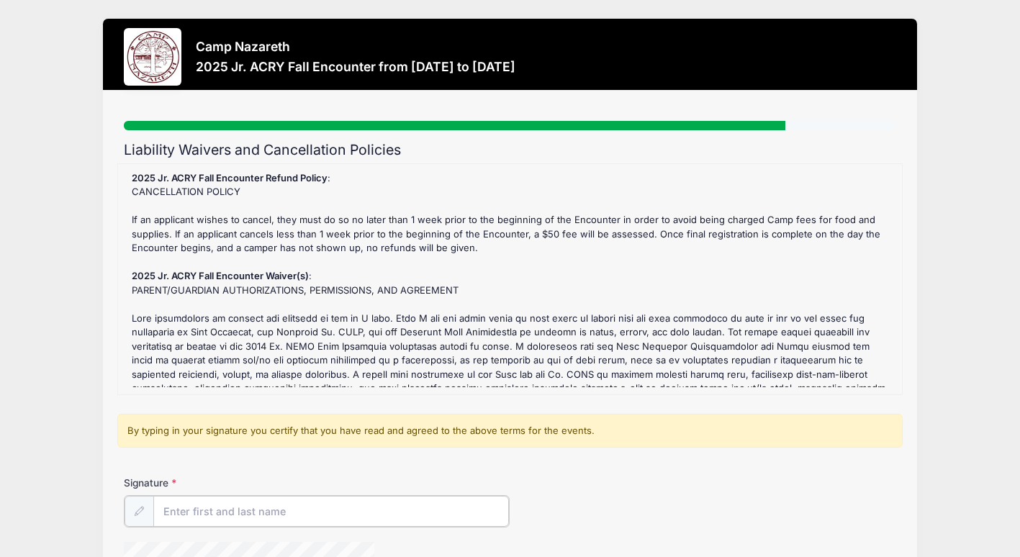
click at [327, 514] on input "Signature" at bounding box center [331, 511] width 356 height 31
drag, startPoint x: 441, startPoint y: 323, endPoint x: 394, endPoint y: 326, distance: 46.9
click at [394, 326] on div "2025 Jr. ACRY Fall Encounter Refund Policy : CANCELLATION POLICY If an applican…" at bounding box center [510, 279] width 770 height 216
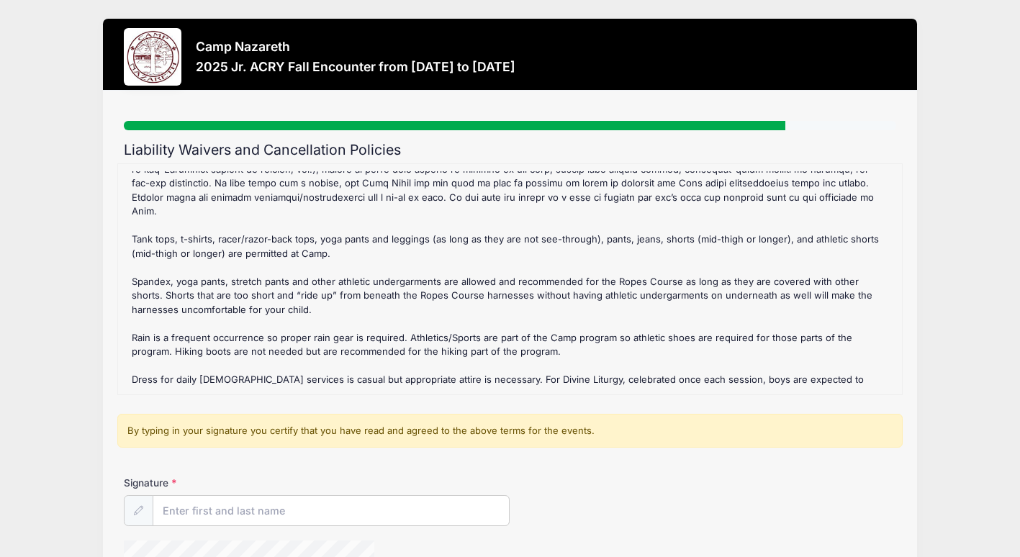
scroll to position [195, 0]
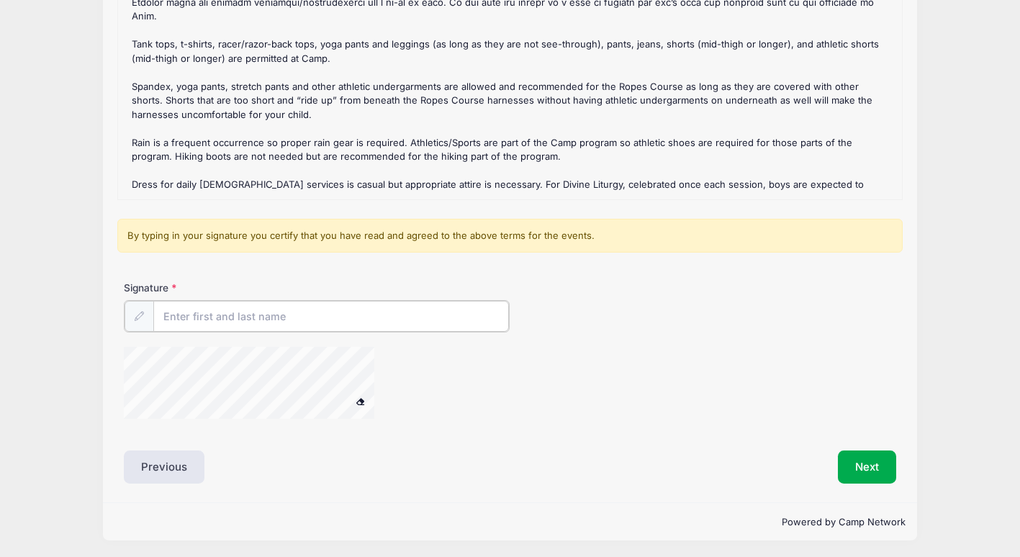
click at [321, 312] on input "Signature" at bounding box center [331, 316] width 356 height 31
type input "Diana van Duin"
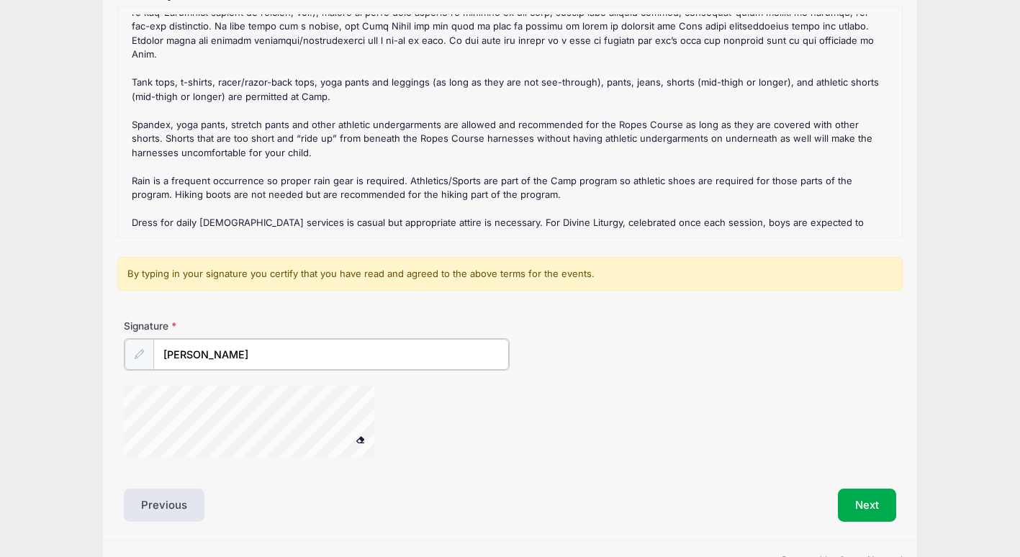
scroll to position [158, 0]
click at [874, 501] on button "Next" at bounding box center [867, 502] width 58 height 33
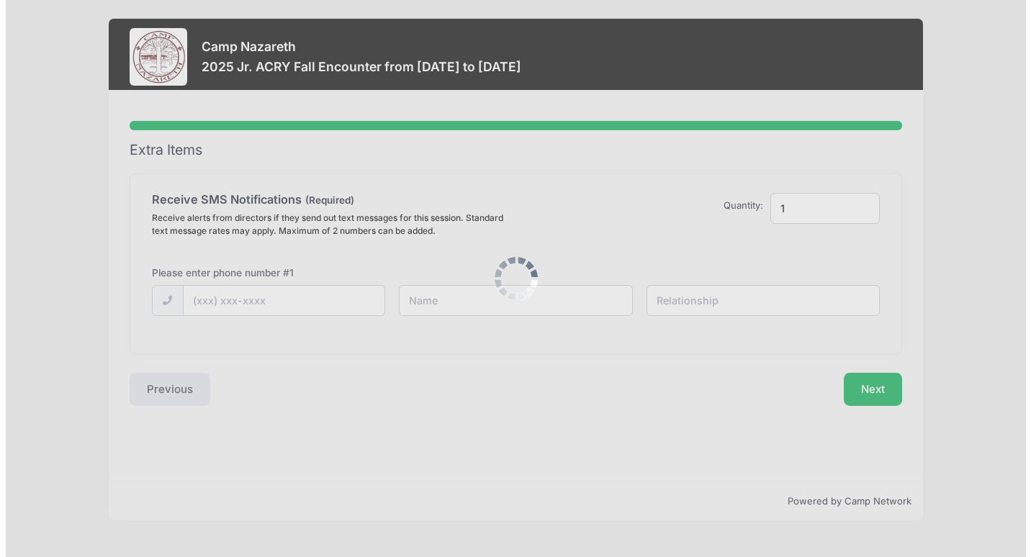
scroll to position [0, 0]
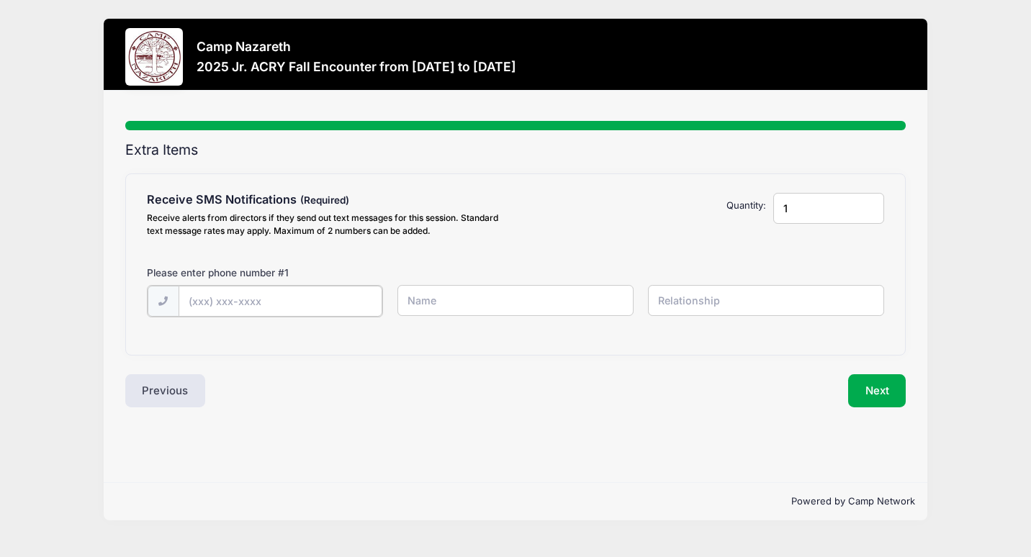
click at [284, 286] on input "text" at bounding box center [280, 301] width 204 height 31
type input "(814) 954-2945"
type input "Diana van Duin"
type input "mother"
click at [867, 385] on button "Next" at bounding box center [877, 389] width 58 height 33
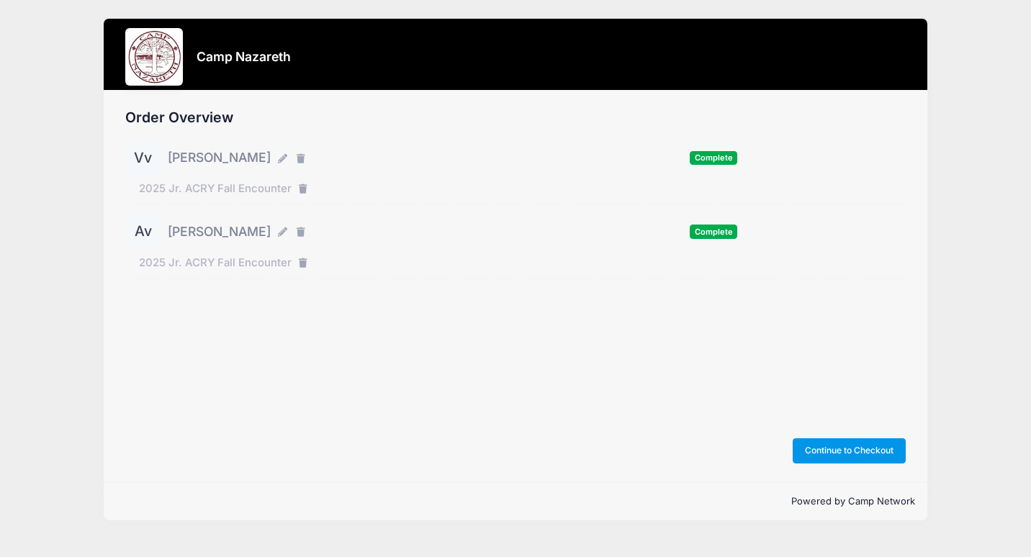
click at [851, 450] on button "Continue to Checkout" at bounding box center [849, 450] width 114 height 24
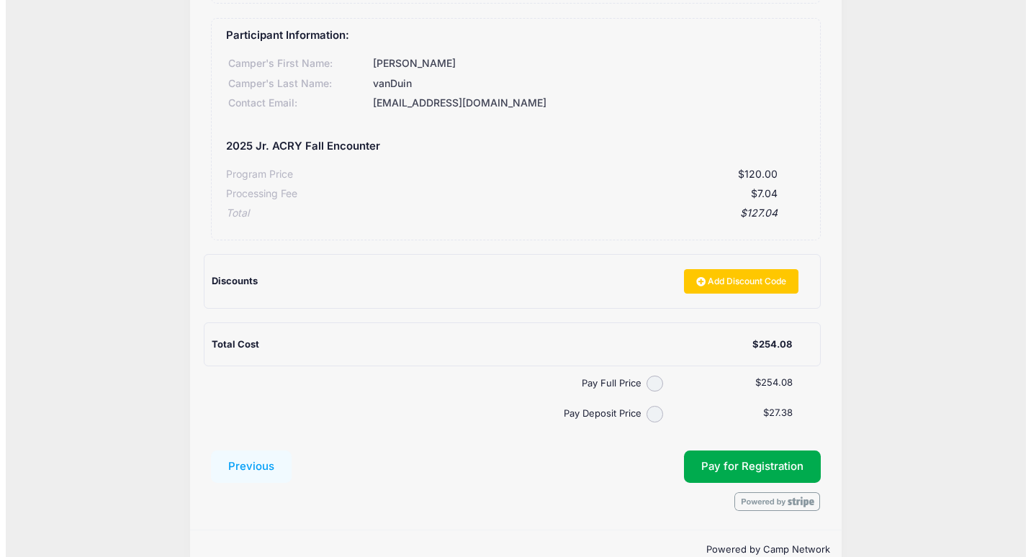
scroll to position [386, 0]
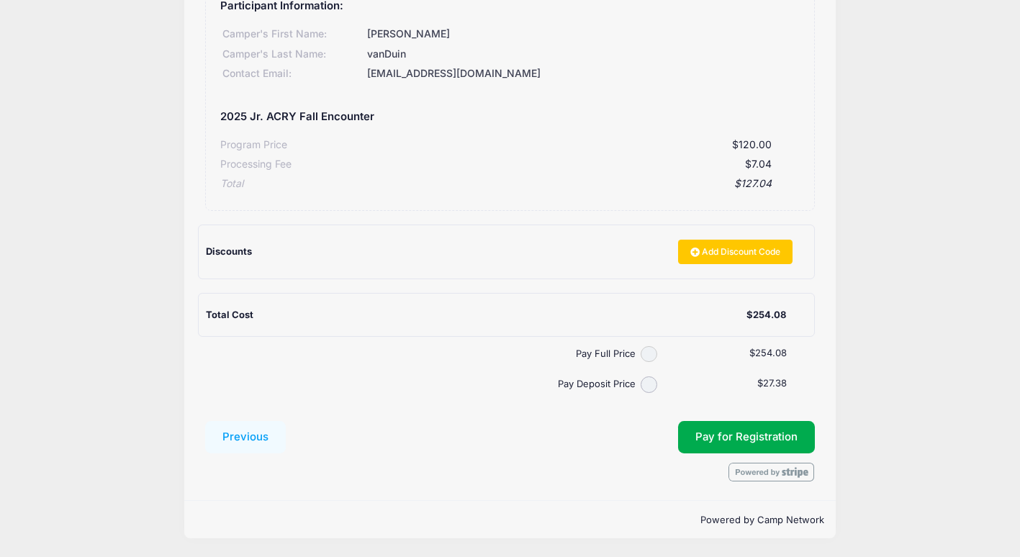
click at [643, 348] on input "Pay Full Price" at bounding box center [648, 354] width 17 height 17
radio input "true"
click at [702, 430] on button "Pay for Registration" at bounding box center [746, 437] width 137 height 33
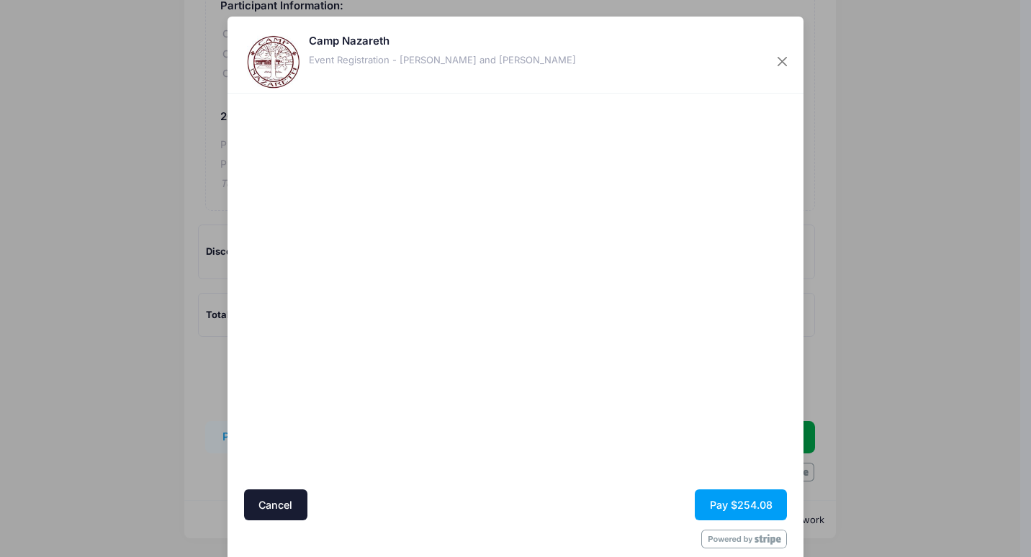
click at [604, 373] on div at bounding box center [654, 292] width 265 height 382
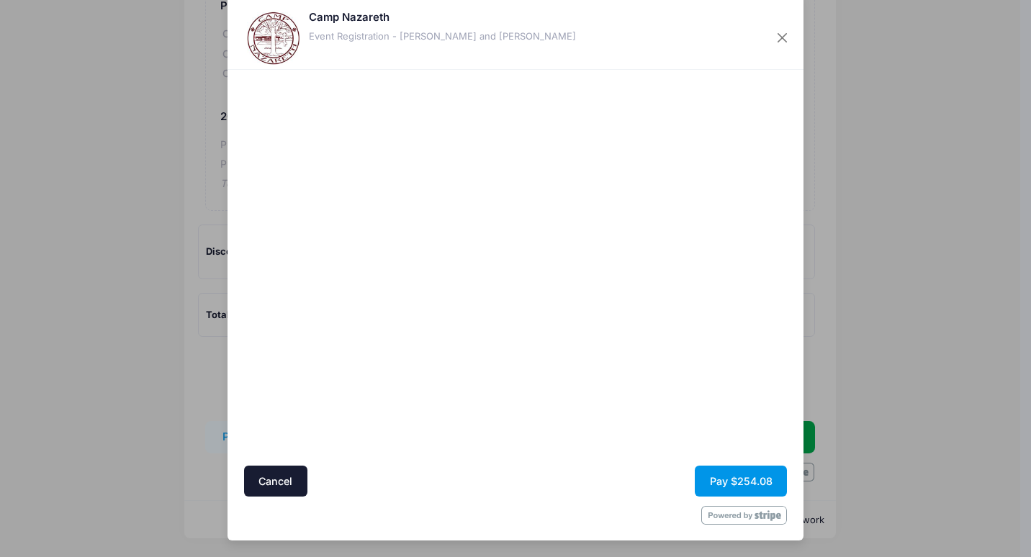
click at [716, 477] on button "Pay $254.08" at bounding box center [740, 481] width 92 height 31
